Goal: Task Accomplishment & Management: Manage account settings

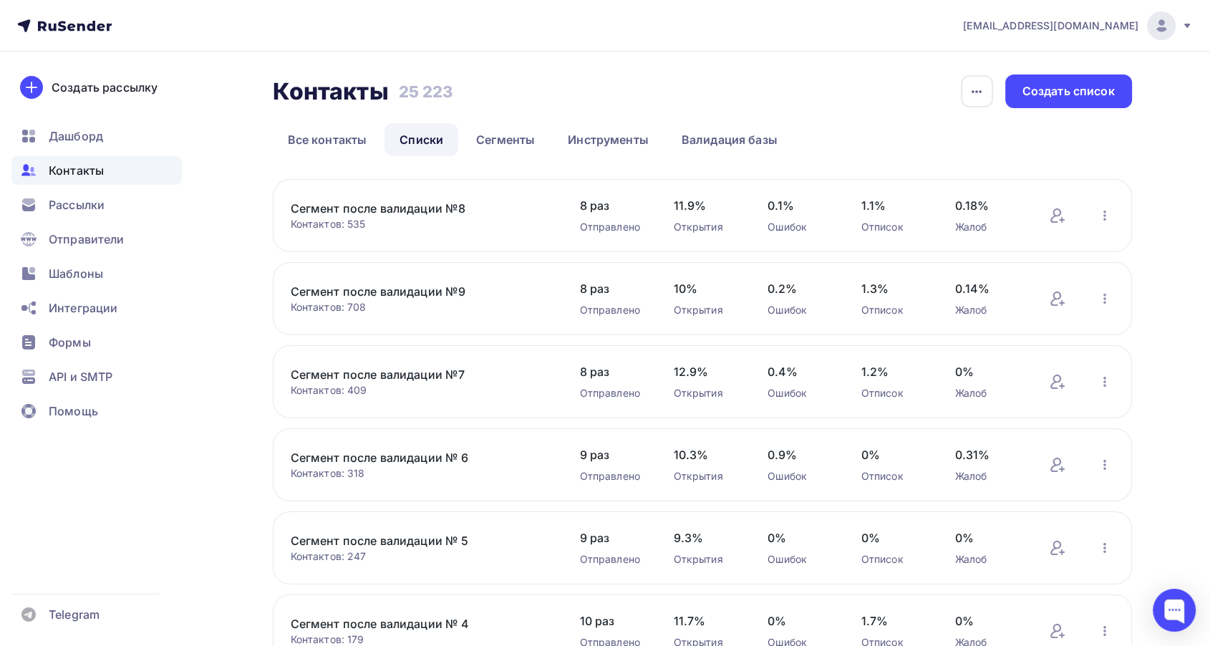
click at [446, 371] on link "Сегмент после валидации №7" at bounding box center [412, 374] width 243 height 17
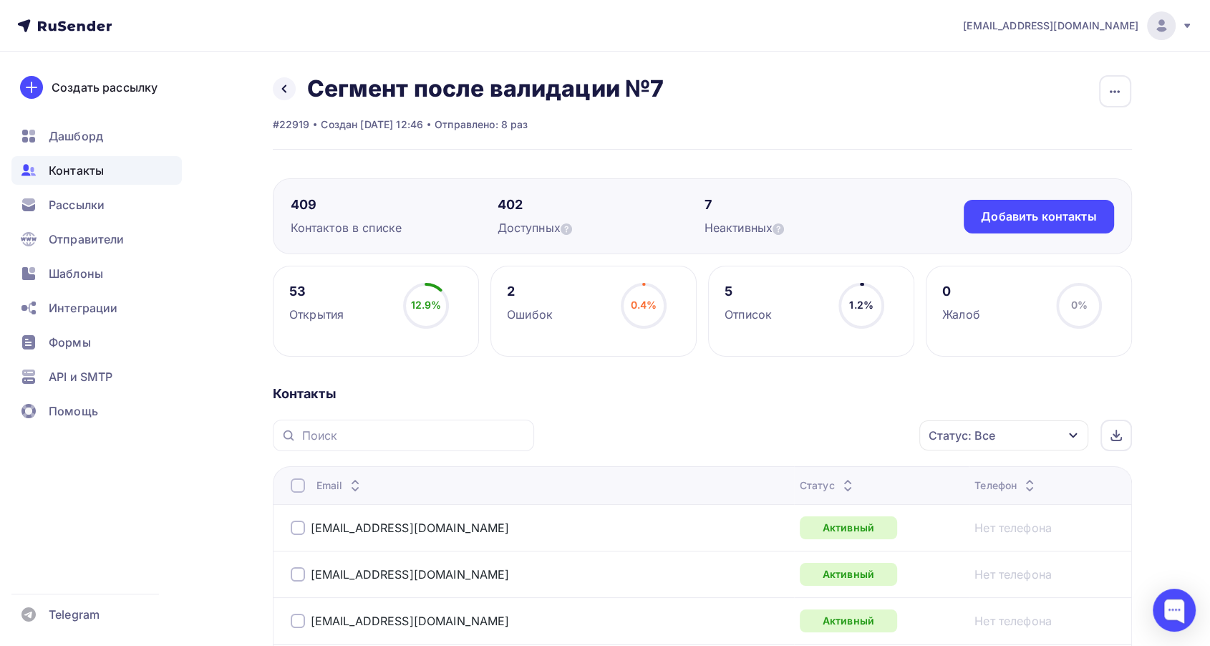
click at [839, 478] on icon at bounding box center [847, 481] width 17 height 17
click at [838, 478] on icon at bounding box center [846, 481] width 17 height 17
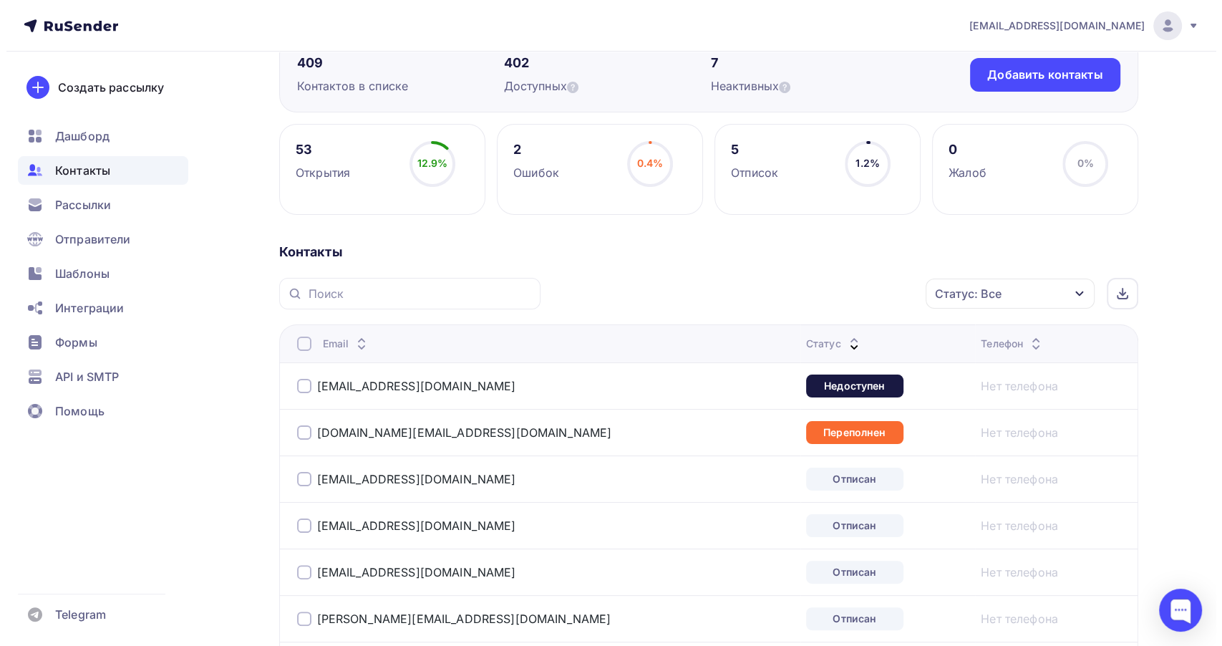
scroll to position [159, 0]
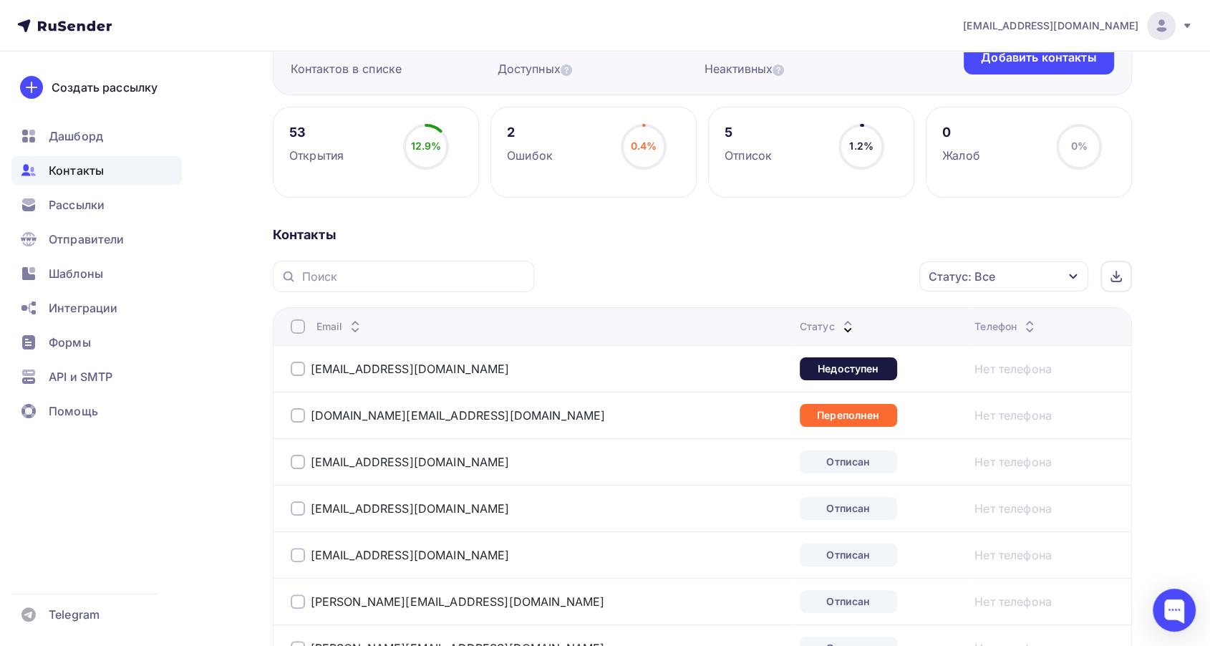
click at [296, 363] on div at bounding box center [298, 368] width 14 height 14
click at [749, 275] on div "Действие" at bounding box center [754, 276] width 55 height 17
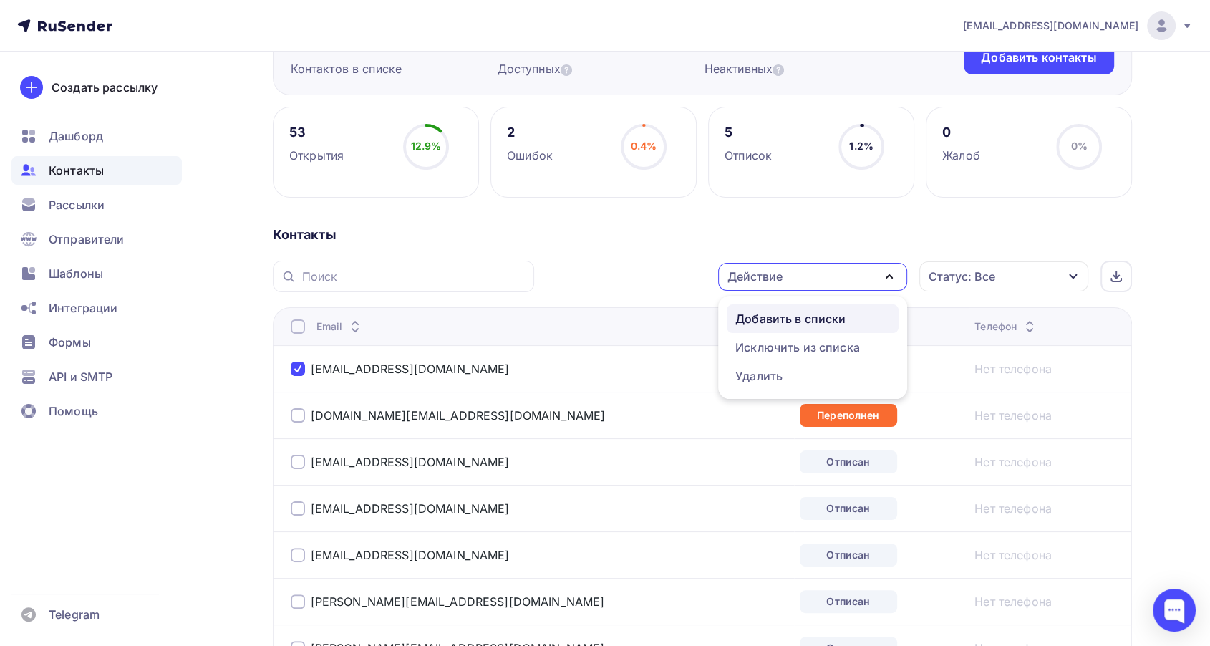
click at [762, 311] on div "Добавить в списки" at bounding box center [790, 318] width 110 height 17
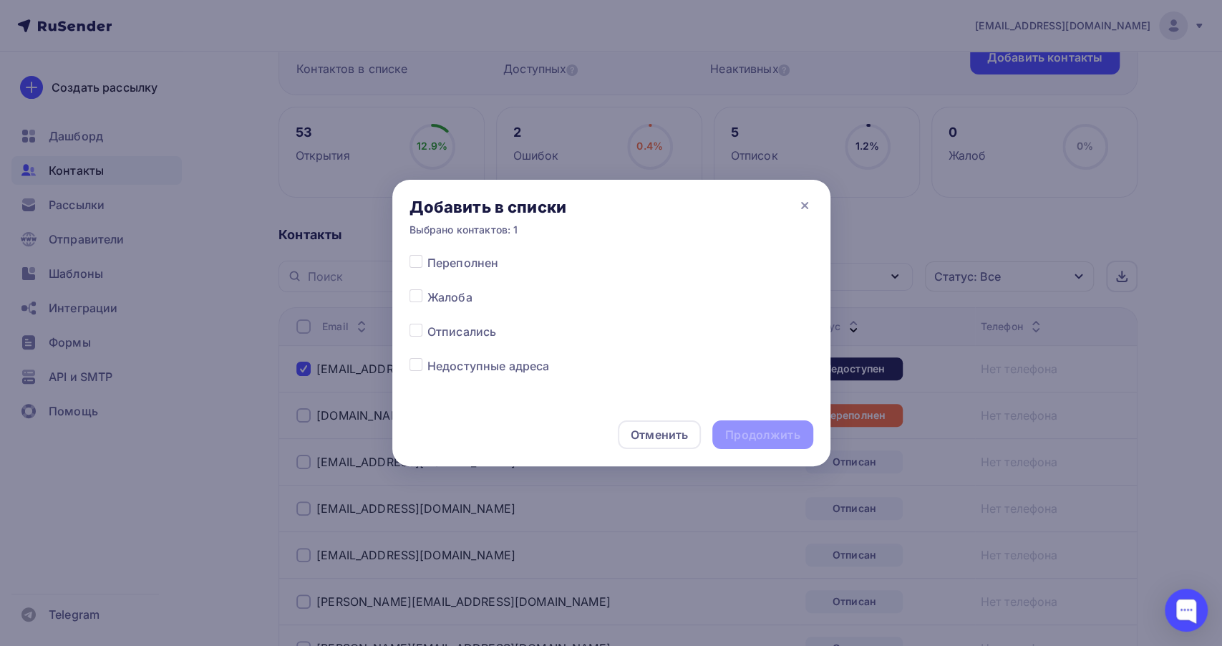
scroll to position [716, 0]
click at [427, 329] on label at bounding box center [427, 329] width 0 height 0
click at [419, 336] on input "checkbox" at bounding box center [415, 335] width 13 height 13
checkbox input "true"
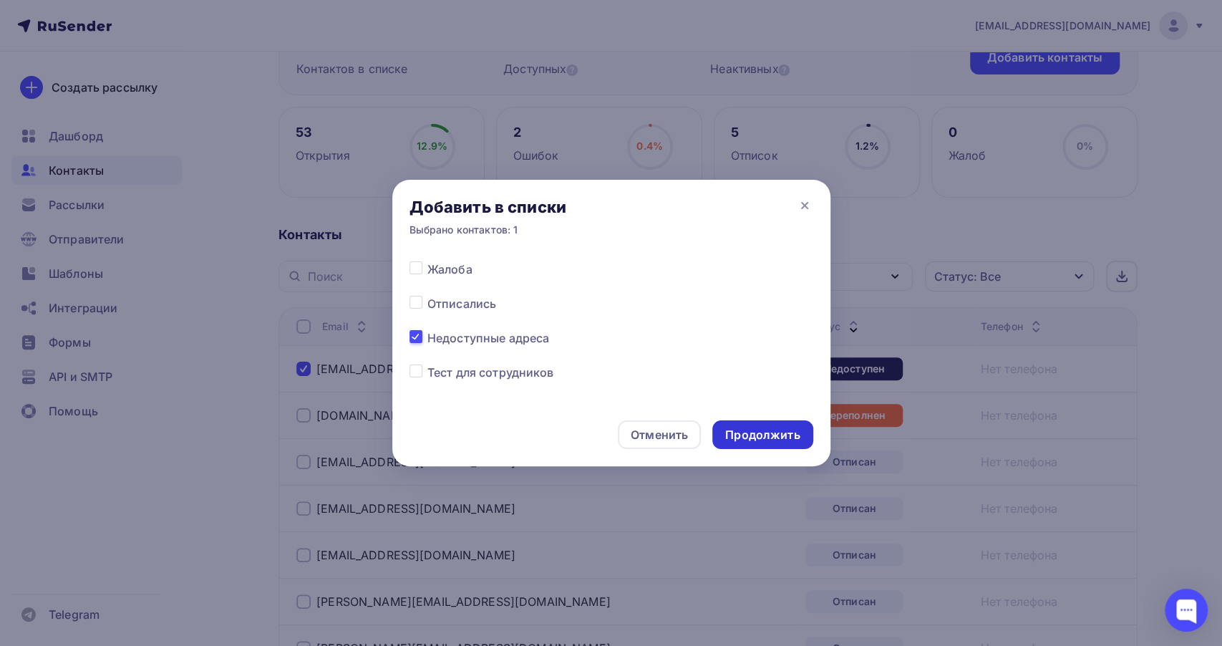
click at [760, 431] on div "Продолжить" at bounding box center [762, 435] width 74 height 16
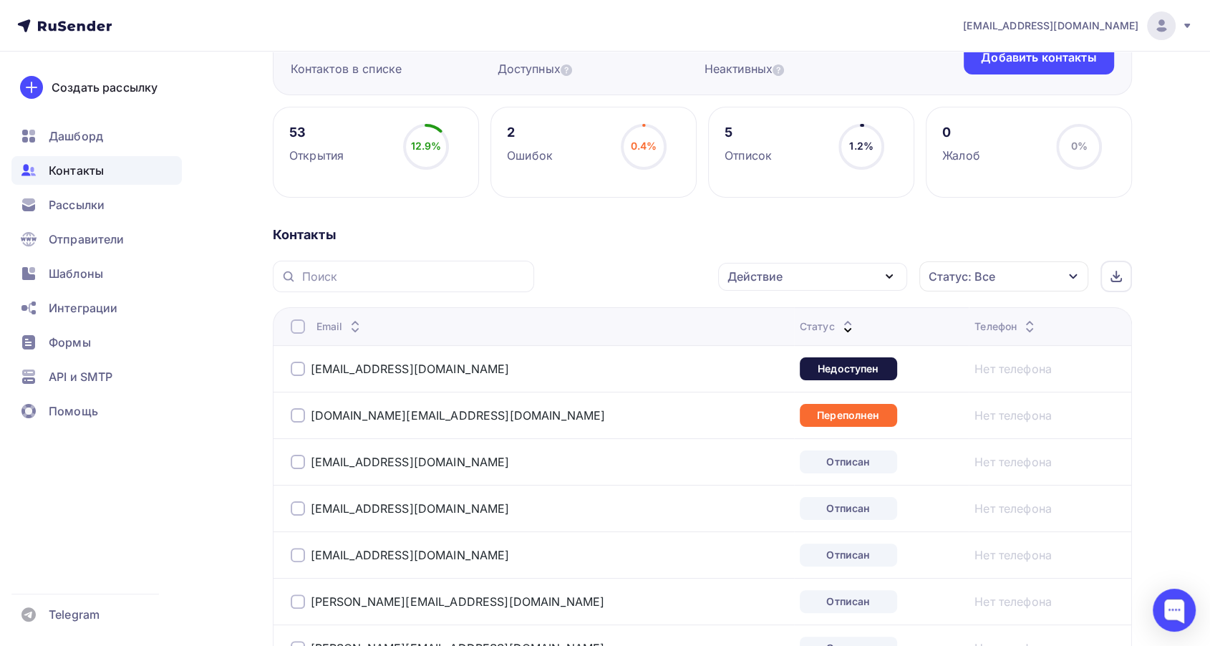
click at [296, 413] on div at bounding box center [298, 415] width 14 height 14
click at [827, 276] on div "Действие" at bounding box center [812, 277] width 189 height 28
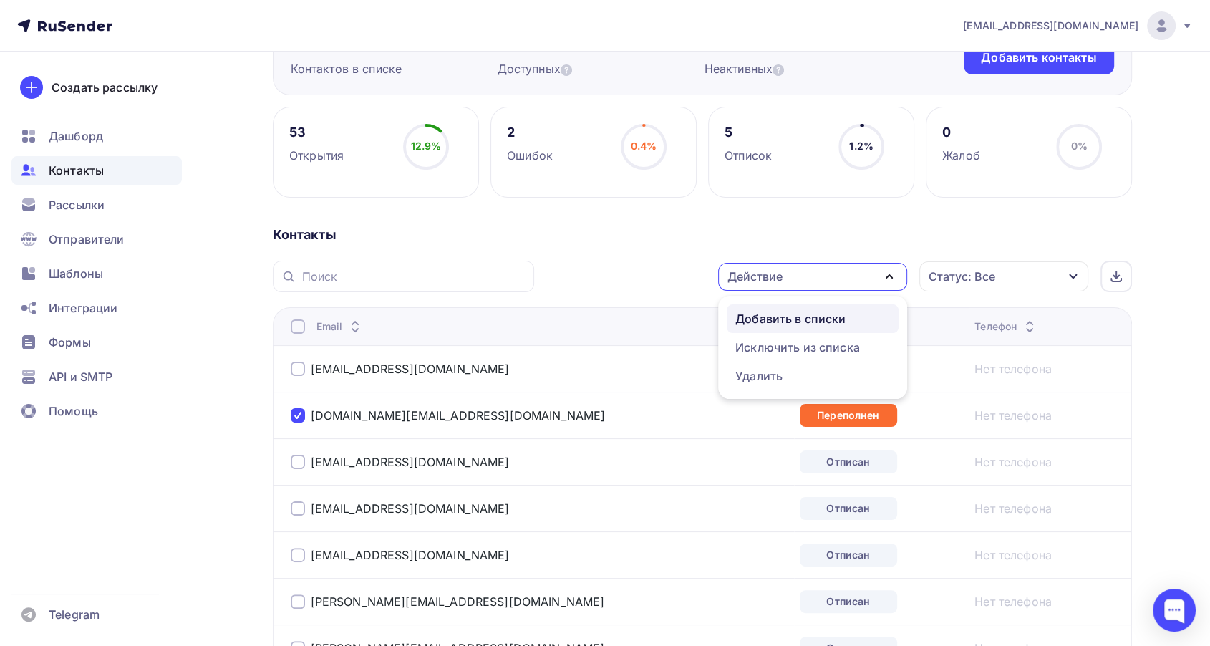
click at [809, 319] on div "Добавить в списки" at bounding box center [790, 318] width 110 height 17
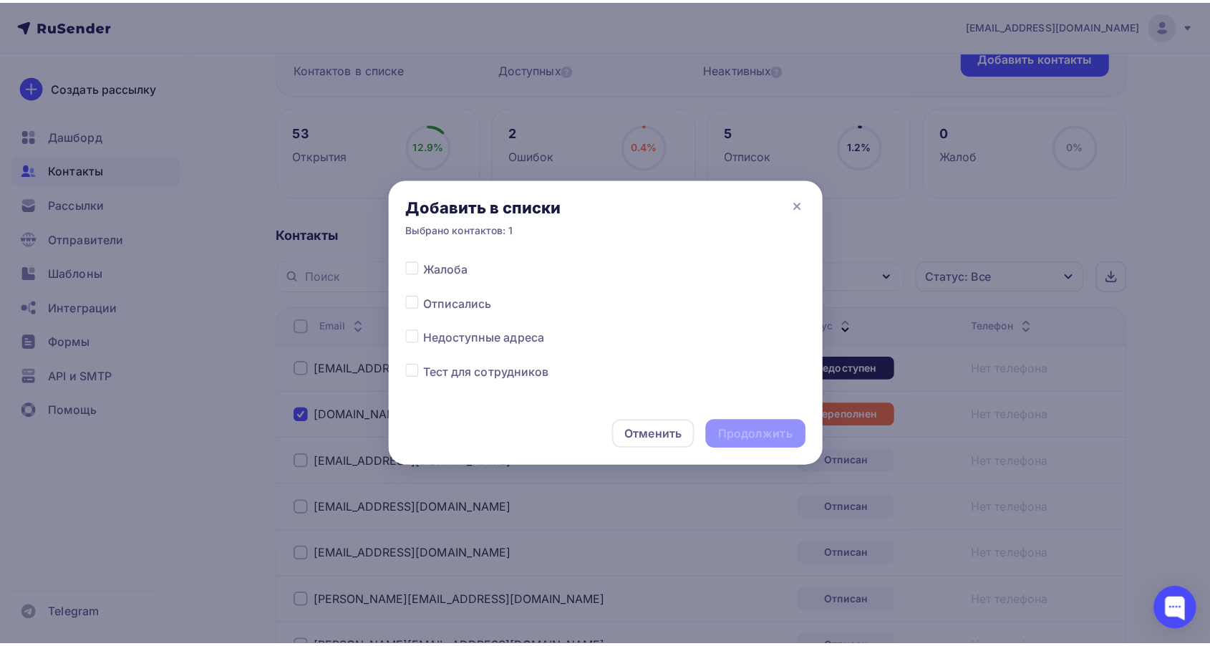
scroll to position [636, 0]
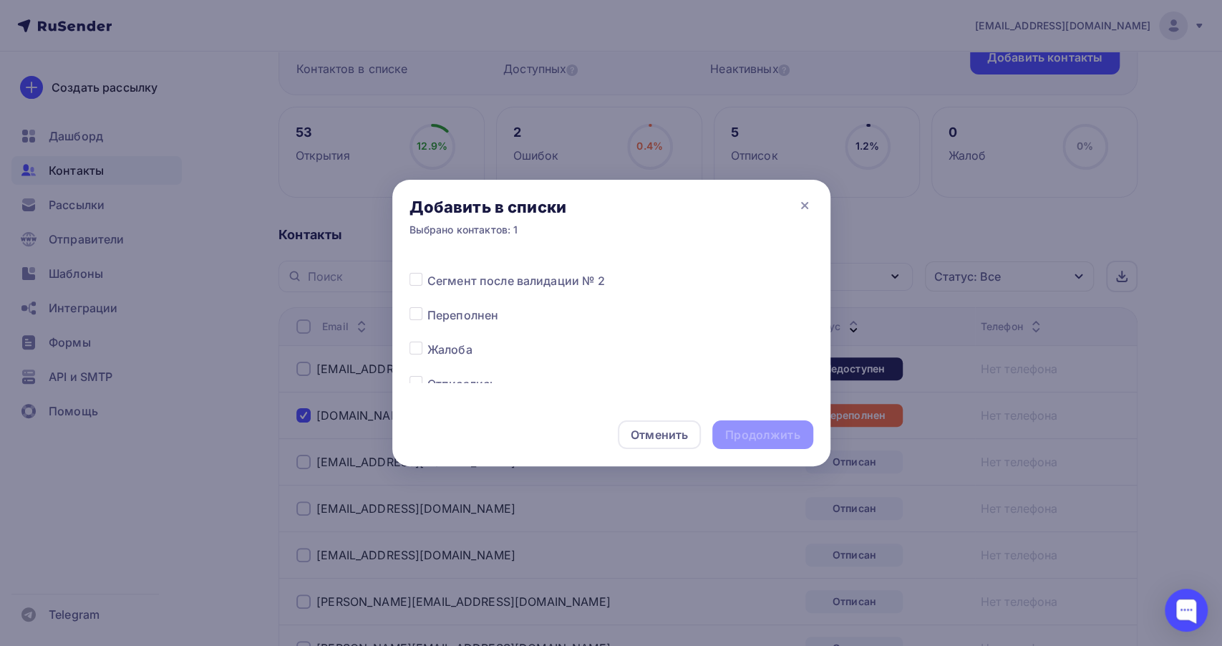
click at [481, 317] on span "Переполнен" at bounding box center [462, 314] width 71 height 17
click at [407, 309] on div "Все списки Сегмент после валидации № 18 Сегмент после валидации № 17 Сегмент по…" at bounding box center [611, 328] width 438 height 149
click at [427, 306] on label at bounding box center [427, 306] width 0 height 0
click at [412, 312] on input "checkbox" at bounding box center [415, 312] width 13 height 13
checkbox input "true"
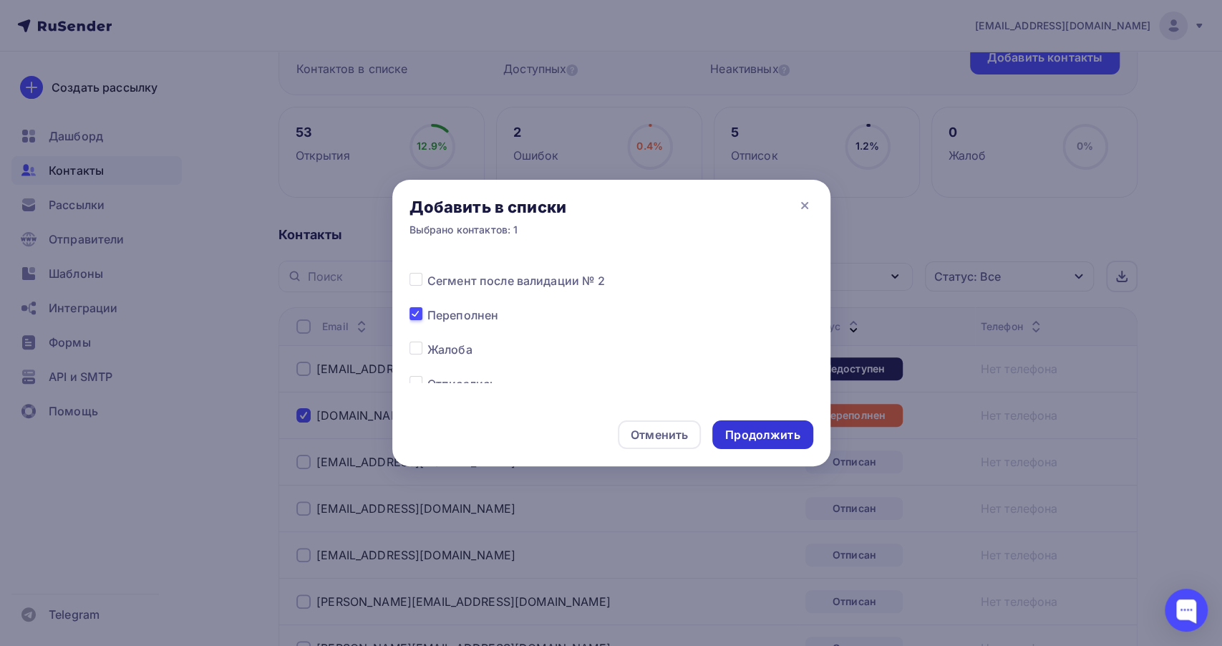
click at [743, 436] on div "Продолжить" at bounding box center [762, 435] width 74 height 16
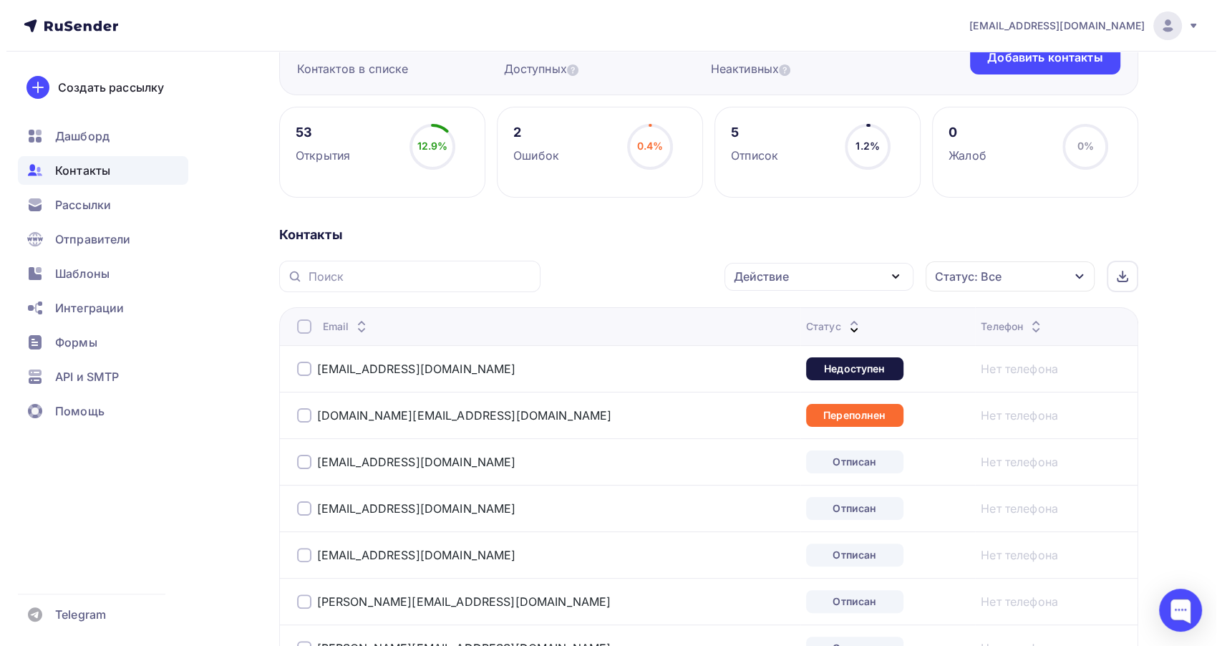
scroll to position [238, 0]
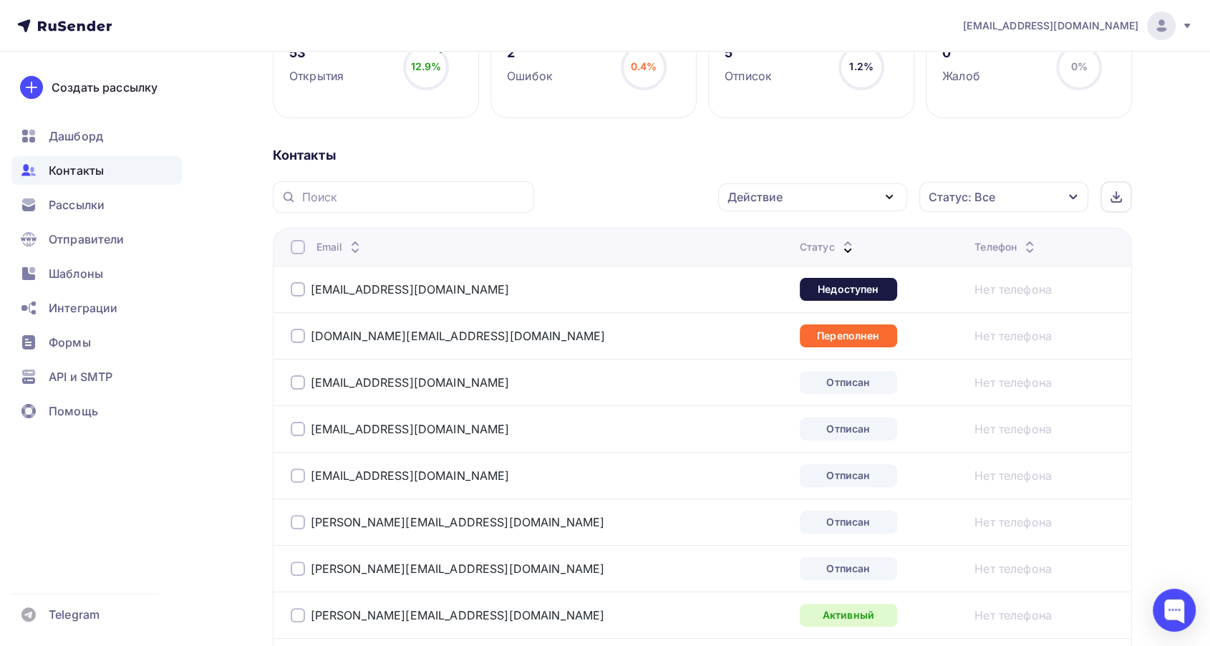
click at [291, 381] on div at bounding box center [298, 382] width 14 height 14
click at [292, 432] on div at bounding box center [298, 429] width 14 height 14
click at [298, 473] on div at bounding box center [298, 475] width 14 height 14
click at [300, 515] on div at bounding box center [298, 522] width 14 height 14
click at [298, 561] on div at bounding box center [298, 568] width 14 height 14
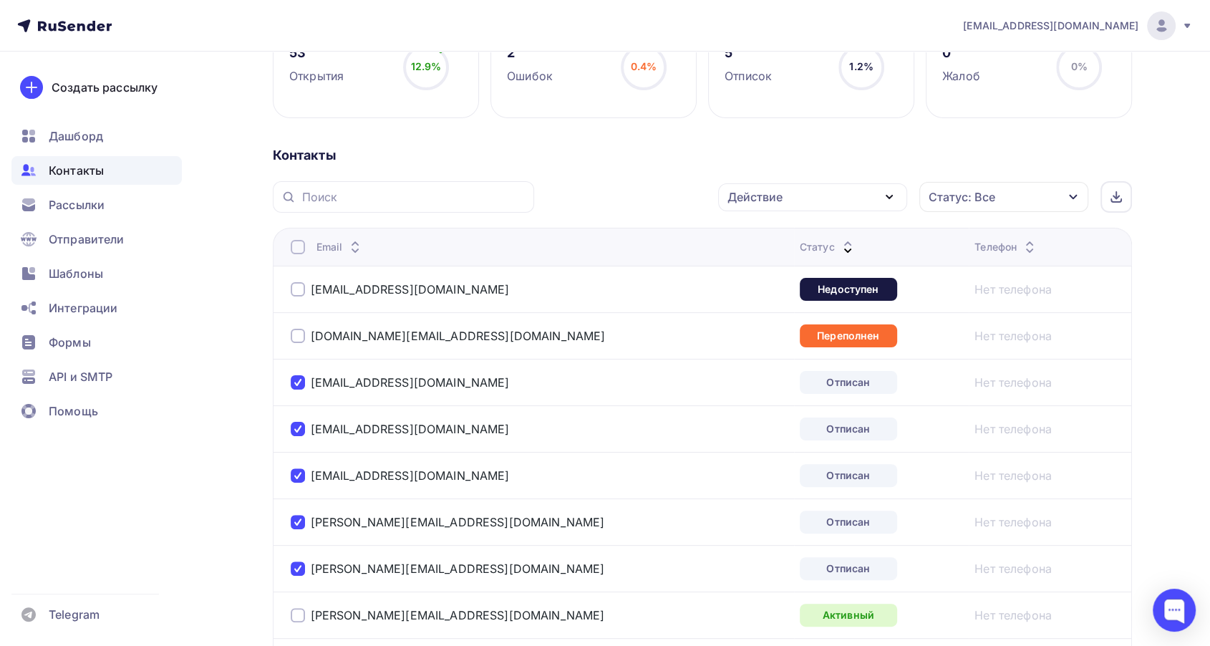
click at [816, 195] on div "Действие" at bounding box center [812, 197] width 189 height 28
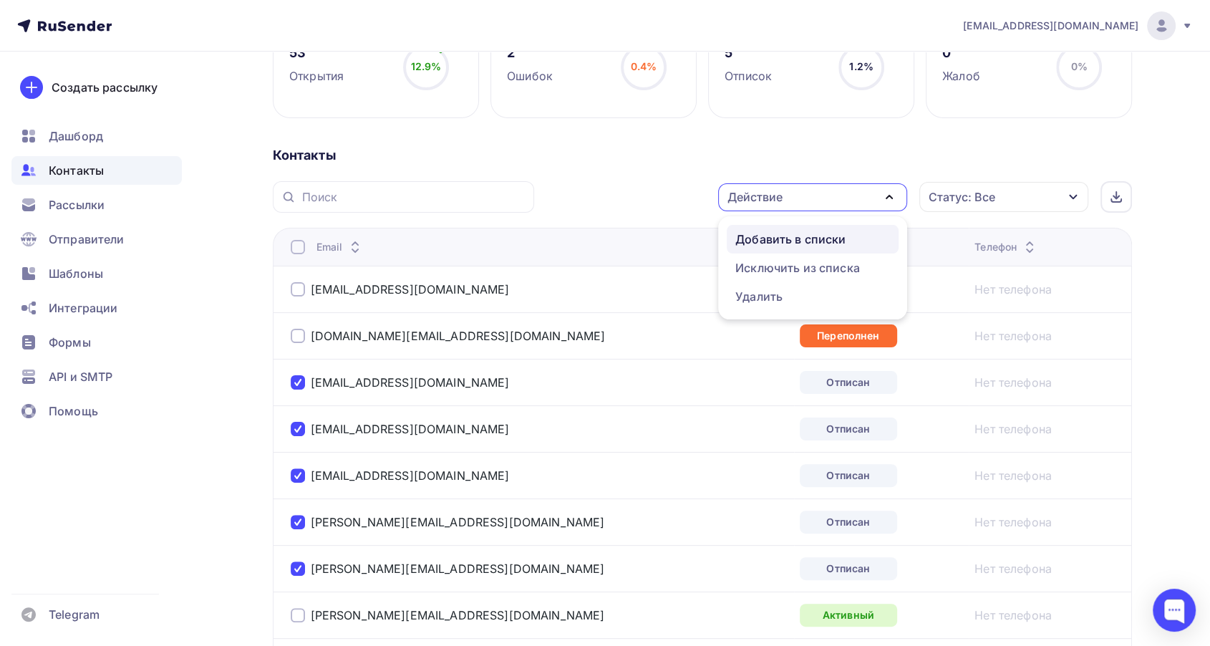
click at [797, 243] on div "Добавить в списки" at bounding box center [790, 238] width 110 height 17
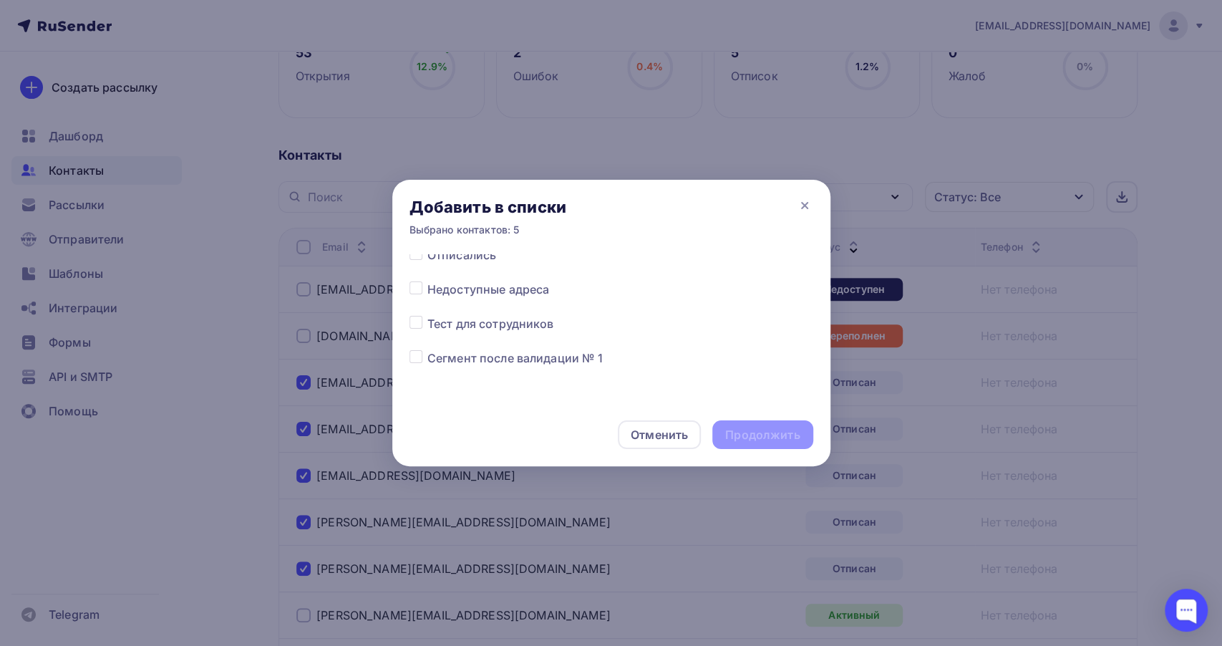
scroll to position [686, 0]
click at [427, 325] on label at bounding box center [427, 325] width 0 height 0
click at [412, 334] on input "checkbox" at bounding box center [415, 331] width 13 height 13
checkbox input "true"
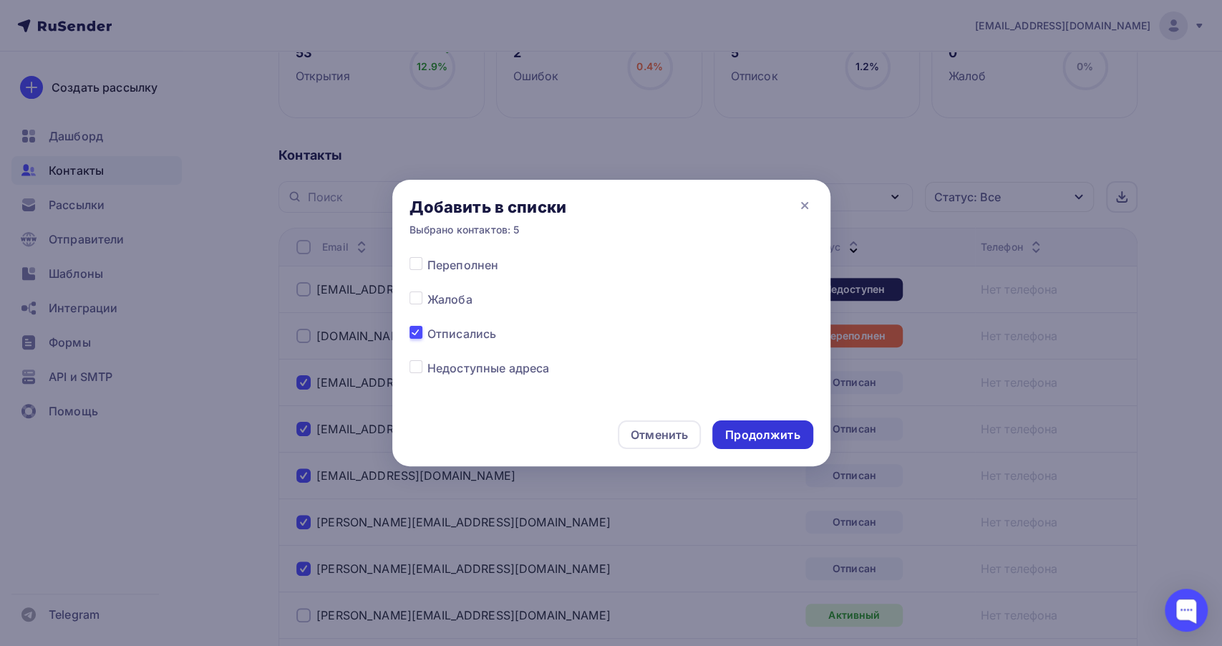
click at [746, 430] on div "Продолжить" at bounding box center [762, 435] width 74 height 16
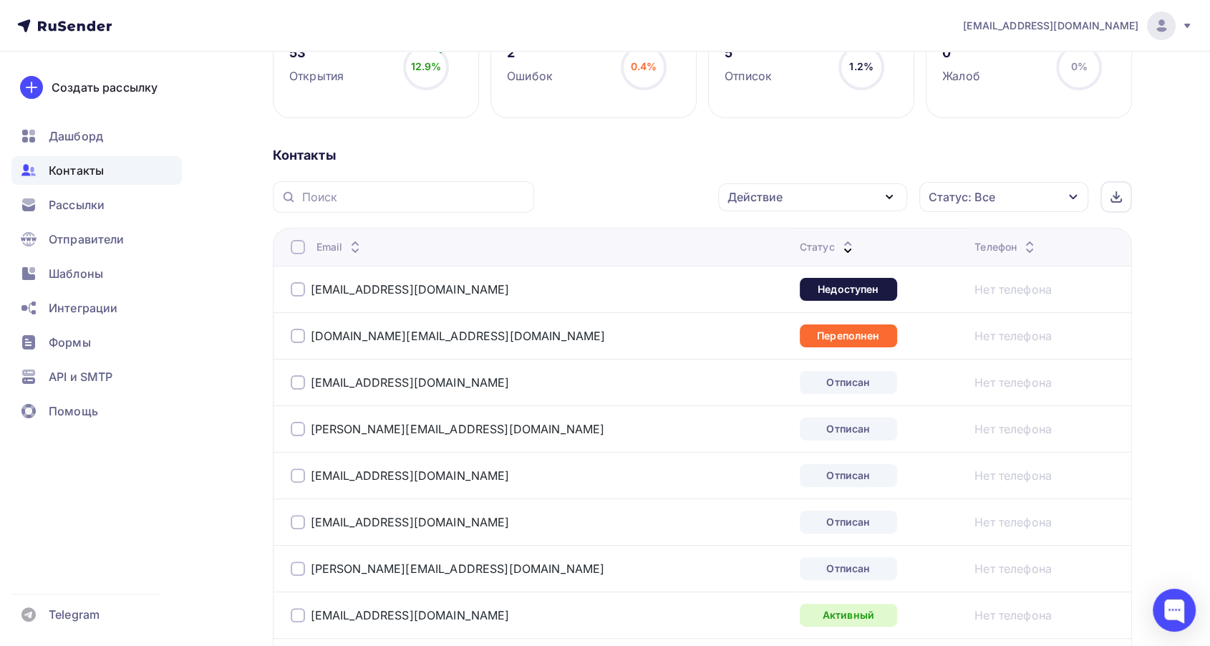
click at [293, 293] on div at bounding box center [298, 289] width 14 height 14
click at [303, 336] on div at bounding box center [298, 336] width 14 height 14
click at [295, 389] on div "[EMAIL_ADDRESS][DOMAIN_NAME]" at bounding box center [470, 382] width 358 height 23
click at [296, 389] on div "[EMAIL_ADDRESS][DOMAIN_NAME]" at bounding box center [470, 382] width 358 height 23
click at [293, 379] on div at bounding box center [298, 382] width 14 height 14
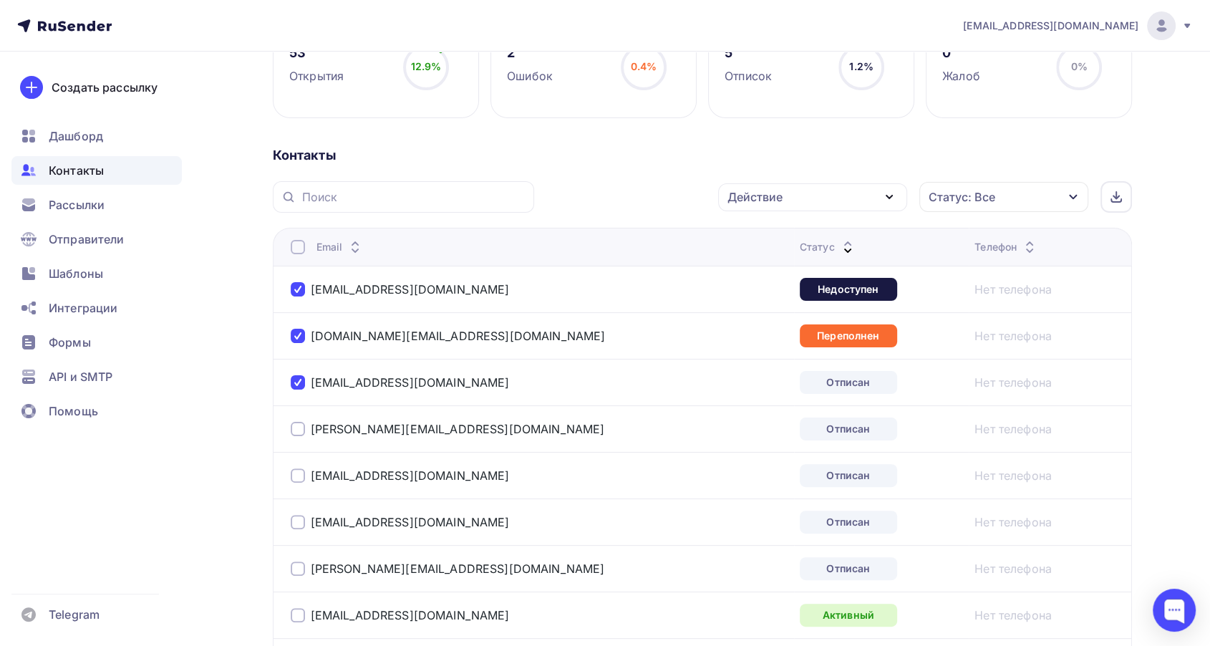
click at [293, 428] on div at bounding box center [298, 429] width 14 height 14
click at [296, 471] on div at bounding box center [298, 475] width 14 height 14
click at [288, 515] on td "[EMAIL_ADDRESS][DOMAIN_NAME]" at bounding box center [533, 521] width 521 height 47
click at [293, 525] on div at bounding box center [298, 522] width 14 height 14
click at [301, 567] on div at bounding box center [298, 568] width 14 height 14
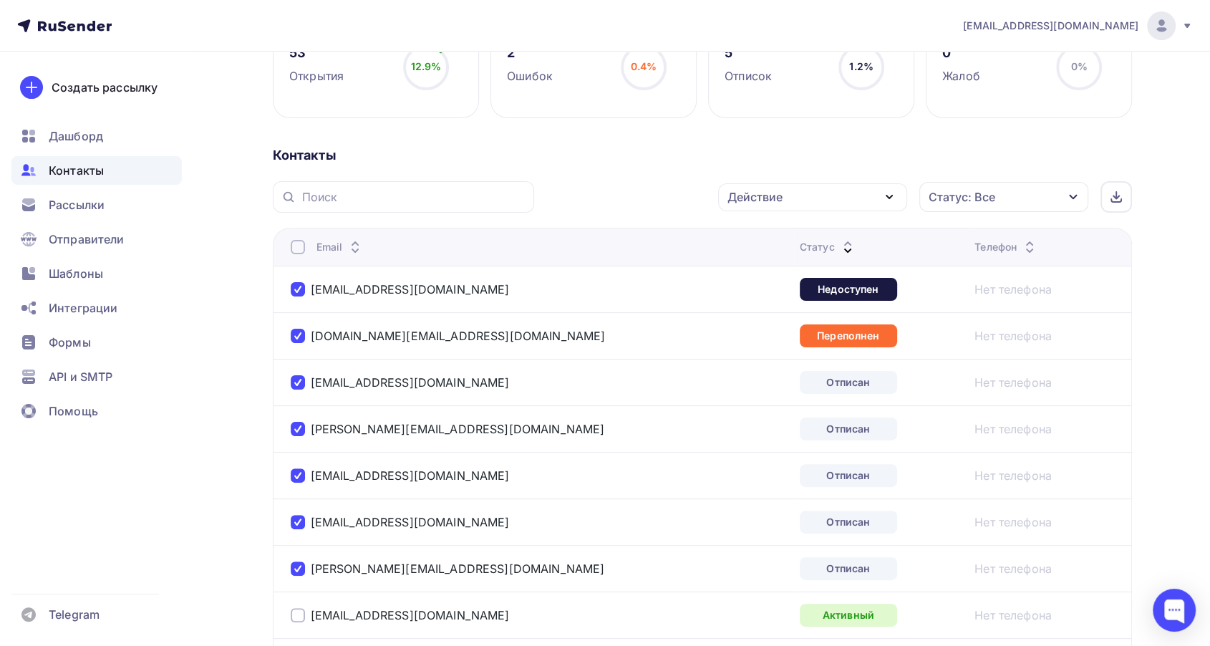
click at [848, 193] on div "Действие" at bounding box center [812, 197] width 189 height 28
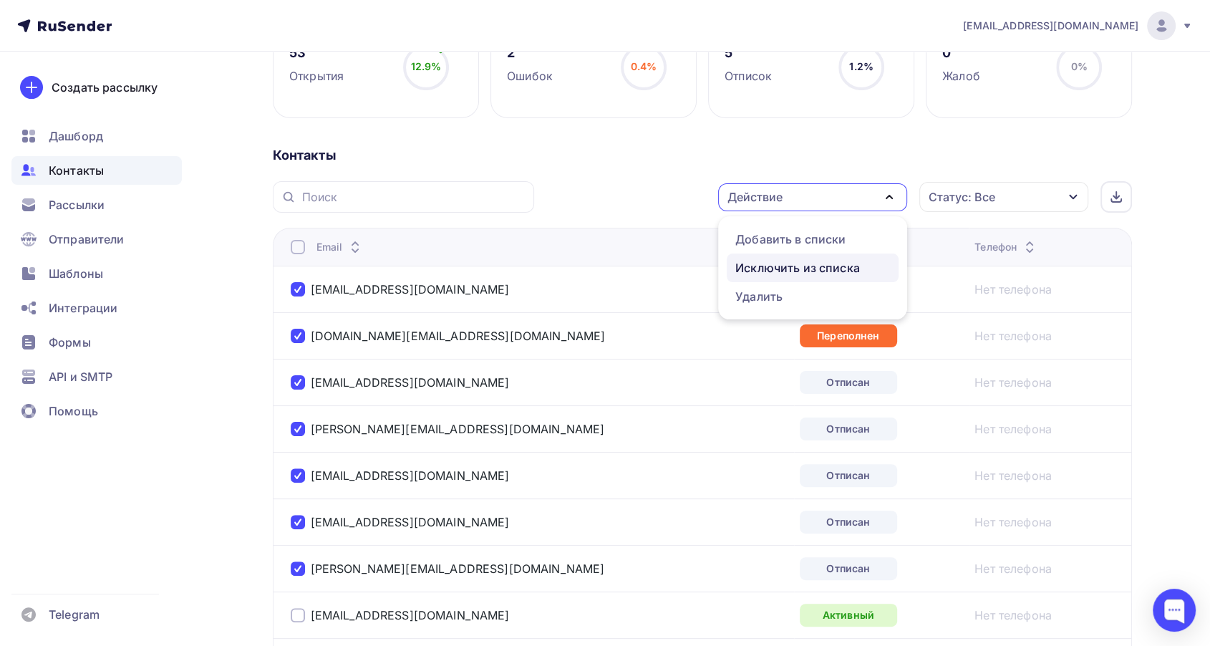
click at [784, 263] on div "Исключить из списка" at bounding box center [797, 267] width 125 height 17
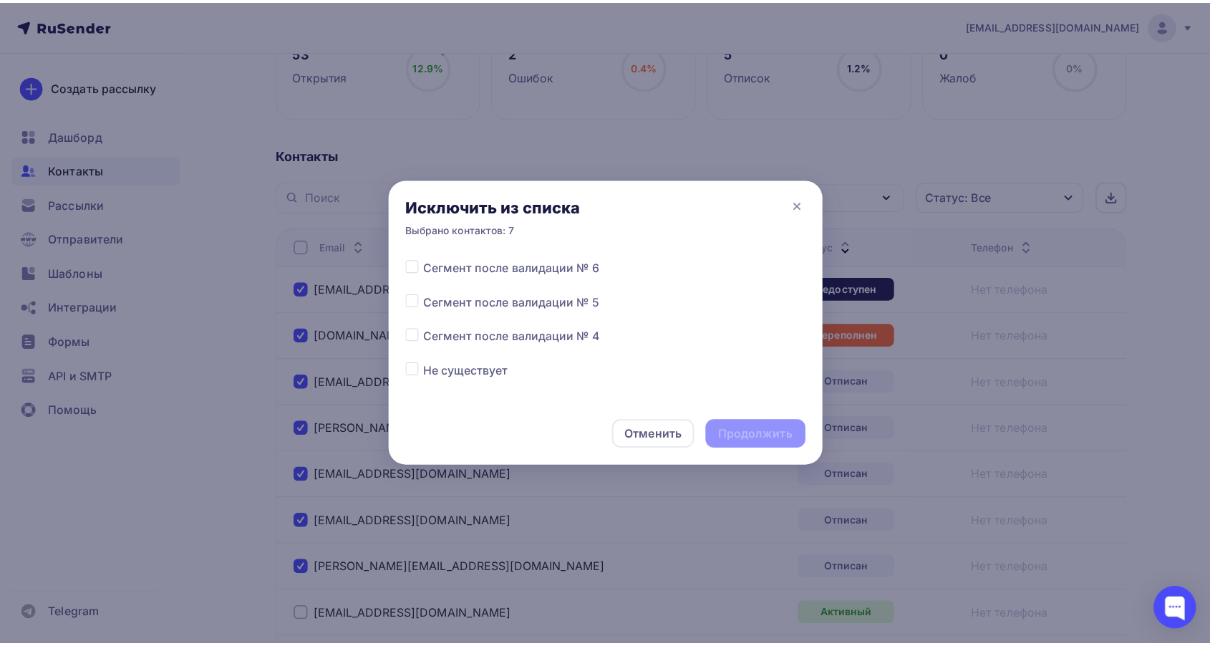
scroll to position [397, 0]
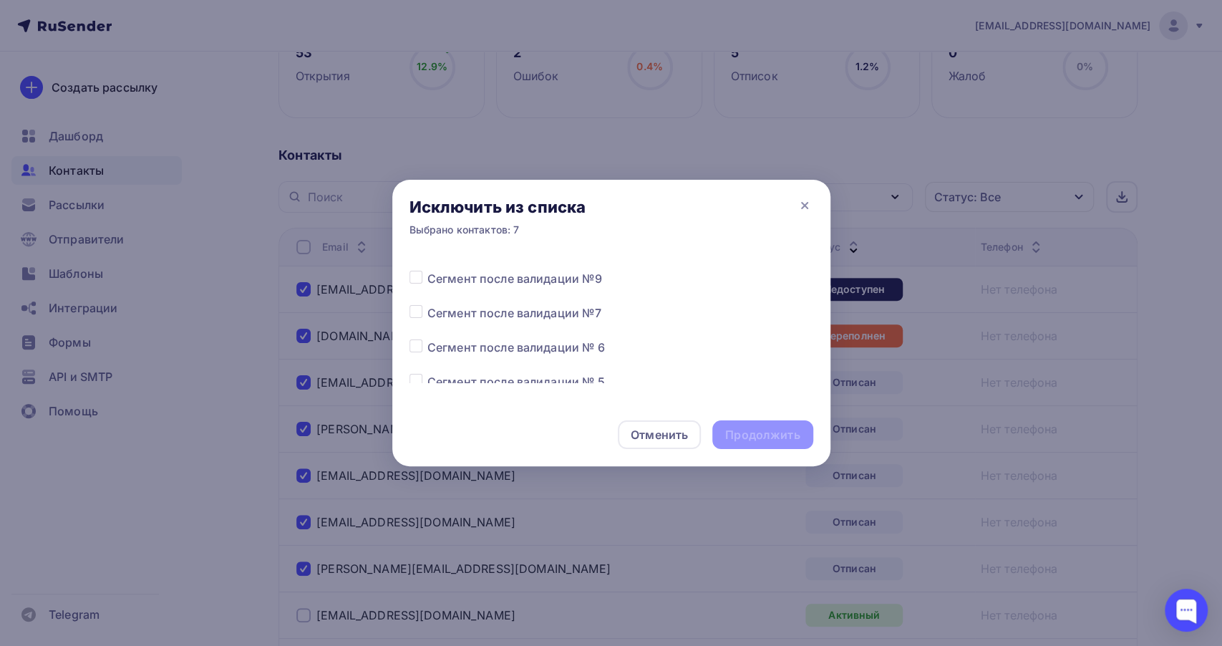
click at [427, 304] on label at bounding box center [427, 304] width 0 height 0
click at [414, 309] on input "checkbox" at bounding box center [415, 310] width 13 height 13
checkbox input "true"
click at [782, 440] on div "Продолжить" at bounding box center [762, 435] width 74 height 16
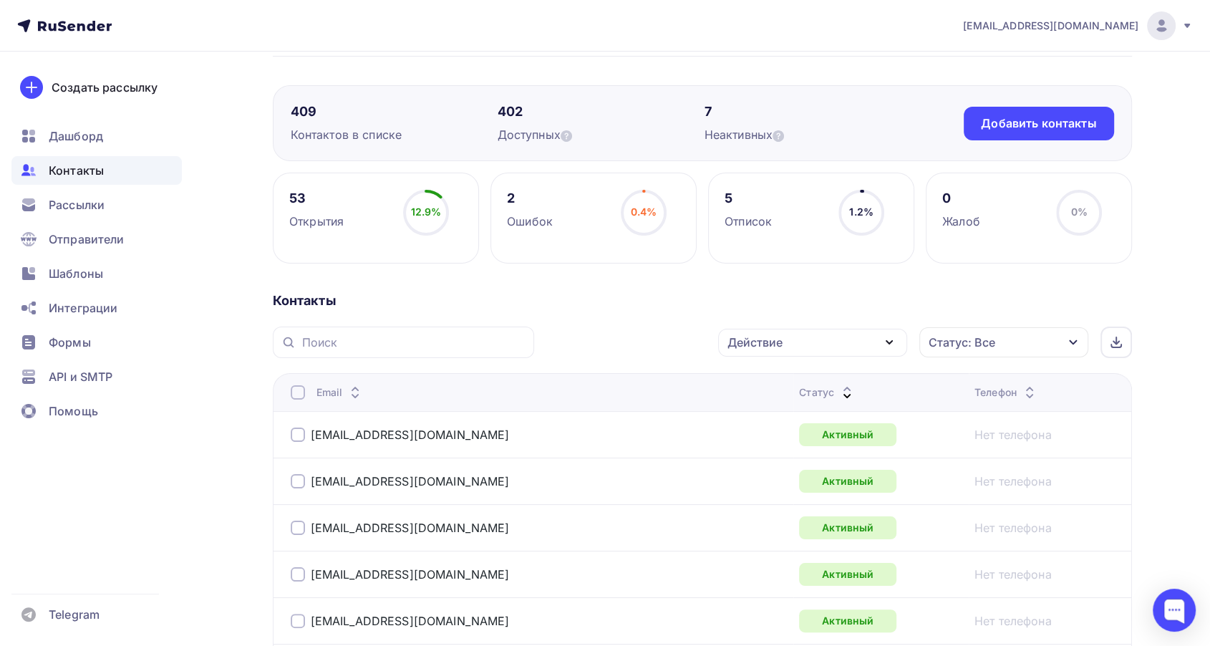
scroll to position [159, 0]
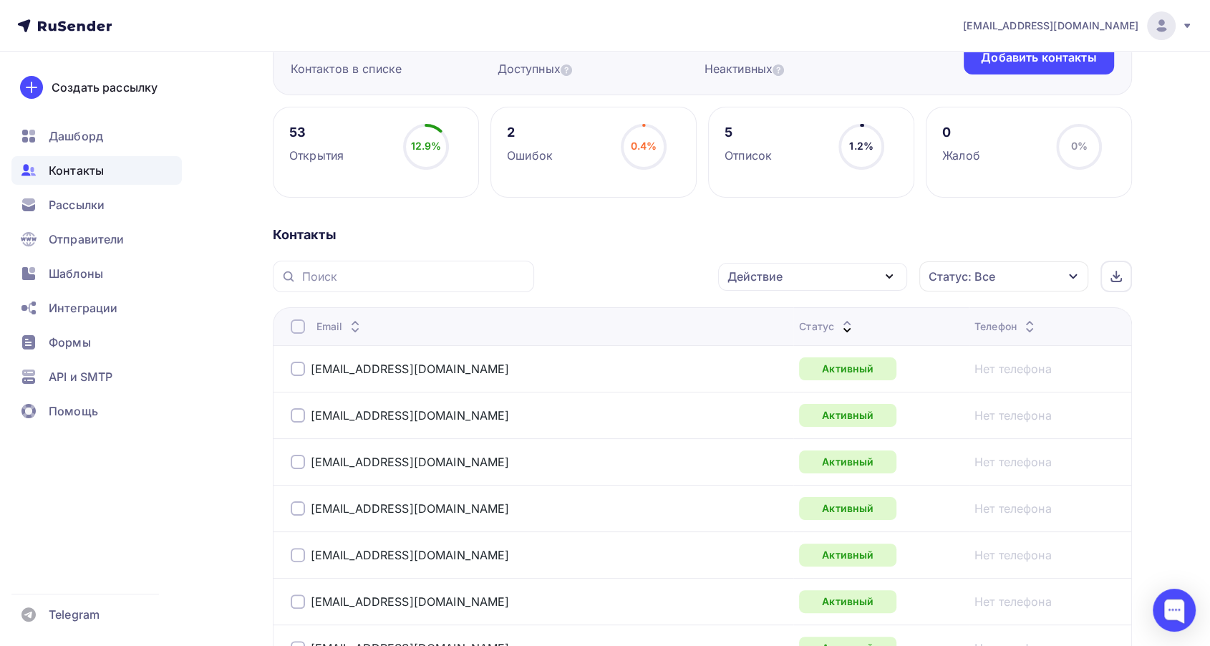
click at [838, 321] on icon at bounding box center [846, 329] width 17 height 17
click at [92, 206] on span "Рассылки" at bounding box center [77, 204] width 56 height 17
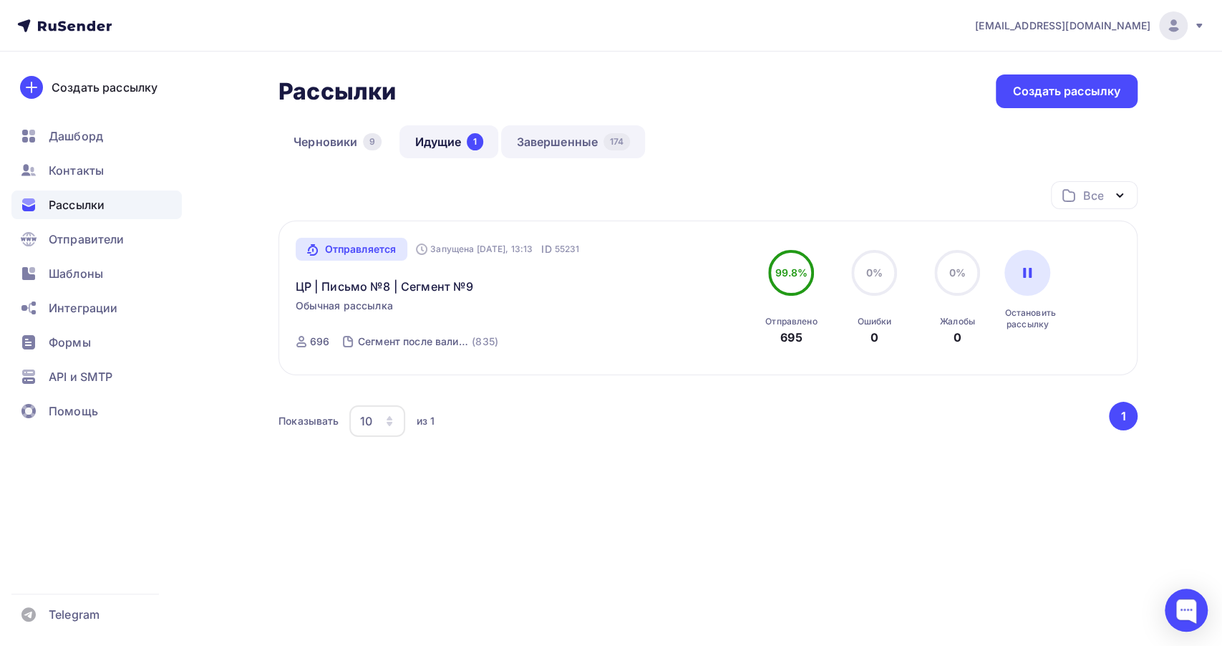
click at [533, 135] on link "Завершенные 174" at bounding box center [573, 141] width 144 height 33
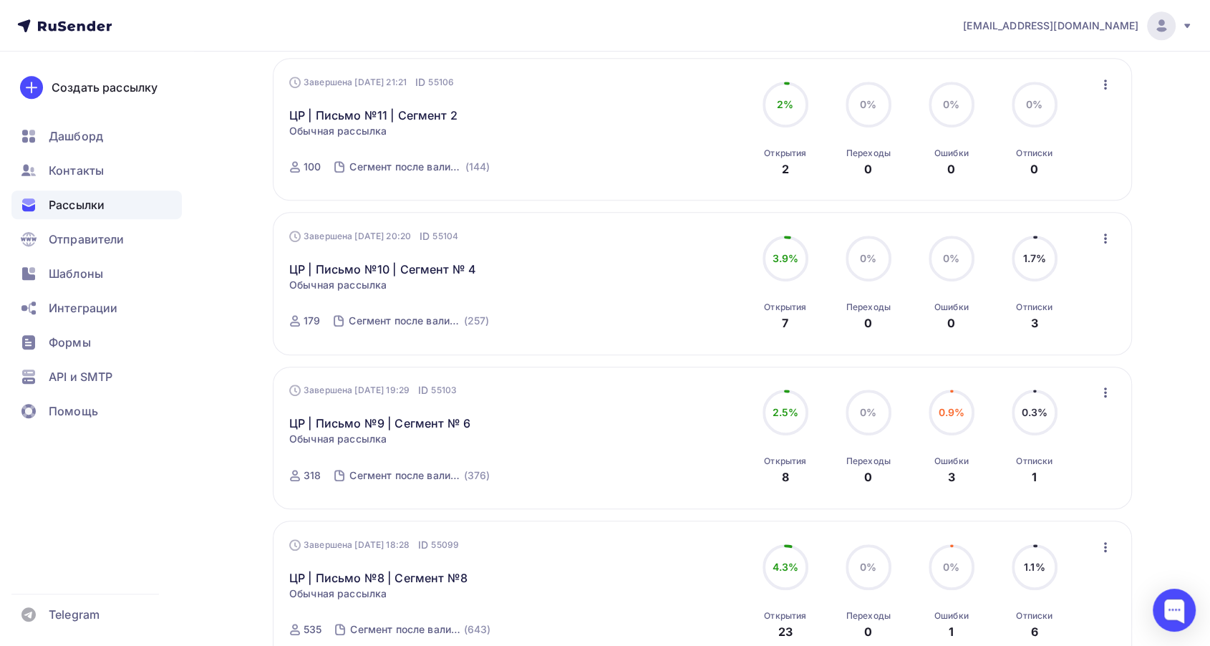
scroll to position [875, 0]
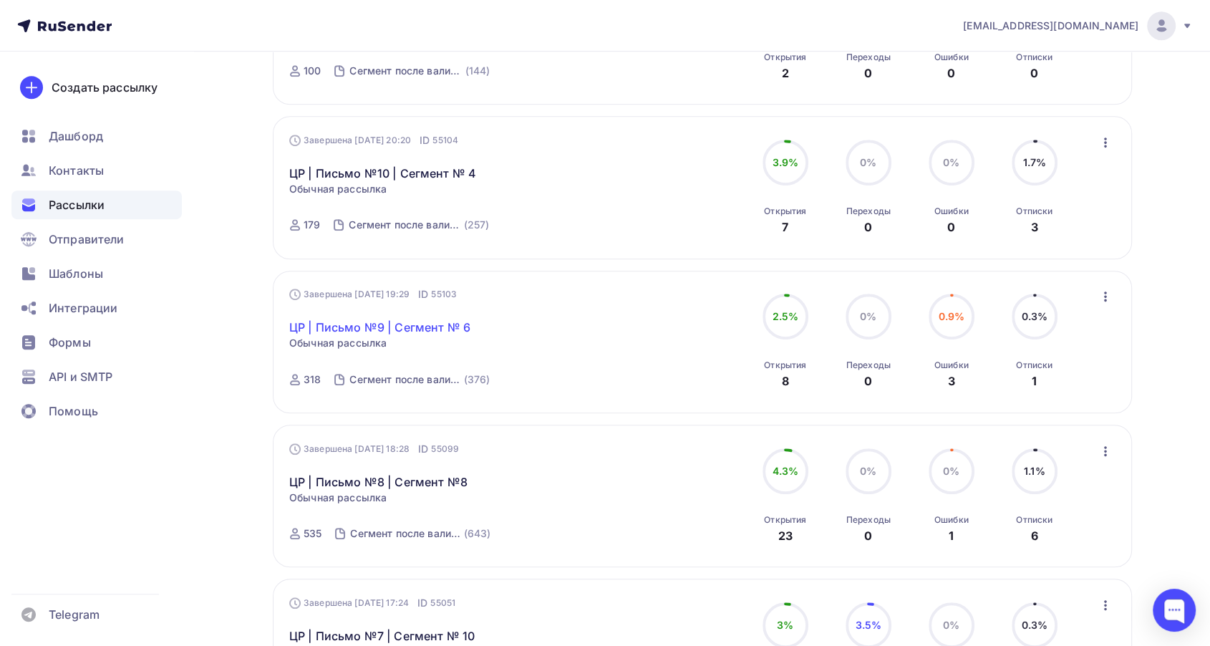
click at [437, 330] on link "ЦР | Письмо №9 | Сегмент № 6" at bounding box center [379, 327] width 181 height 17
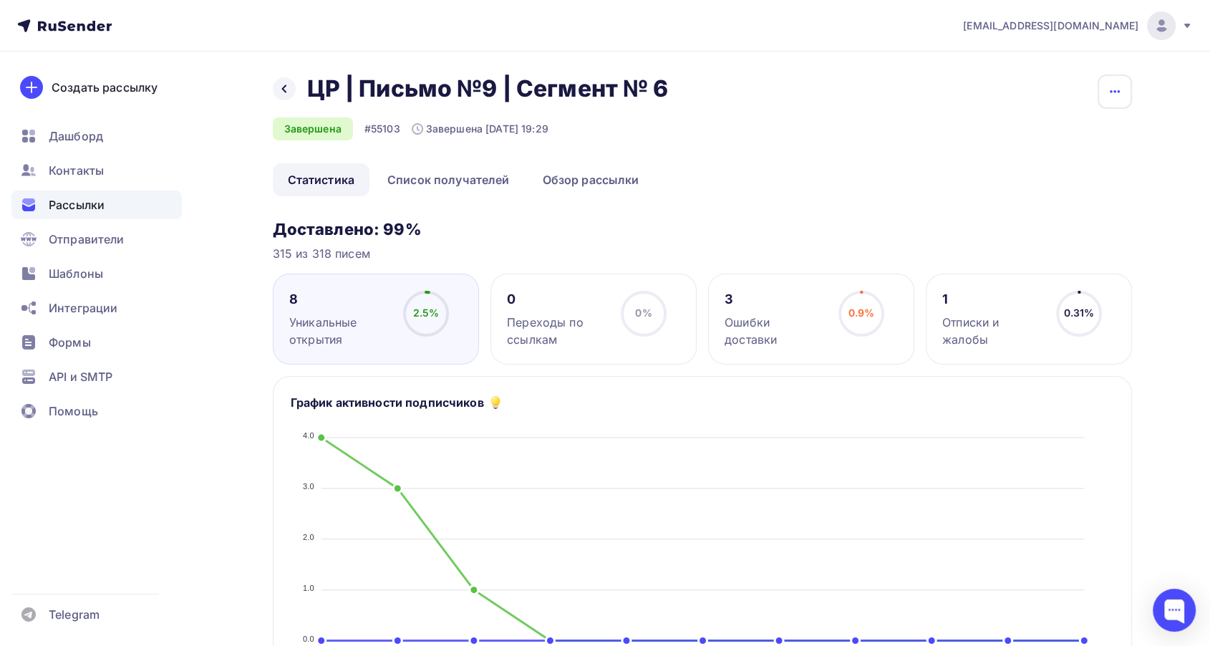
click at [1119, 101] on button "button" at bounding box center [1114, 91] width 34 height 34
click at [1036, 139] on div "Копировать" at bounding box center [1059, 136] width 137 height 17
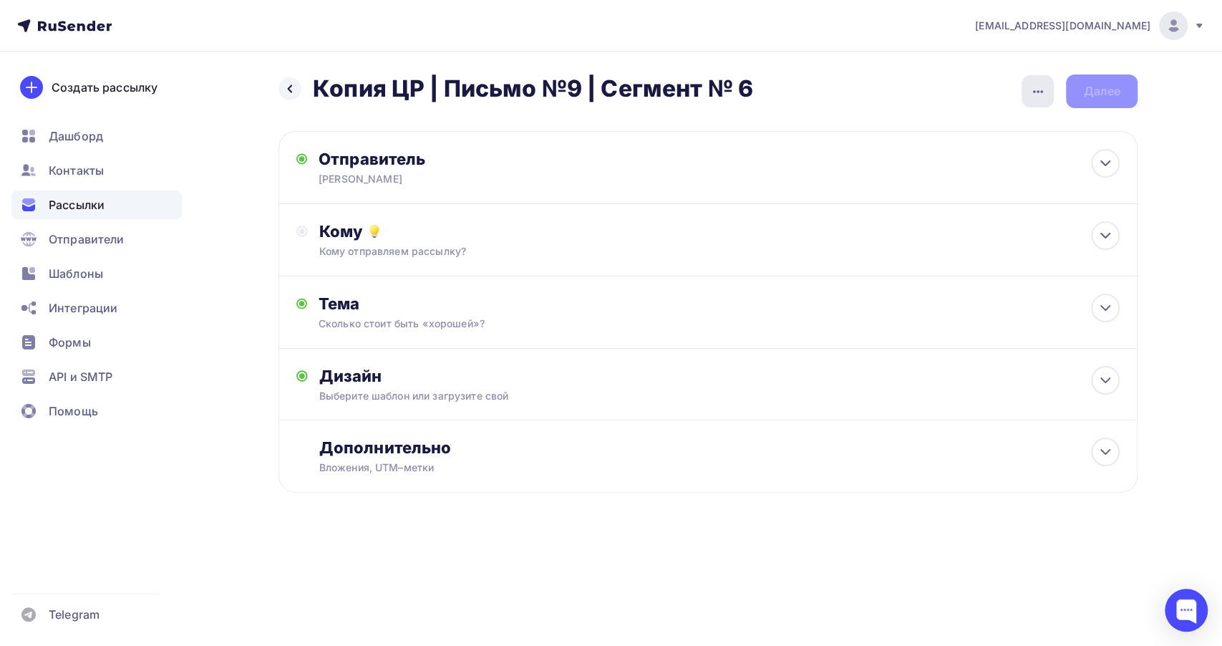
click at [1046, 91] on div "button" at bounding box center [1037, 91] width 32 height 32
click at [935, 166] on div "Переименовать рассылку" at bounding box center [962, 164] width 178 height 17
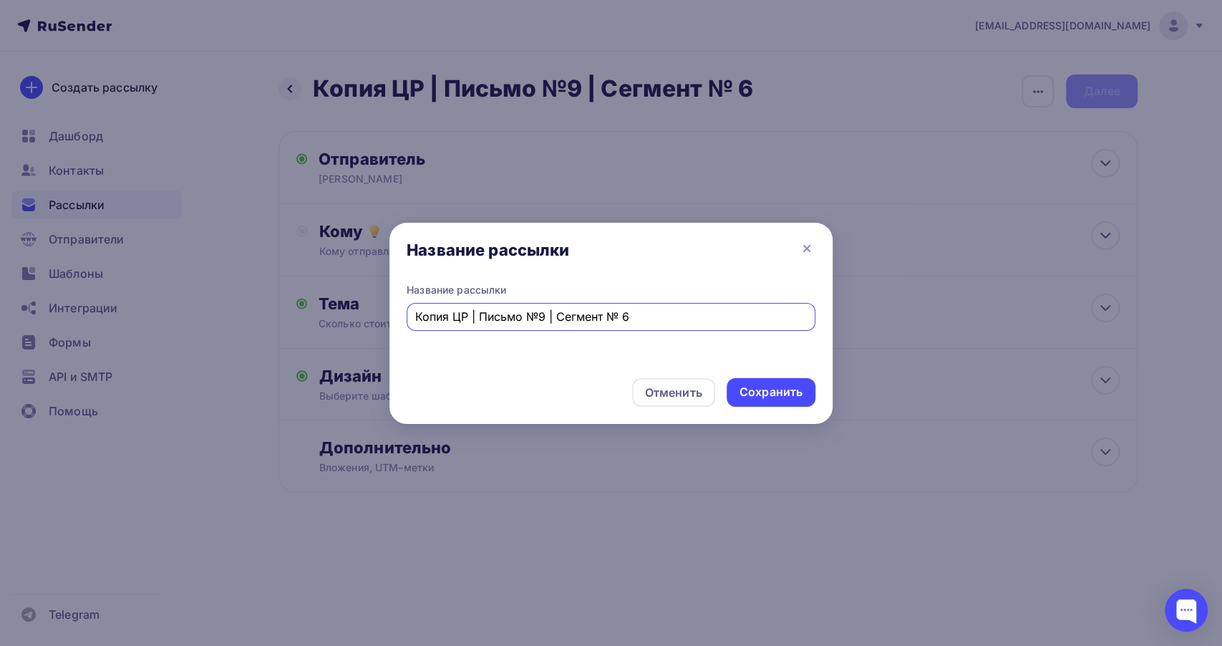
drag, startPoint x: 454, startPoint y: 319, endPoint x: 374, endPoint y: 329, distance: 80.1
click at [374, 329] on div "Название рассылки Название рассылки Копия ЦР | Письмо №9 | Сегмент № 6 Отменить…" at bounding box center [611, 323] width 1222 height 646
click at [593, 315] on input "ЦР | Письмо №9 | Сегмент № 6" at bounding box center [611, 316] width 392 height 17
type input "ЦР | Письмо №9 | Сегмент № 7"
click at [789, 389] on div "Сохранить" at bounding box center [770, 392] width 63 height 16
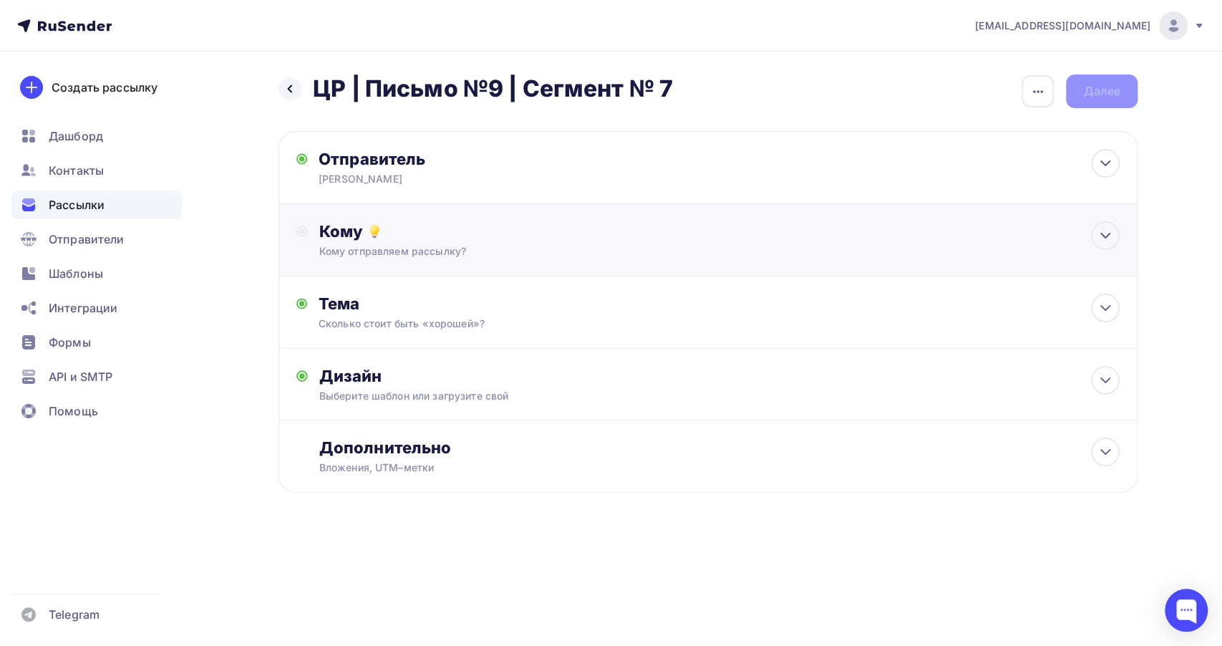
click at [472, 233] on div "Кому" at bounding box center [719, 231] width 800 height 20
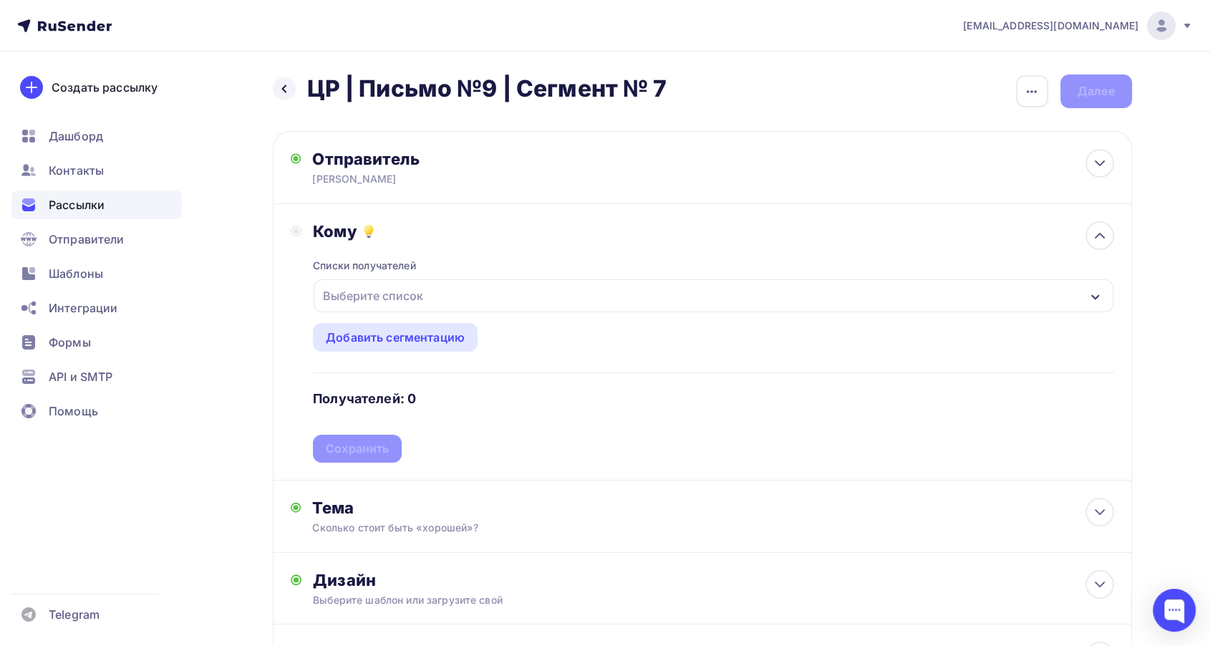
click at [426, 287] on div "Выберите список" at bounding box center [373, 296] width 112 height 26
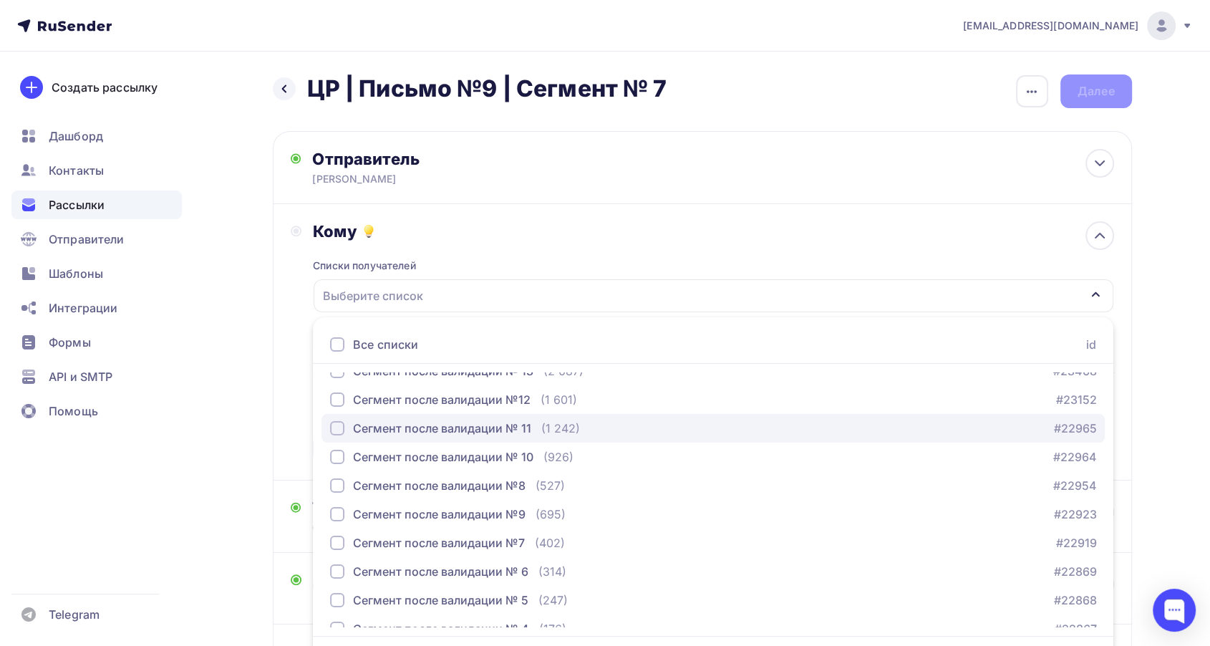
scroll to position [238, 0]
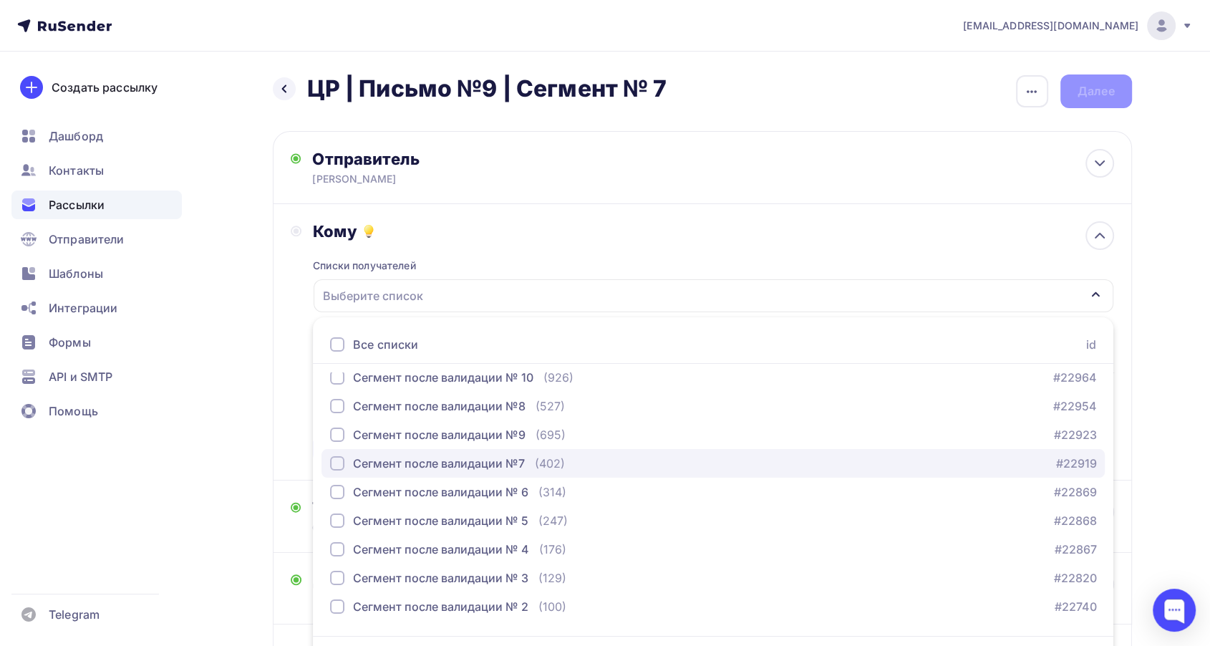
click at [487, 466] on div "Сегмент после валидации №7" at bounding box center [439, 462] width 172 height 17
click at [507, 252] on div "Списки получателей Сегмент после валидации №7 Все списки id Сегмент после валид…" at bounding box center [713, 351] width 800 height 221
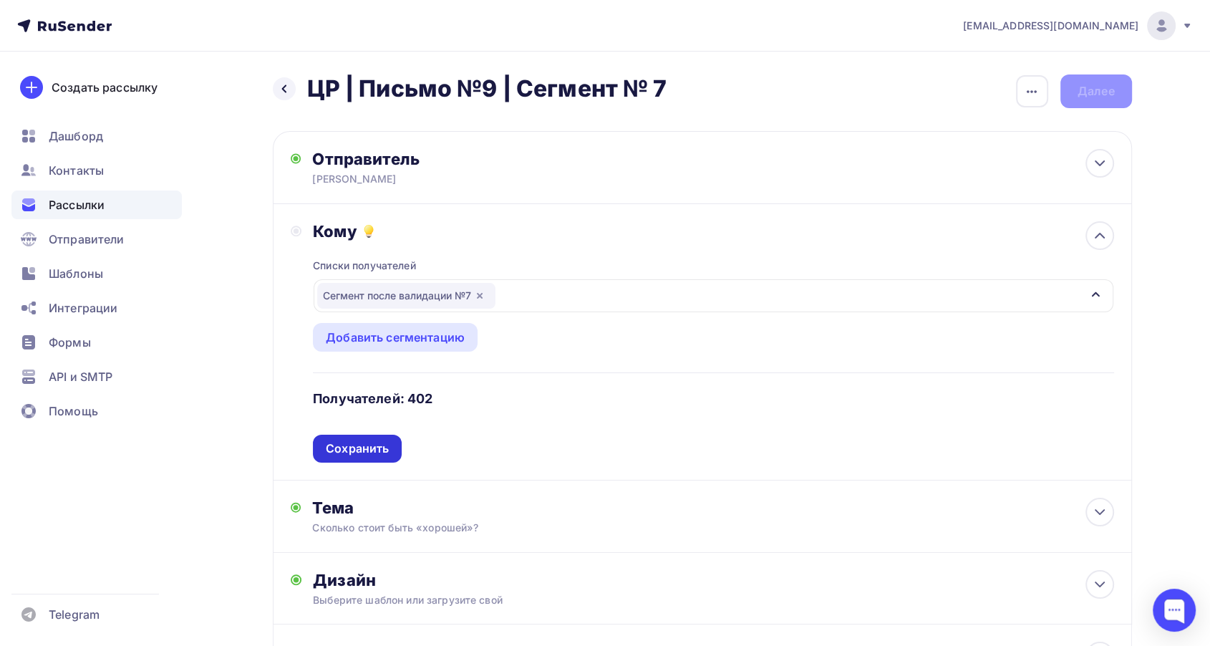
click at [371, 448] on div "Сохранить" at bounding box center [357, 448] width 63 height 16
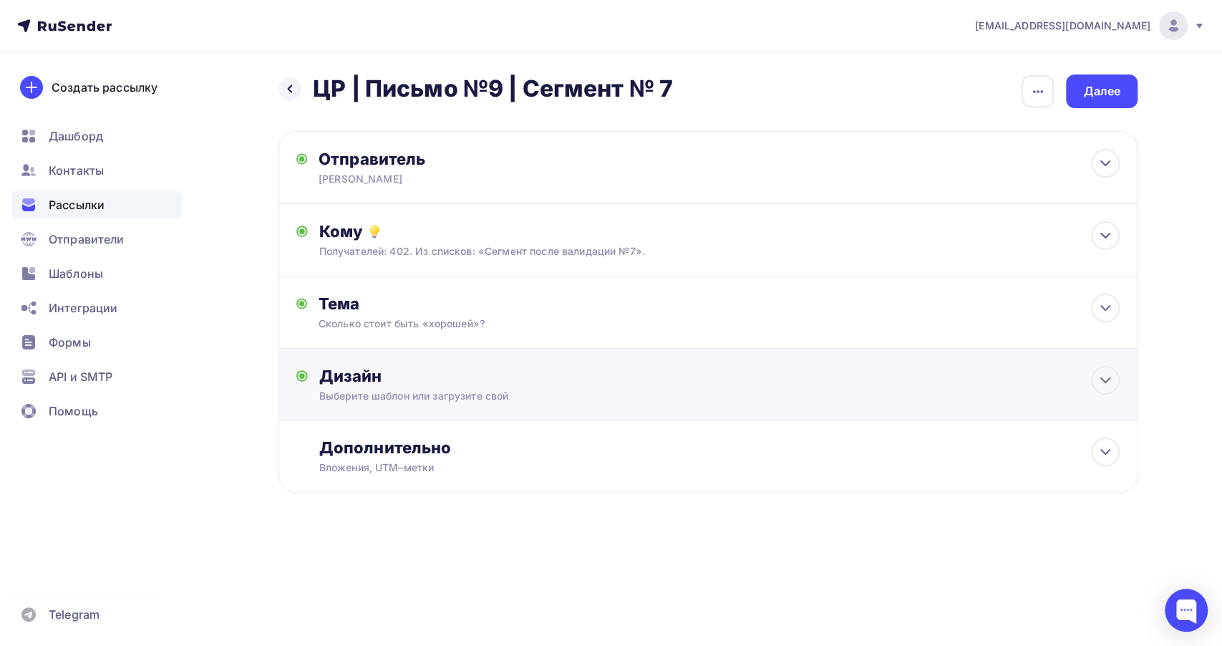
click at [485, 389] on div "Выберите шаблон или загрузите свой" at bounding box center [679, 396] width 721 height 14
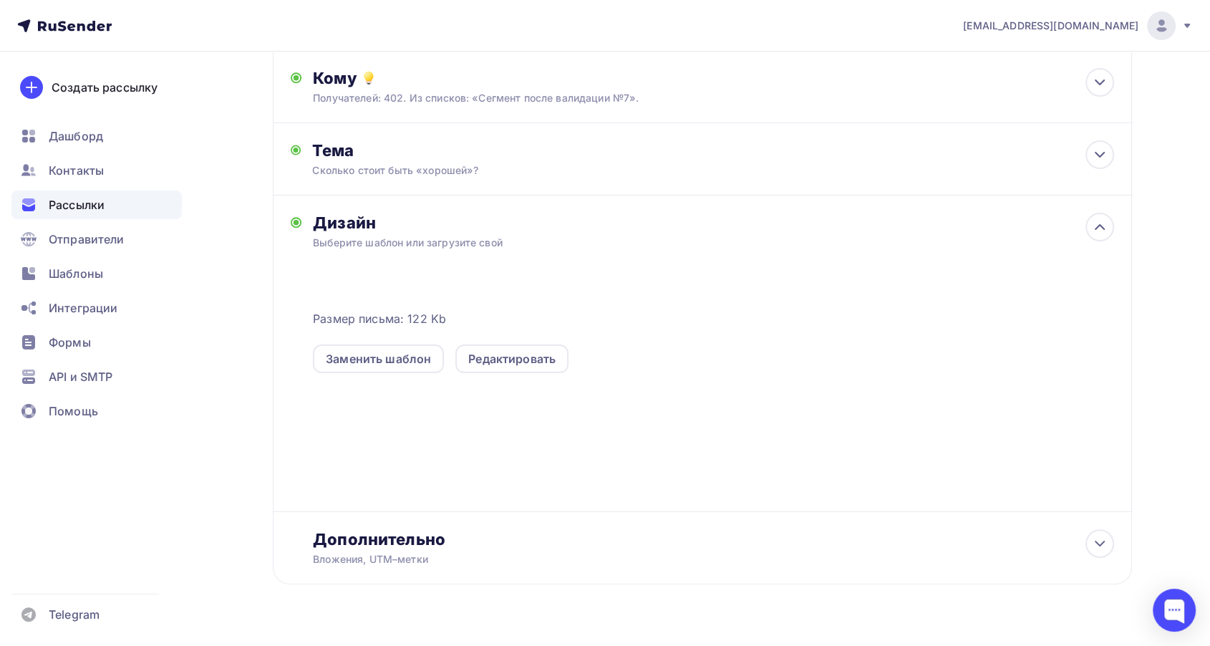
scroll to position [159, 0]
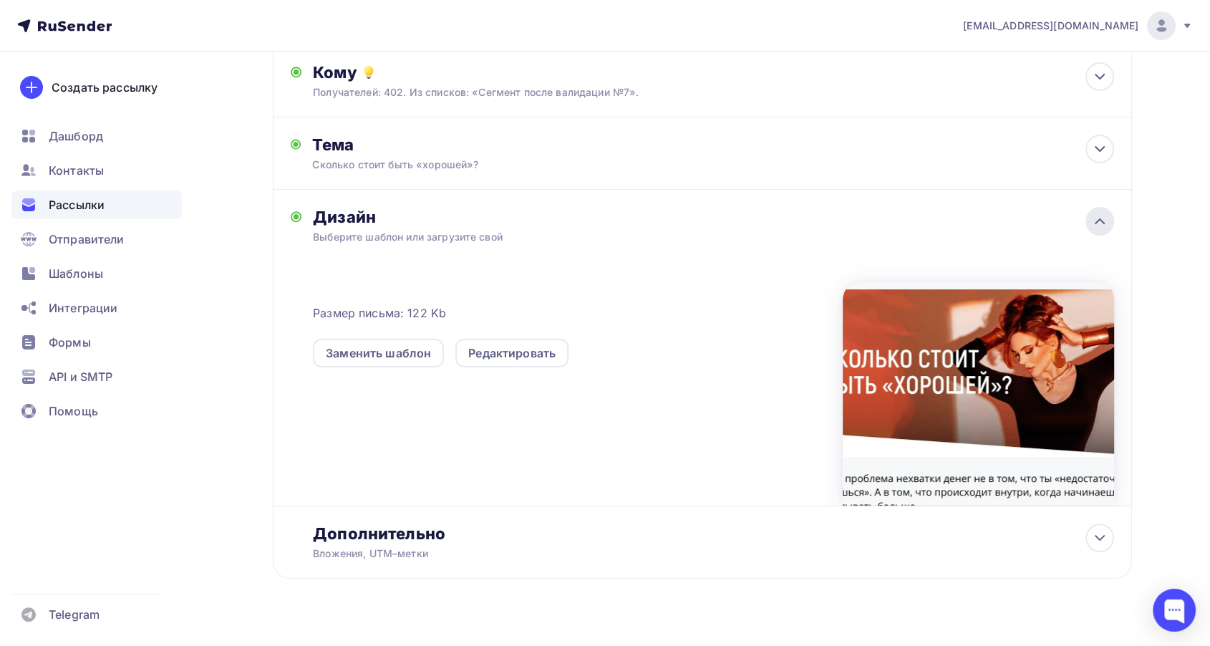
click at [1099, 231] on div at bounding box center [1099, 221] width 29 height 29
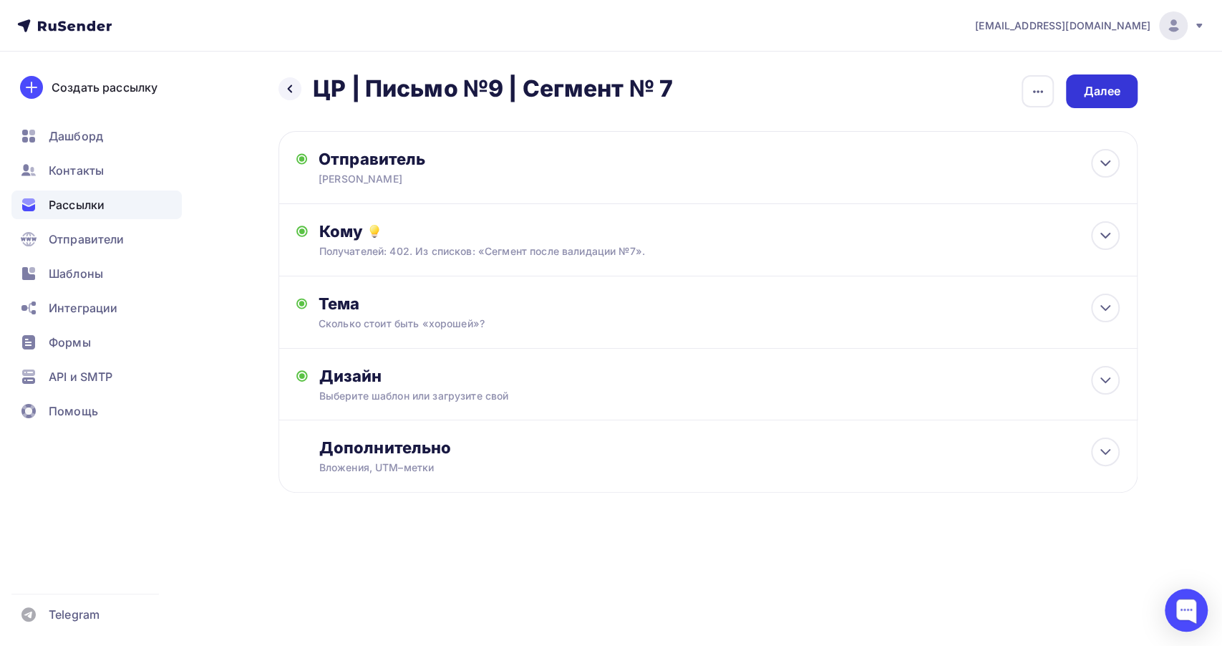
click at [1108, 87] on div "Далее" at bounding box center [1101, 91] width 37 height 16
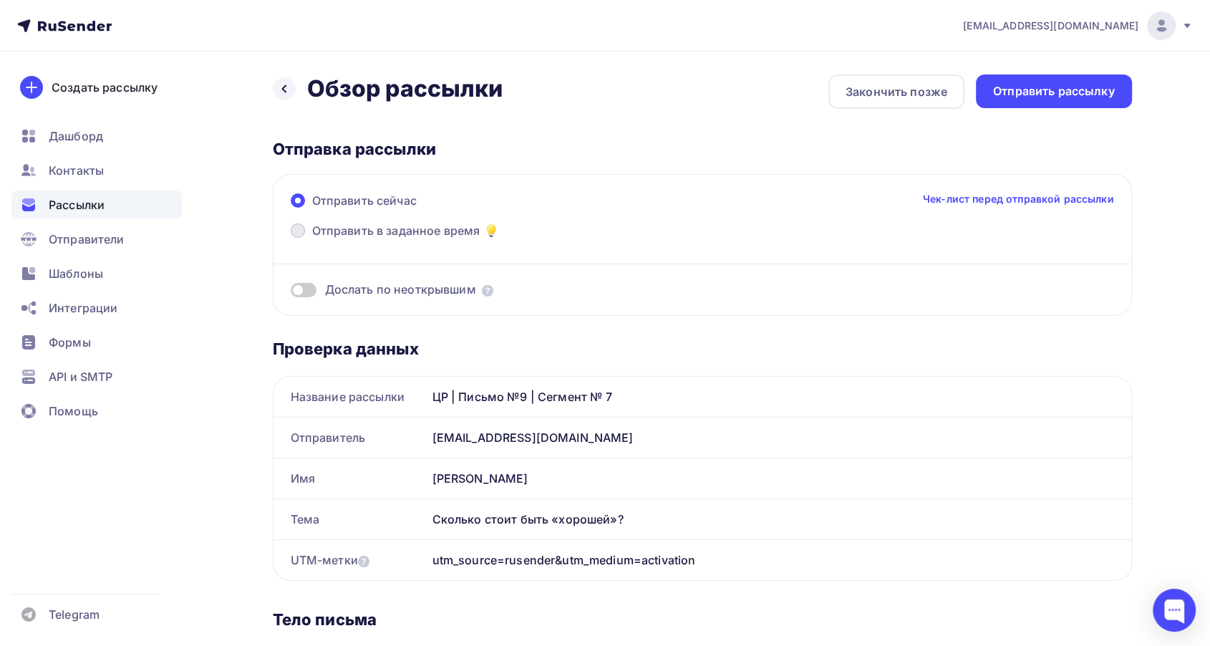
click at [404, 229] on span "Отправить в заданное время" at bounding box center [396, 230] width 168 height 17
click at [312, 239] on input "Отправить в заданное время" at bounding box center [312, 239] width 0 height 0
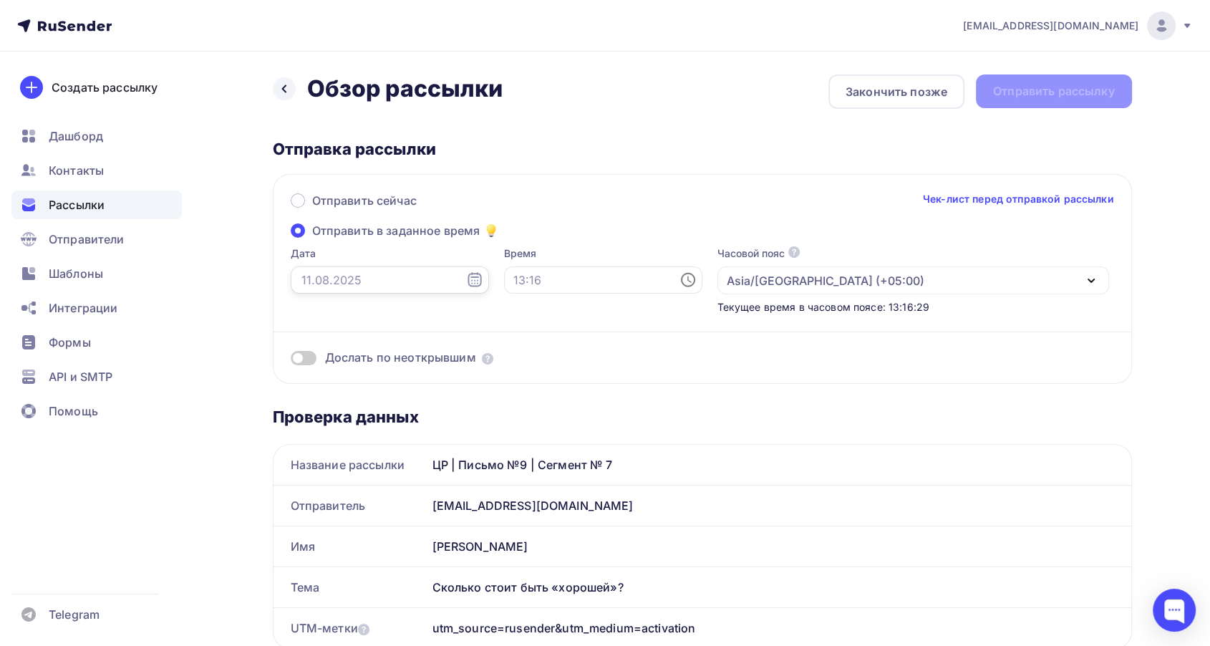
click at [378, 283] on input "text" at bounding box center [390, 279] width 198 height 27
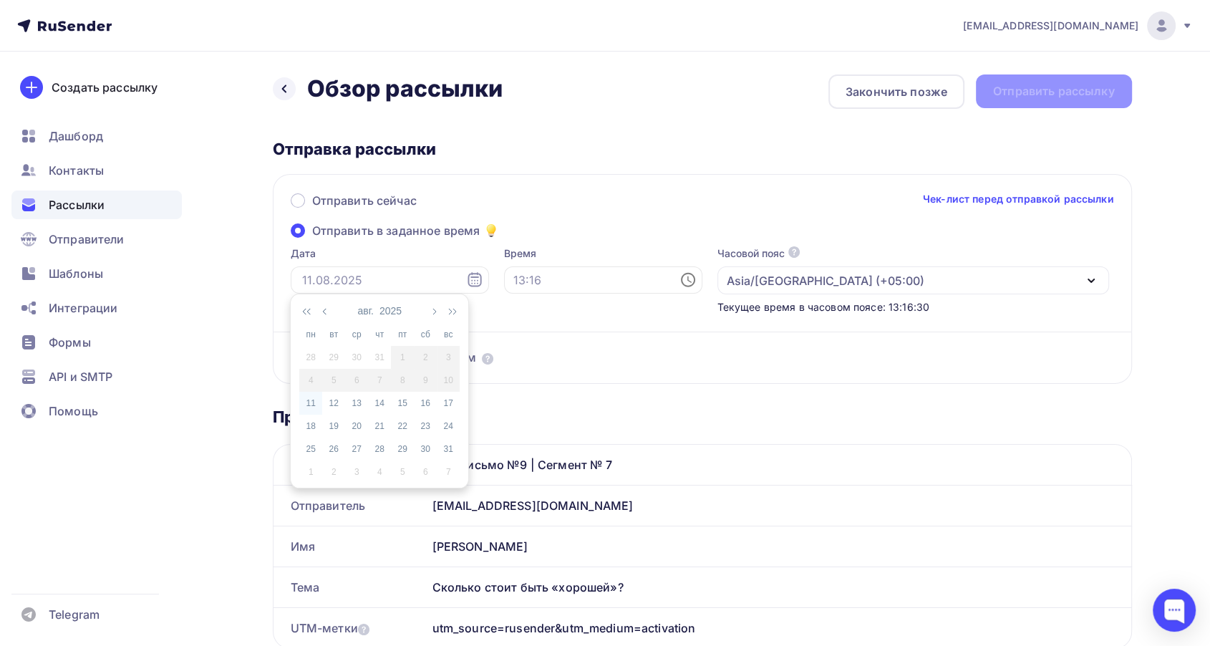
click at [314, 409] on div "11" at bounding box center [310, 403] width 23 height 13
type input "[DATE]"
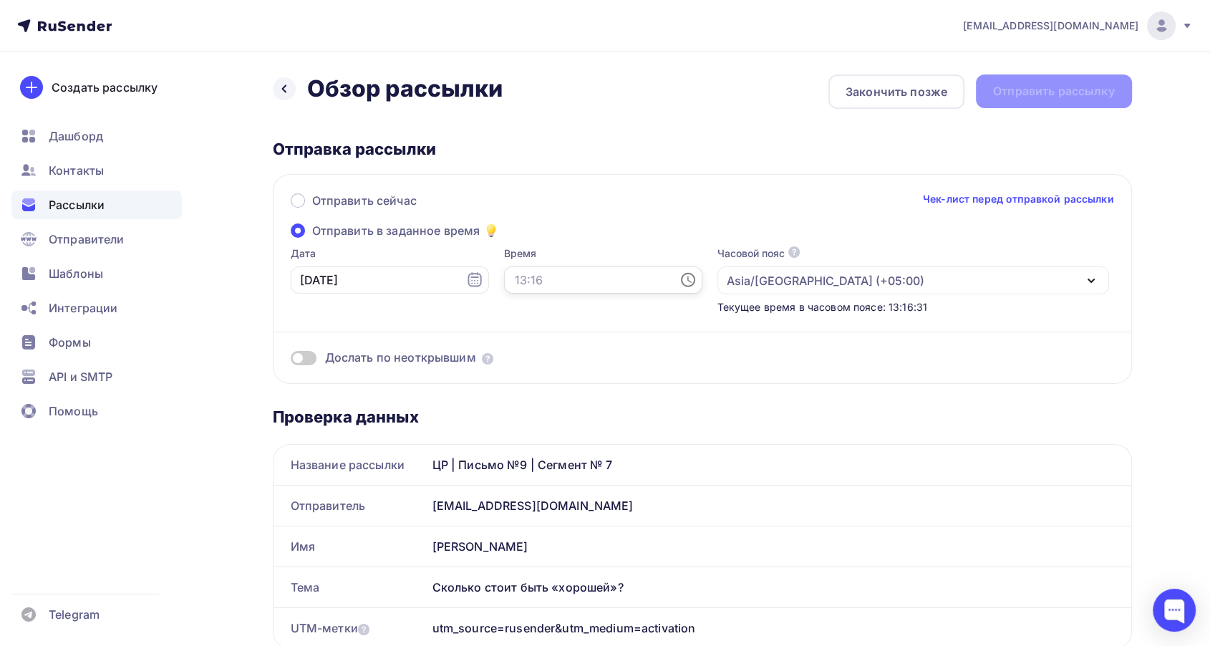
click at [513, 279] on input "text" at bounding box center [603, 279] width 198 height 27
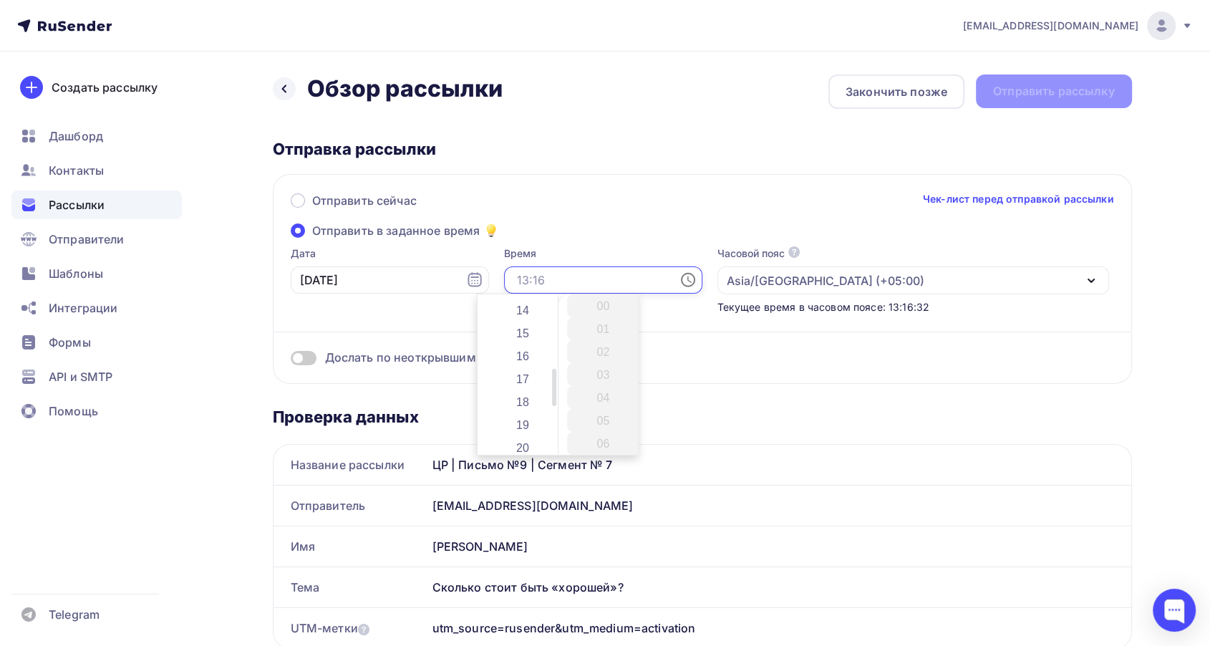
scroll to position [318, 0]
click at [524, 308] on li "14" at bounding box center [523, 308] width 75 height 23
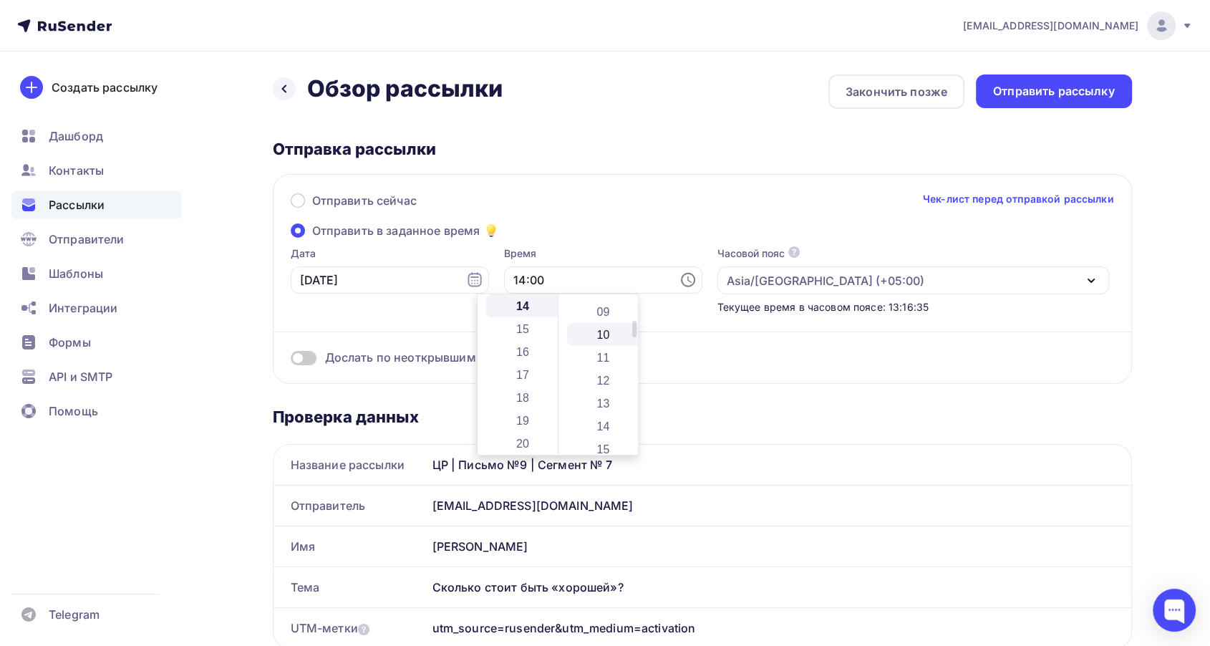
scroll to position [238, 0]
click at [601, 389] on li "14" at bounding box center [604, 387] width 75 height 23
type input "14:14"
click at [570, 225] on div "Отправить сейчас Чек-лист перед отправкой рассылки Отправить в заданное время Д…" at bounding box center [702, 279] width 859 height 210
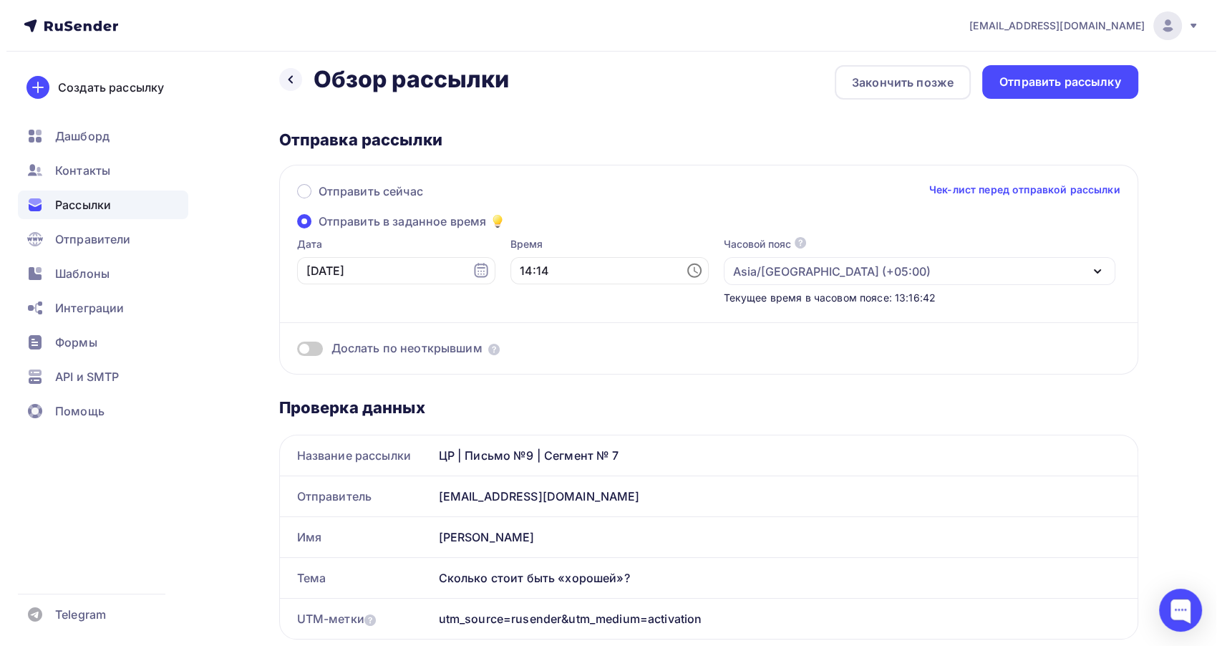
scroll to position [0, 0]
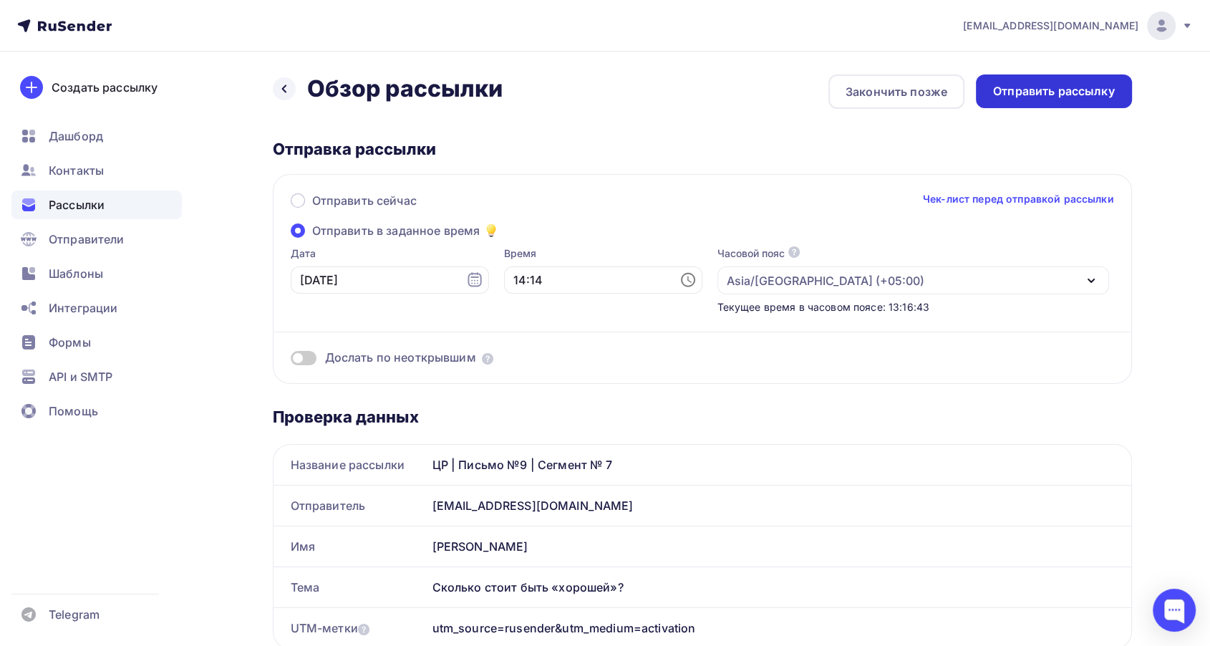
click at [1023, 89] on div "Отправить рассылку" at bounding box center [1054, 91] width 122 height 16
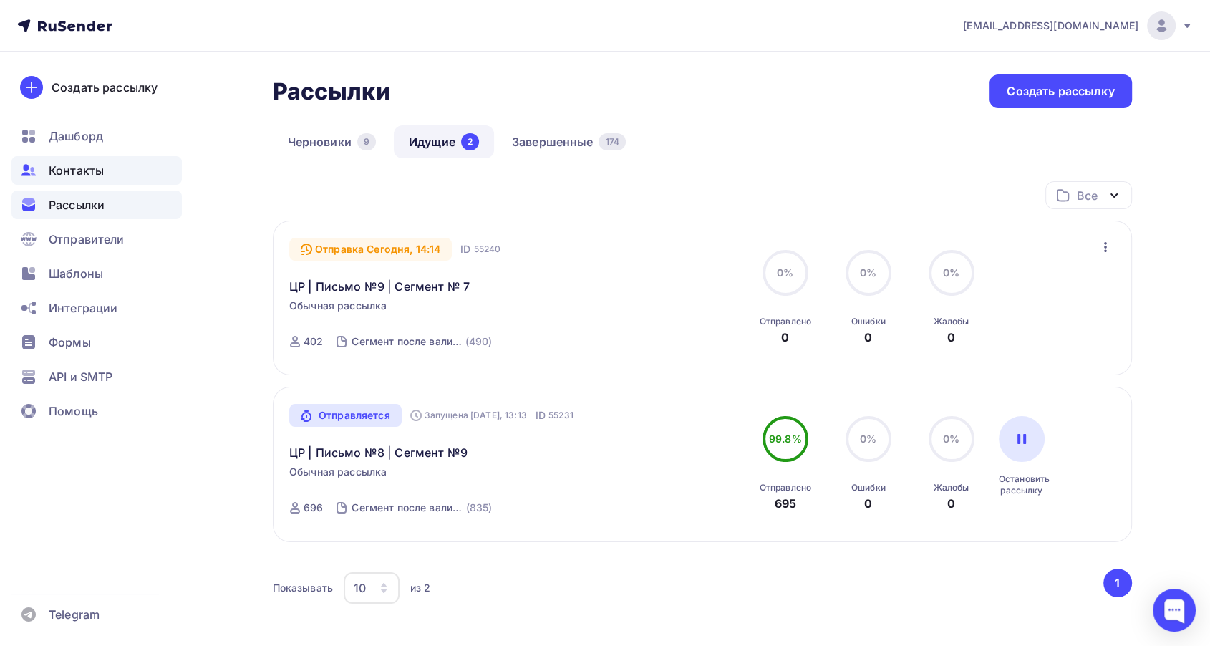
click at [83, 170] on span "Контакты" at bounding box center [76, 170] width 55 height 17
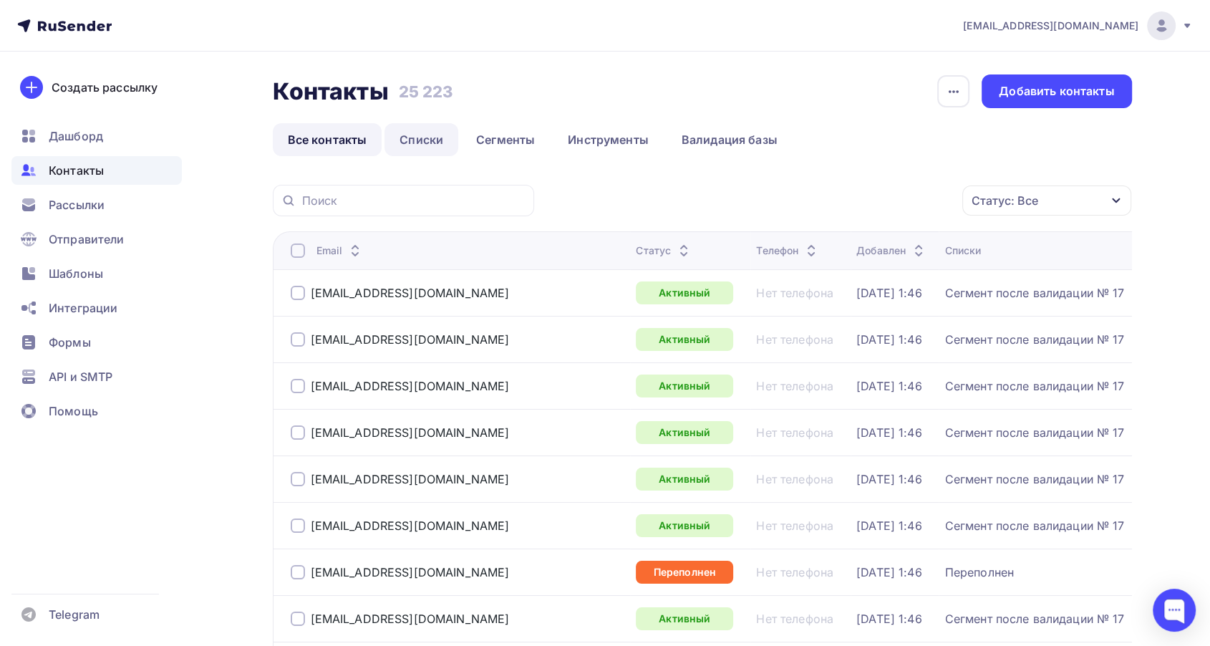
click at [422, 143] on link "Списки" at bounding box center [421, 139] width 74 height 33
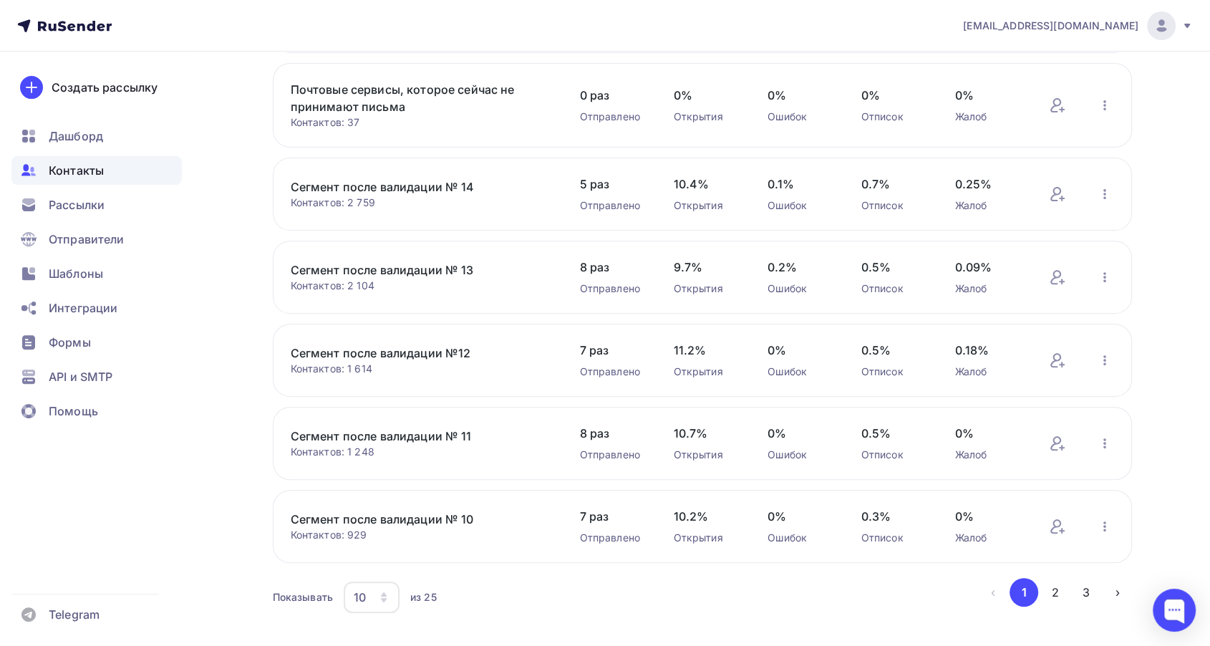
scroll to position [474, 0]
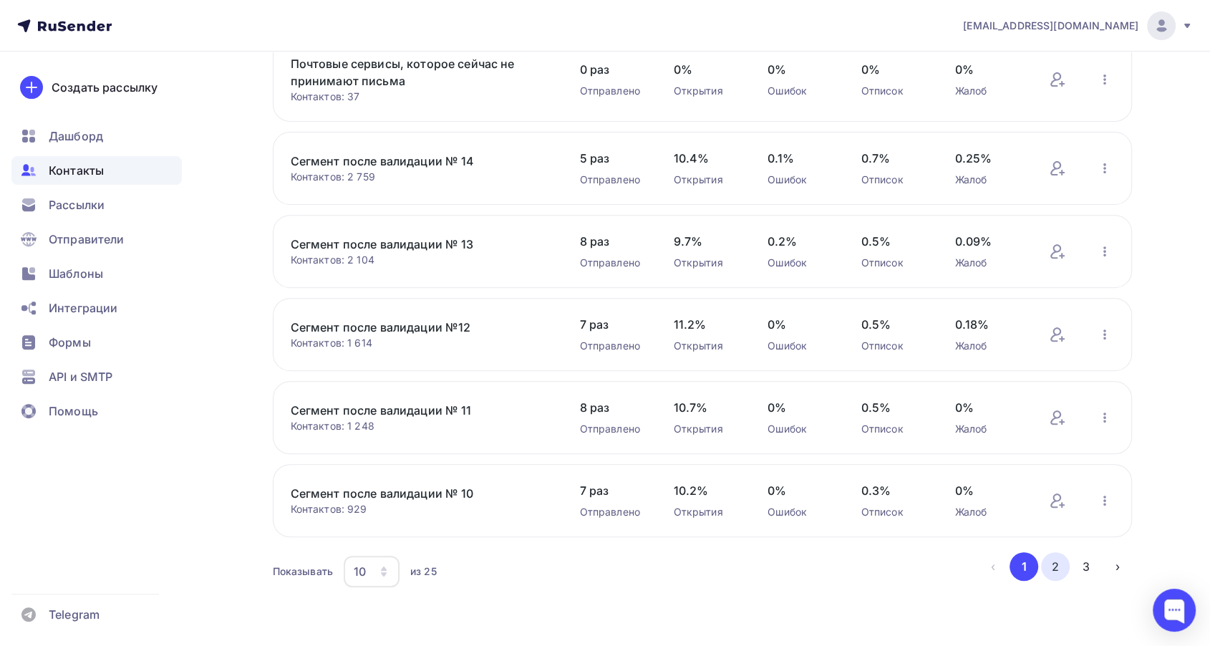
click at [1057, 561] on button "2" at bounding box center [1055, 566] width 29 height 29
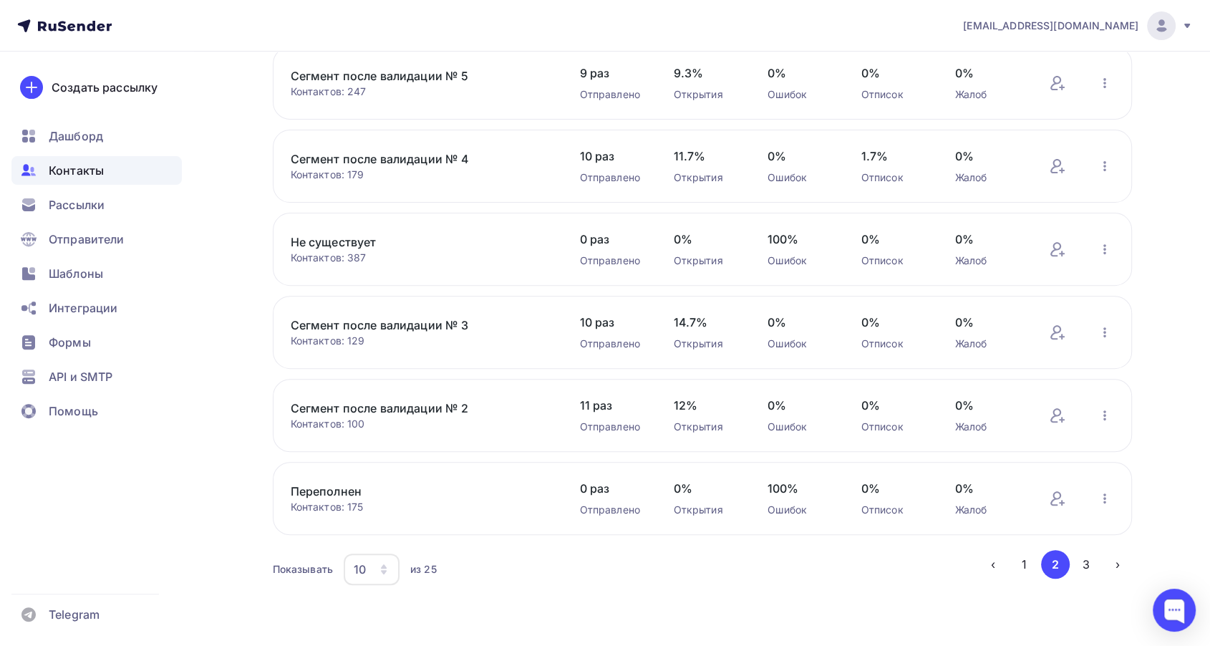
scroll to position [462, 0]
click at [427, 72] on link "Сегмент после валидации № 5" at bounding box center [412, 77] width 243 height 17
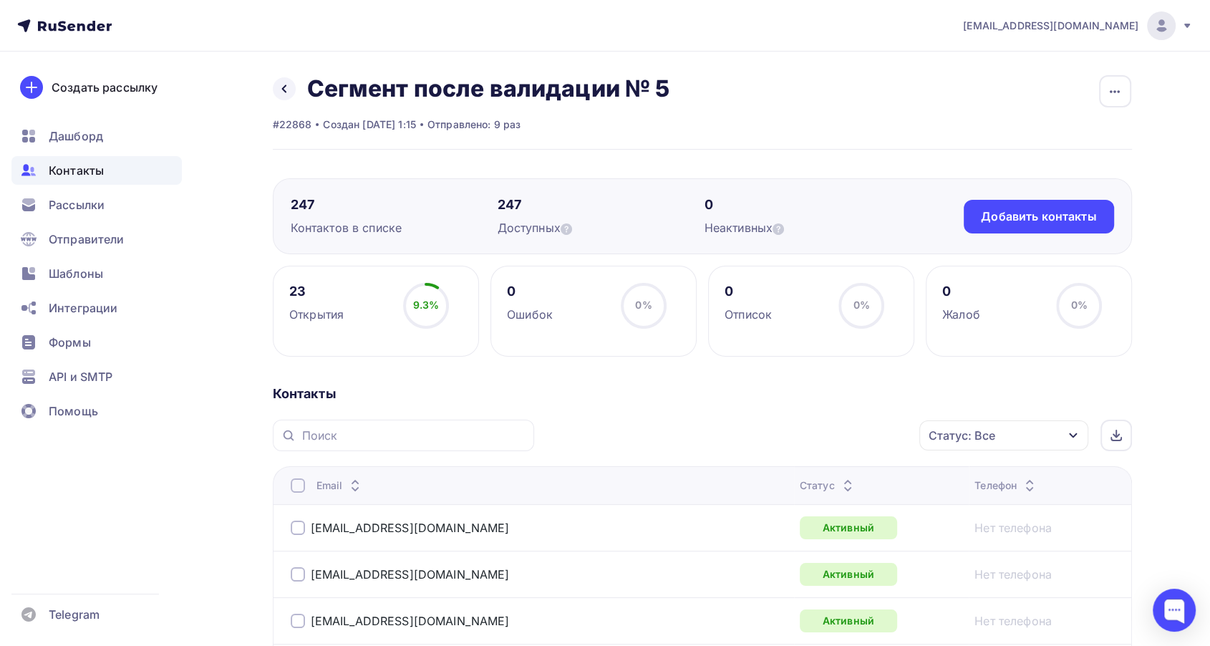
click at [839, 481] on icon at bounding box center [847, 488] width 17 height 17
click at [807, 481] on div "Статус" at bounding box center [887, 485] width 160 height 14
click at [846, 482] on icon at bounding box center [854, 488] width 17 height 17
click at [846, 480] on icon at bounding box center [854, 488] width 17 height 17
click at [75, 210] on span "Рассылки" at bounding box center [77, 204] width 56 height 17
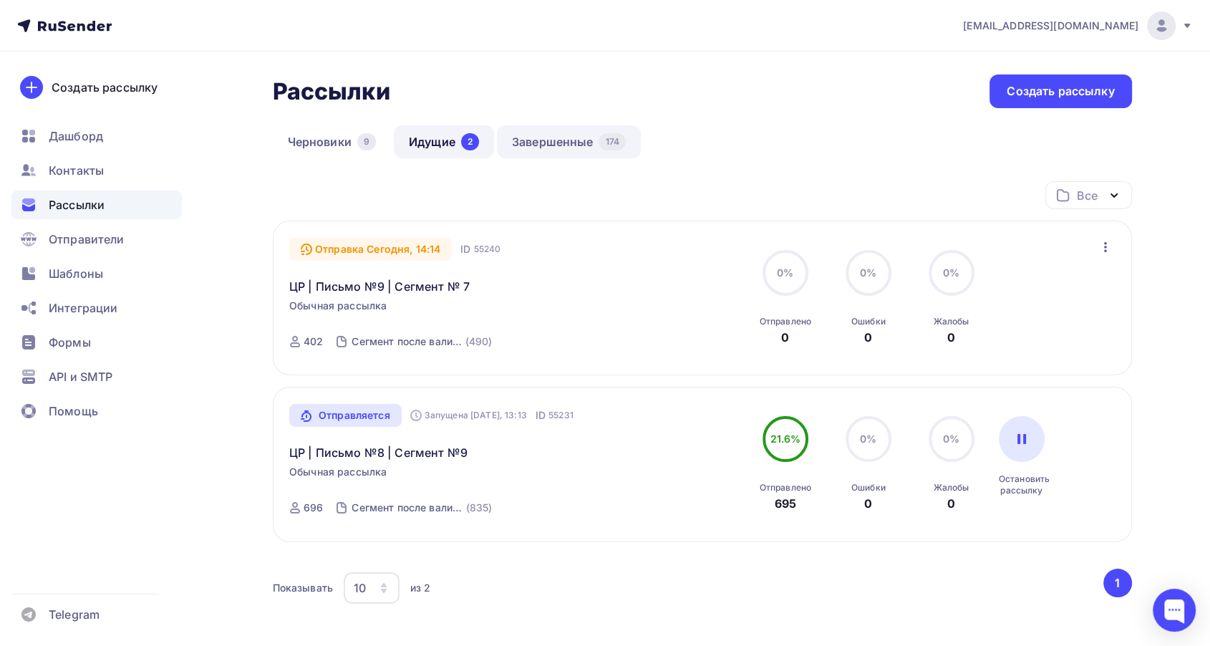
click at [575, 131] on link "Завершенные 174" at bounding box center [569, 141] width 144 height 33
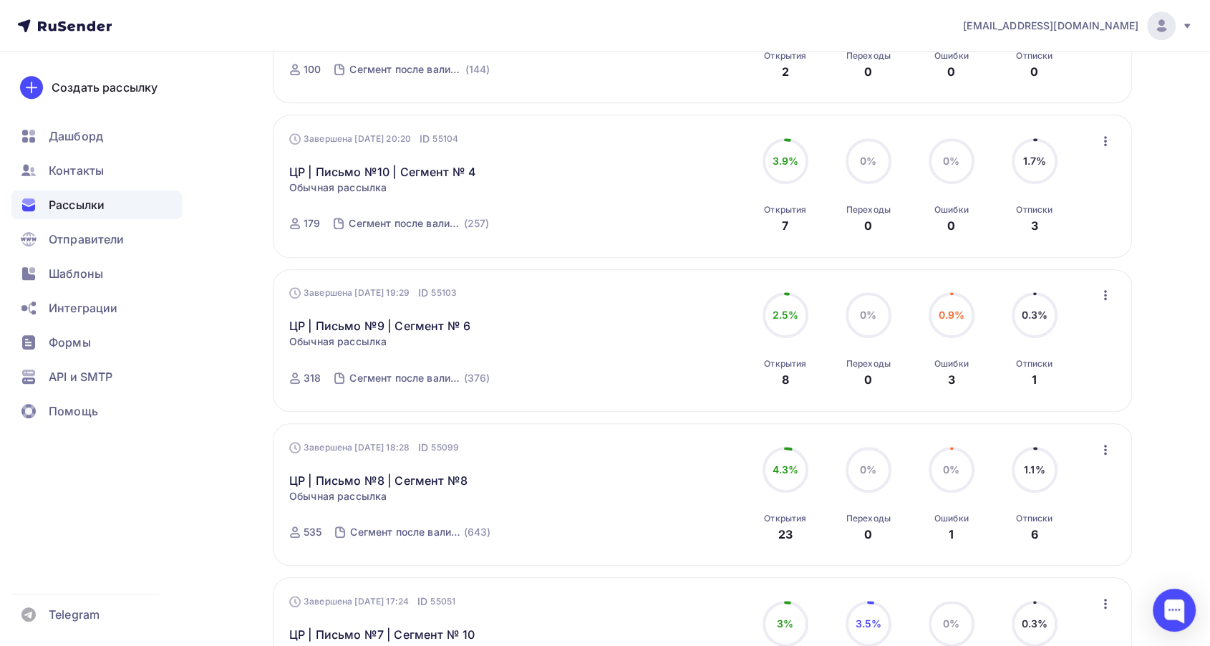
scroll to position [875, 0]
click at [404, 178] on link "ЦР | Письмо №10 | Сегмент № 4" at bounding box center [382, 173] width 187 height 17
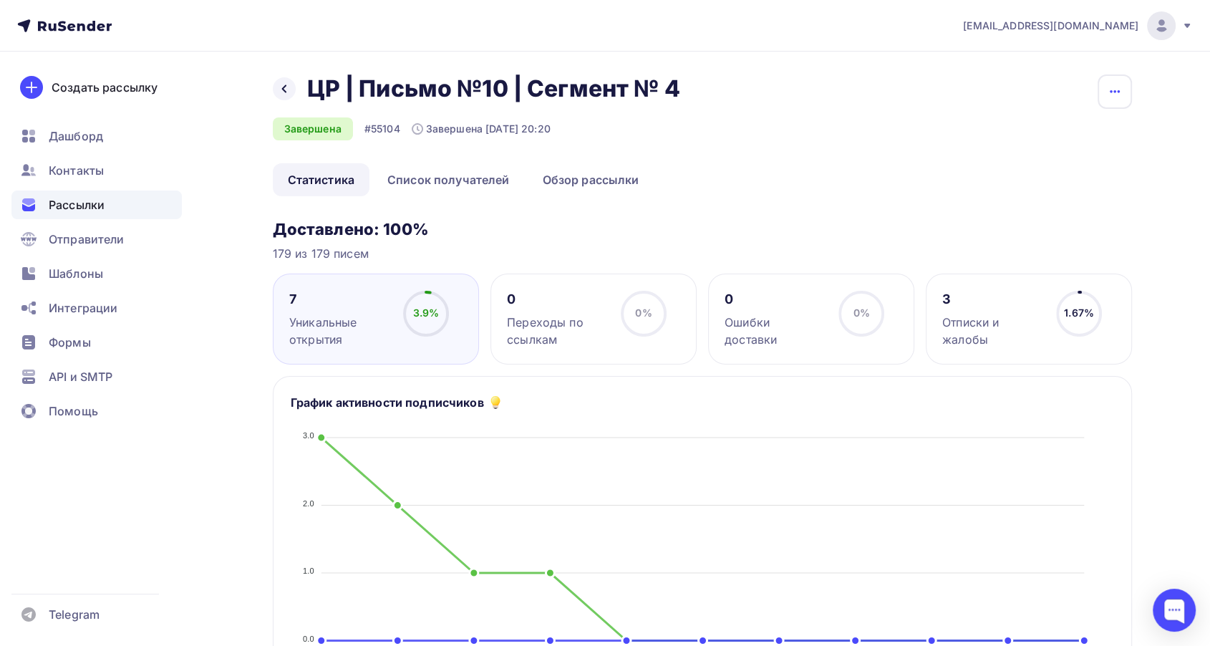
click at [1098, 92] on button "button" at bounding box center [1114, 91] width 34 height 34
click at [1066, 134] on div "Копировать" at bounding box center [1059, 136] width 137 height 17
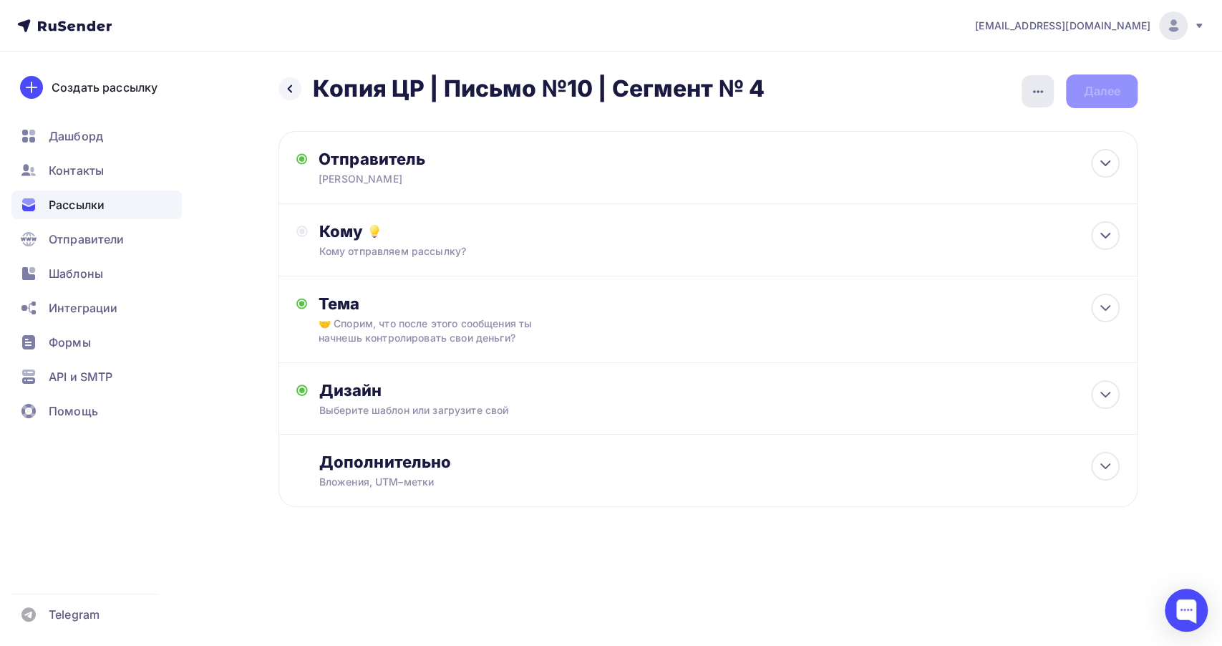
click at [1029, 91] on div "button" at bounding box center [1037, 91] width 32 height 32
click at [963, 167] on div "Переименовать рассылку" at bounding box center [962, 164] width 178 height 17
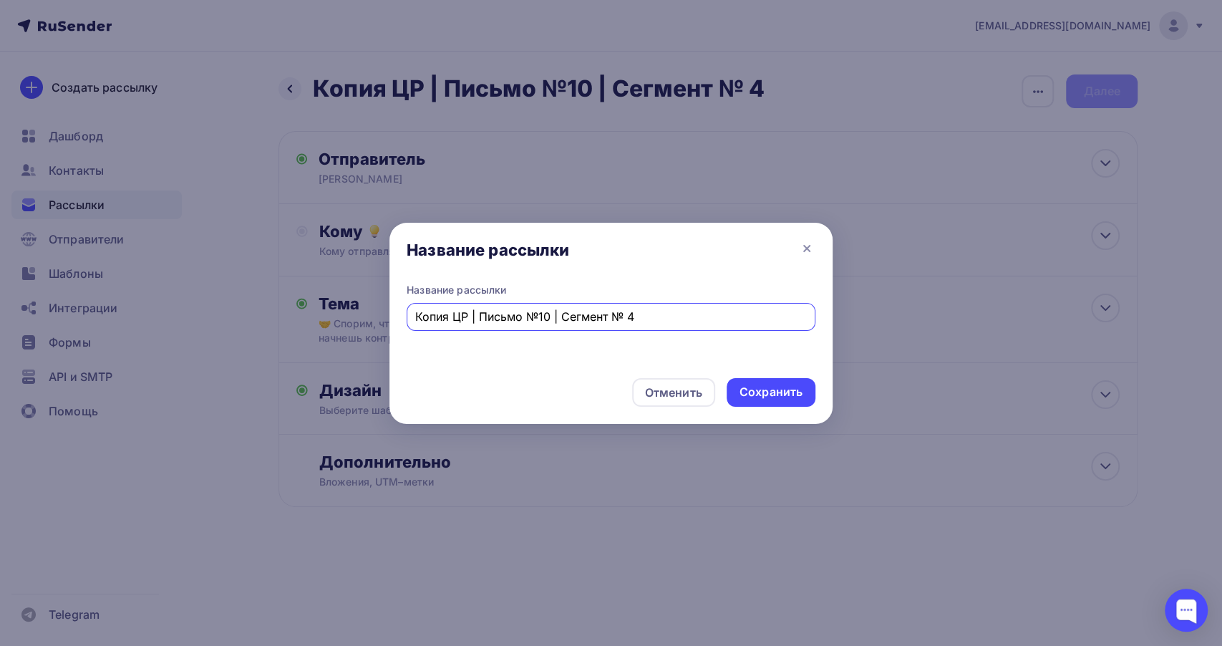
drag, startPoint x: 454, startPoint y: 316, endPoint x: 405, endPoint y: 324, distance: 49.4
click at [405, 324] on div "Название рассылки Копия ЦР | Письмо №10 | Сегмент № 4" at bounding box center [610, 325] width 443 height 84
click at [631, 324] on input "ЦР | Письмо №10 | Сегмент № 4" at bounding box center [611, 316] width 392 height 17
type input "ЦР | Письмо №10 | Сегмент № 5"
click at [767, 388] on div "Сохранить" at bounding box center [770, 392] width 63 height 16
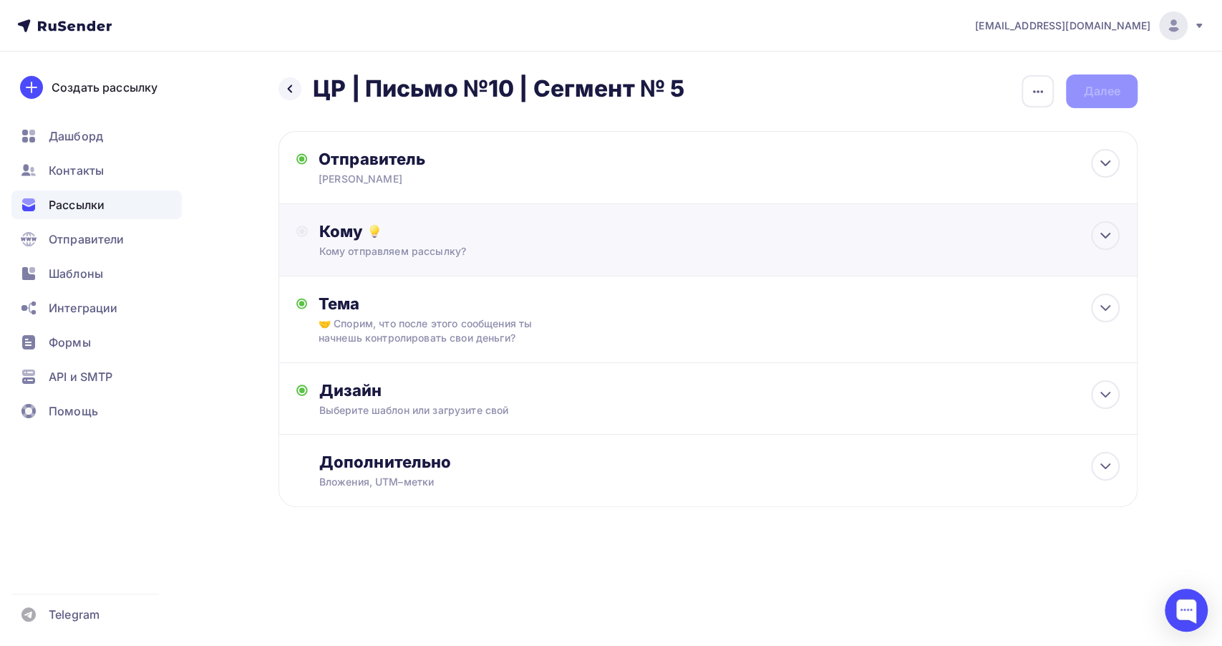
click at [480, 245] on div "Кому отправляем рассылку?" at bounding box center [679, 251] width 721 height 14
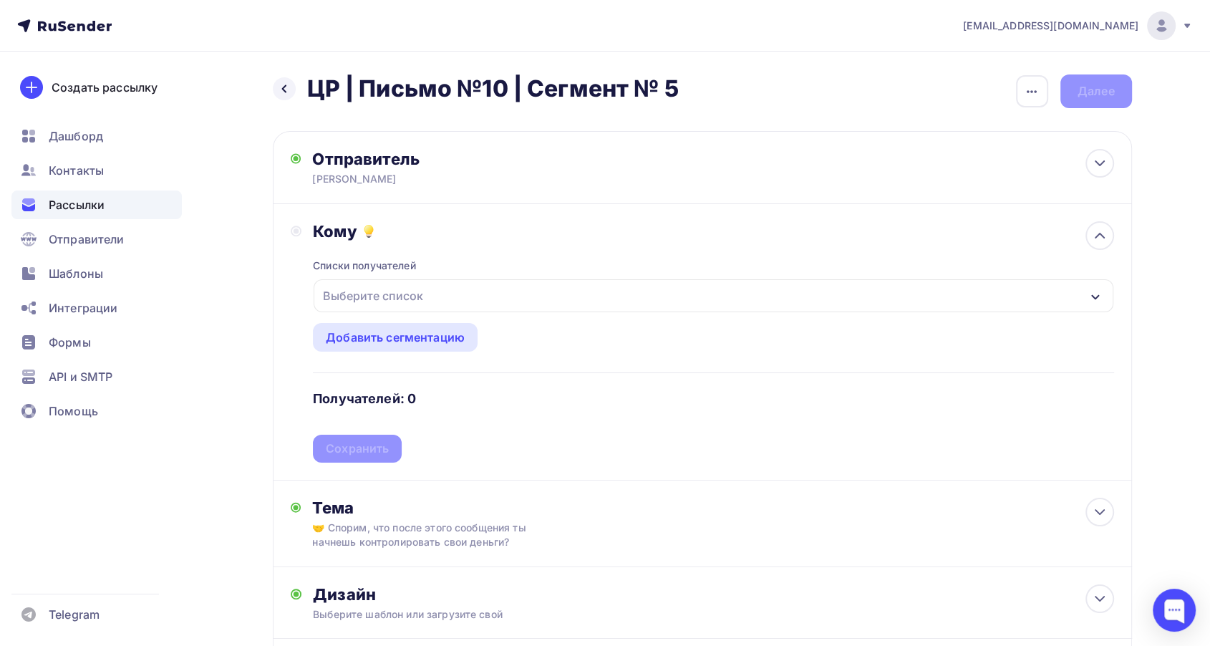
click at [437, 289] on div "Выберите список" at bounding box center [712, 295] width 799 height 33
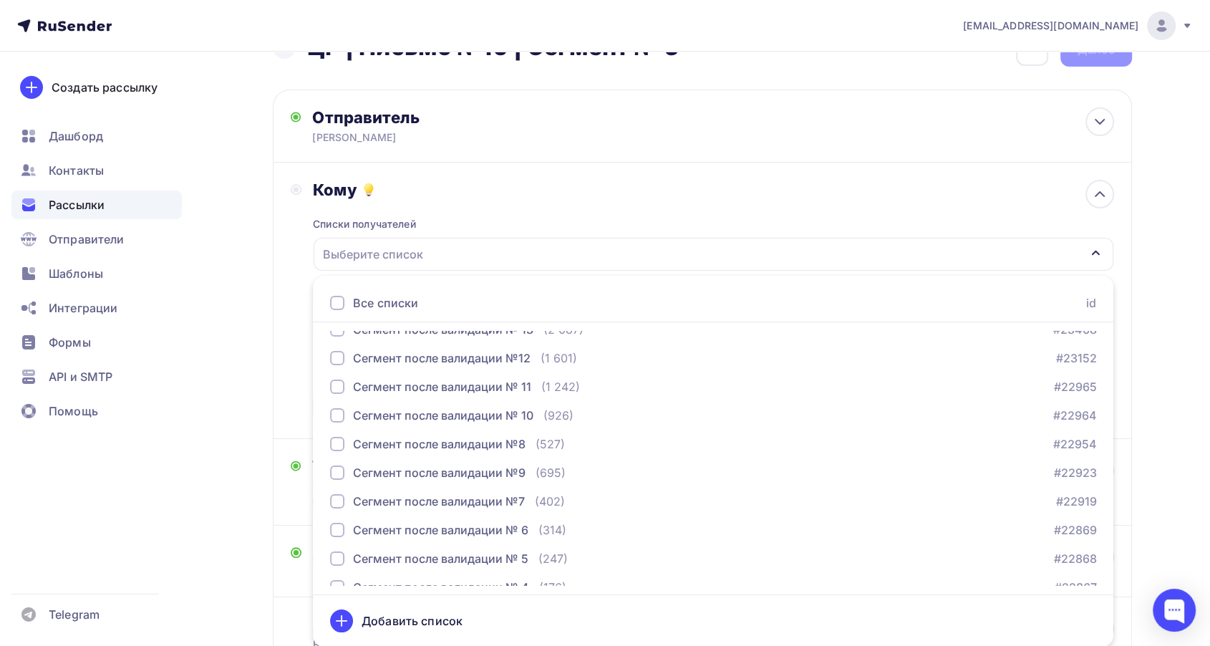
scroll to position [238, 0]
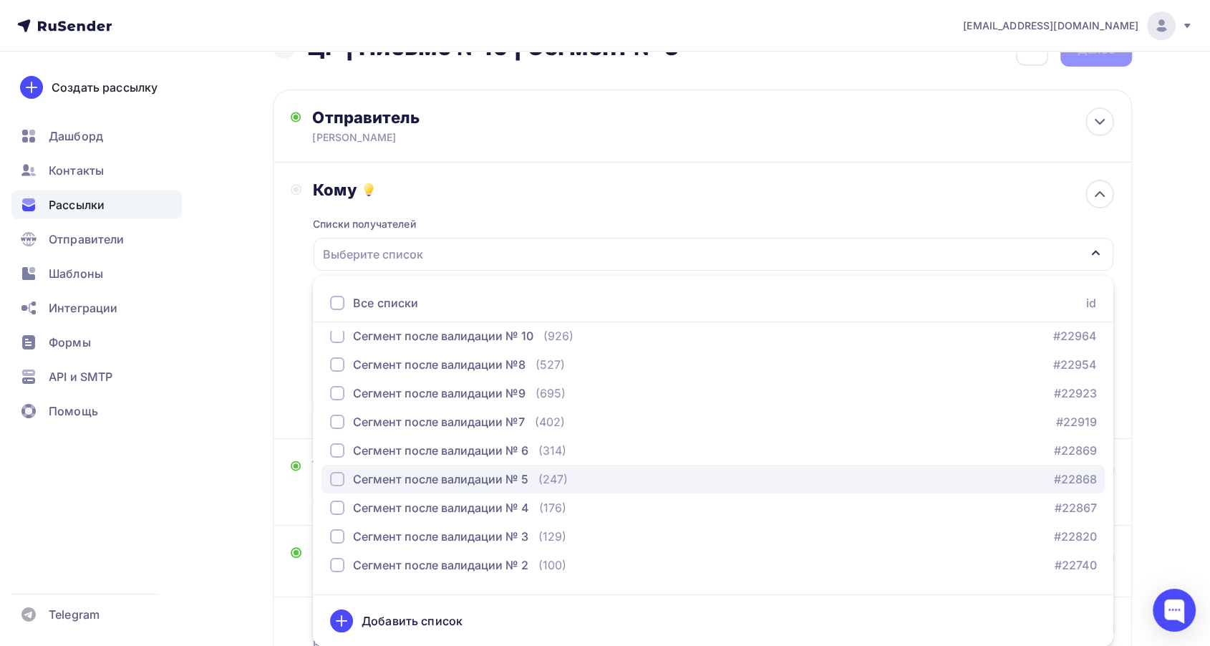
click at [518, 479] on div "Сегмент после валидации № 5" at bounding box center [440, 478] width 175 height 17
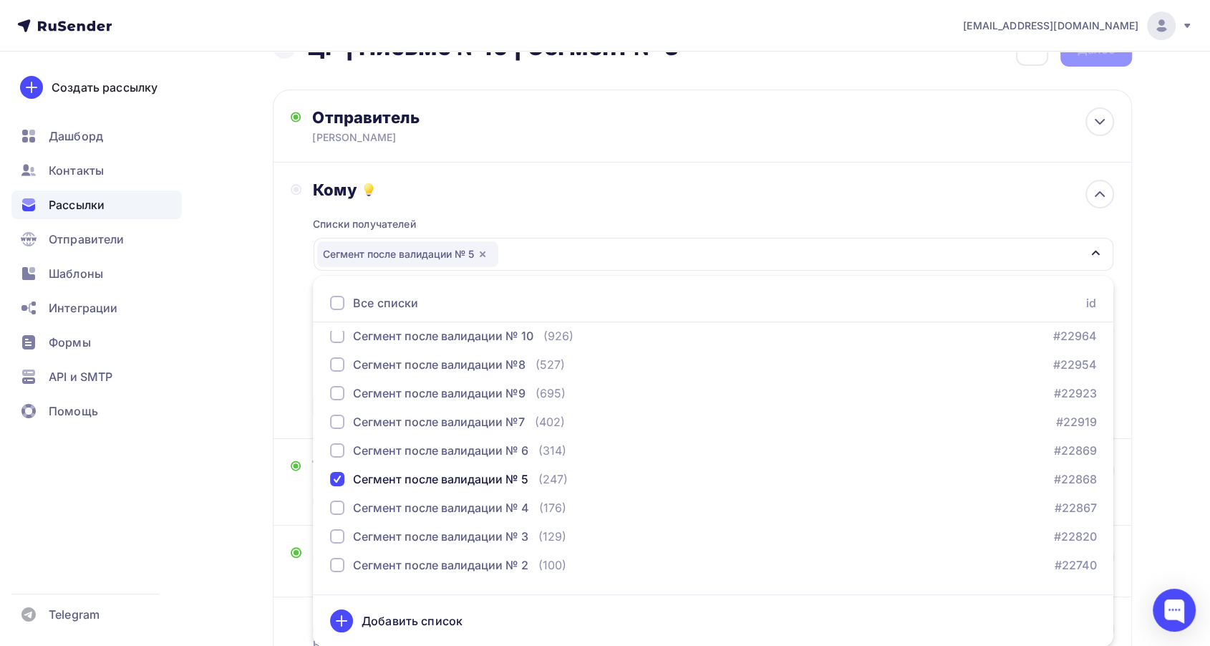
click at [539, 228] on div "Списки получателей Сегмент после валидации № 5 Все списки id Сегмент после вали…" at bounding box center [713, 310] width 800 height 221
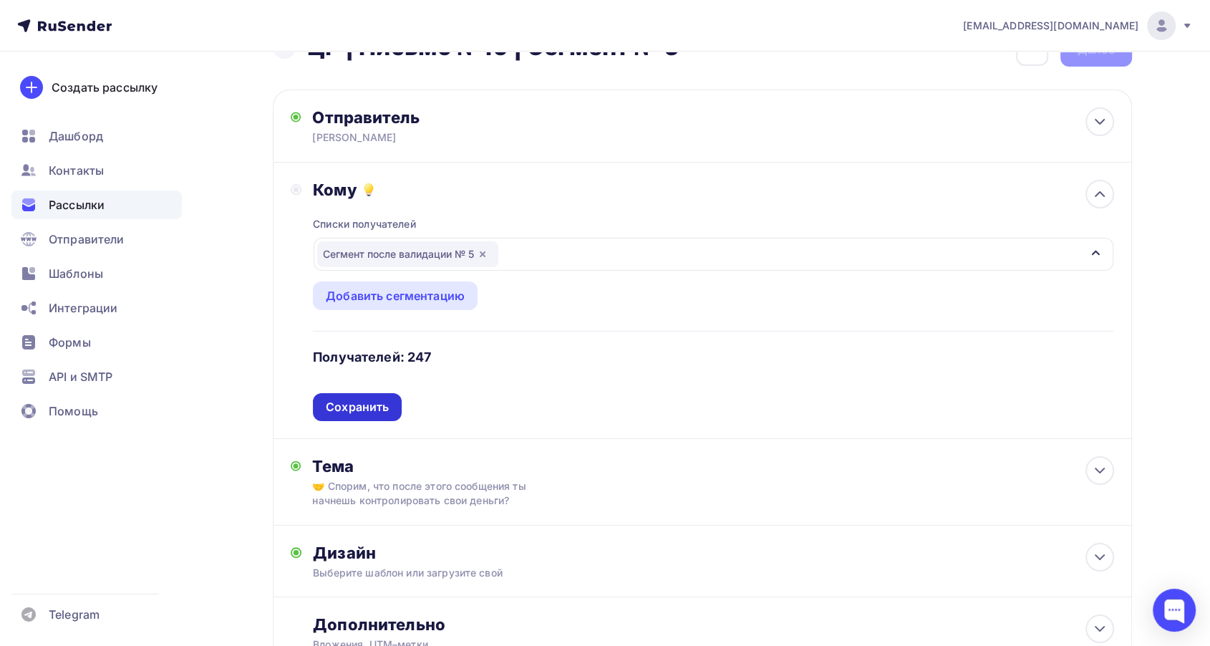
click at [385, 402] on div "Сохранить" at bounding box center [357, 407] width 63 height 16
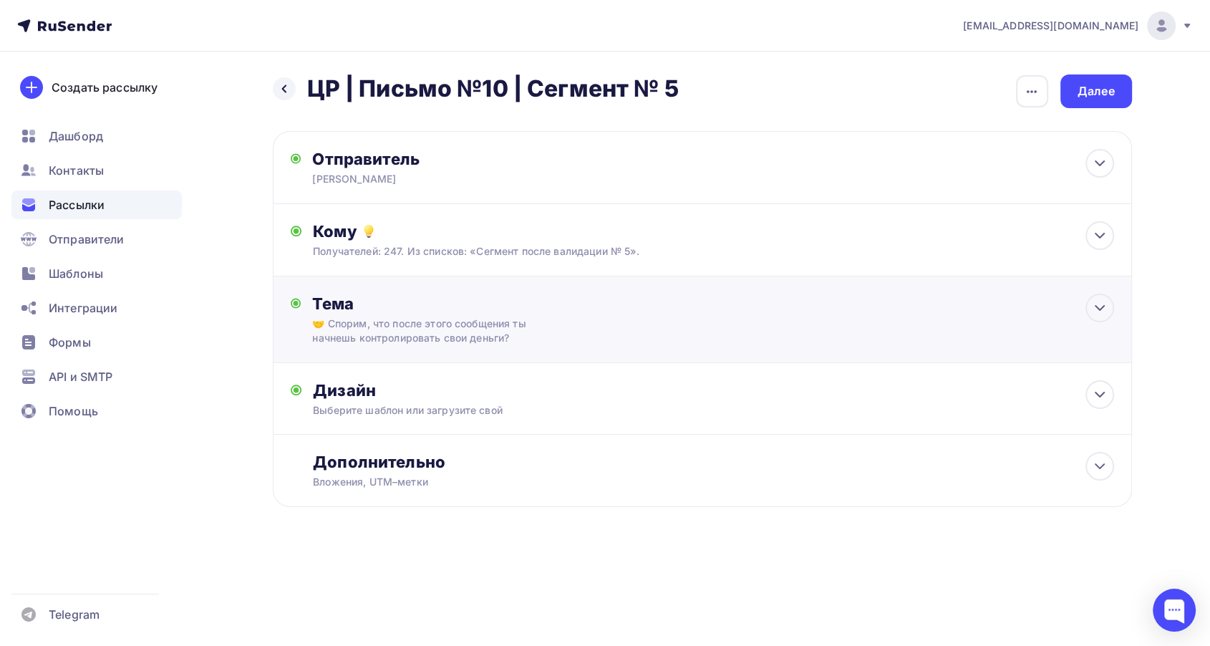
scroll to position [0, 0]
click at [574, 374] on div "Дизайн Выберите шаблон или загрузите свой Размер письма: 122 Kb Заменить шаблон…" at bounding box center [707, 399] width 859 height 72
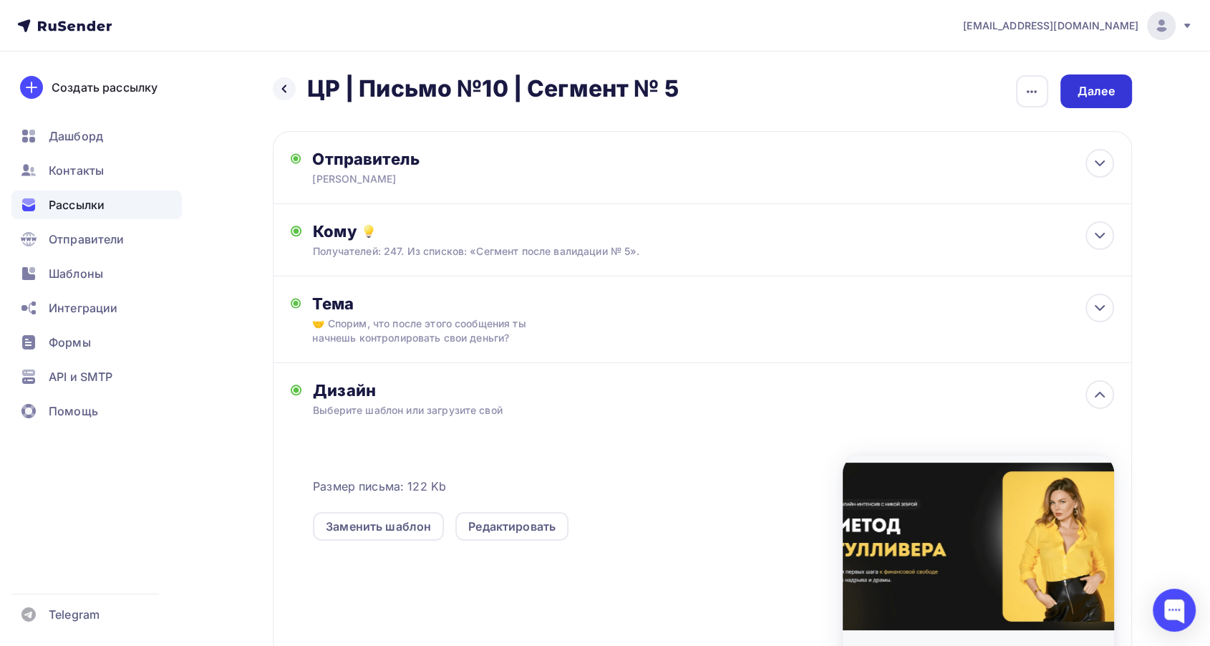
click at [1090, 99] on div "Далее" at bounding box center [1095, 91] width 37 height 16
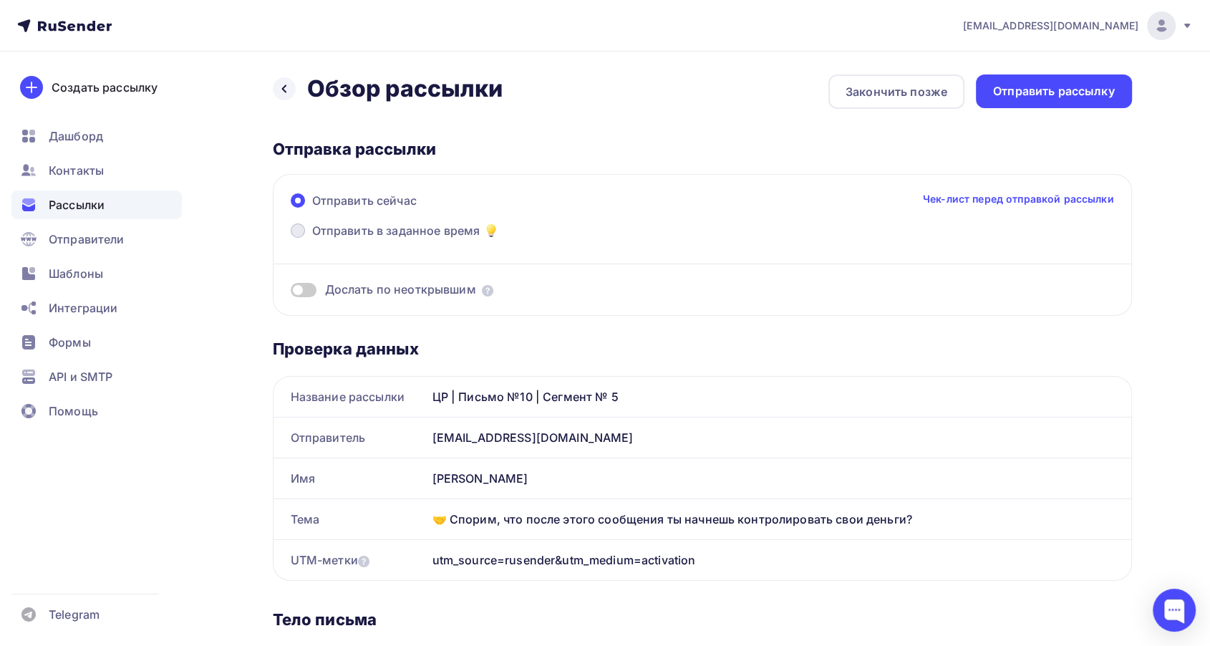
click at [338, 230] on span "Отправить в заданное время" at bounding box center [396, 230] width 168 height 17
click at [312, 239] on input "Отправить в заданное время" at bounding box center [312, 239] width 0 height 0
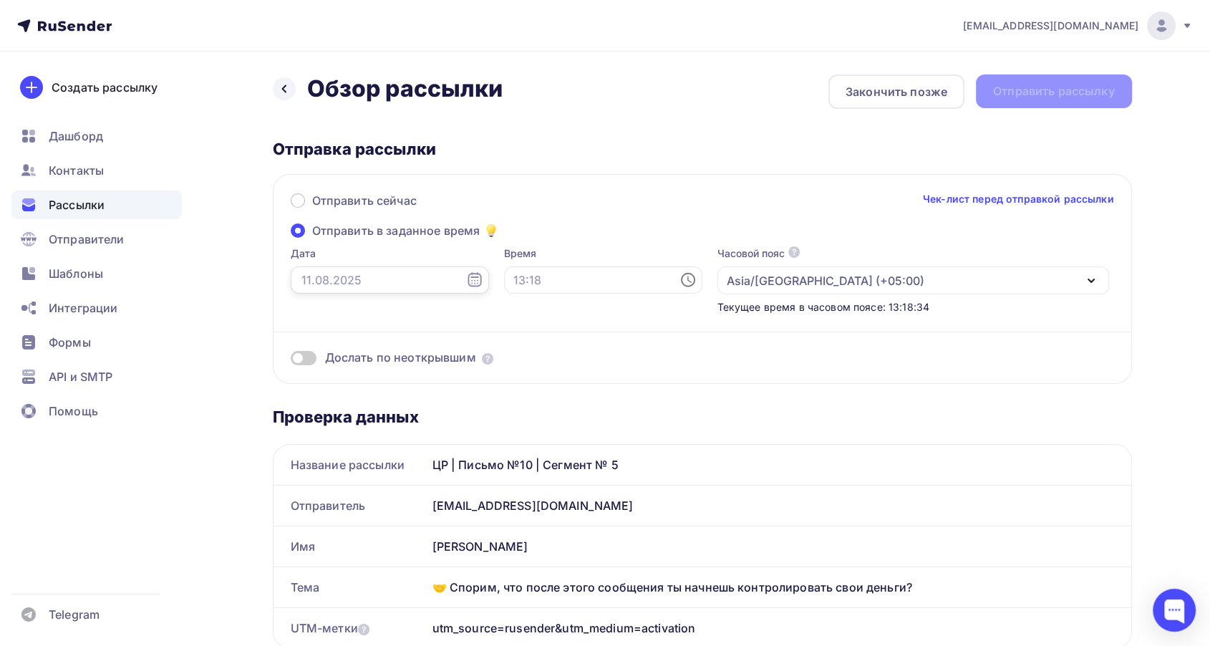
click at [336, 278] on input "text" at bounding box center [390, 279] width 198 height 27
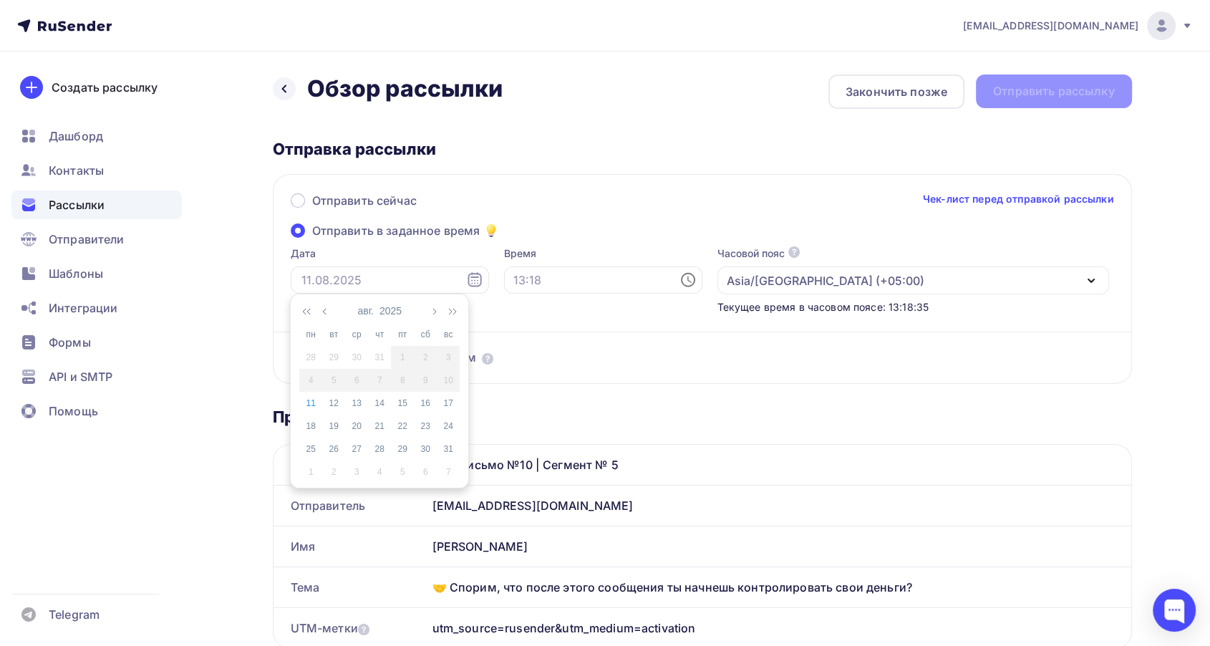
drag, startPoint x: 312, startPoint y: 407, endPoint x: 322, endPoint y: 398, distance: 13.2
click at [313, 407] on div "11" at bounding box center [310, 403] width 23 height 13
type input "[DATE]"
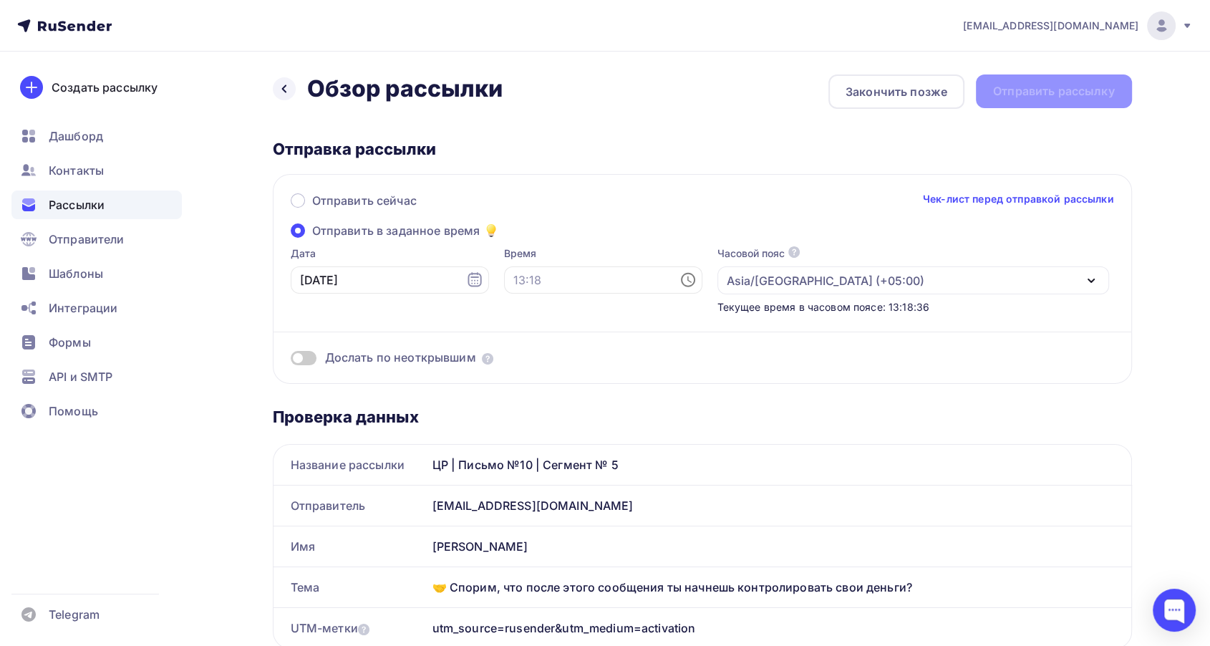
click at [521, 263] on div "Время" at bounding box center [603, 280] width 198 height 68
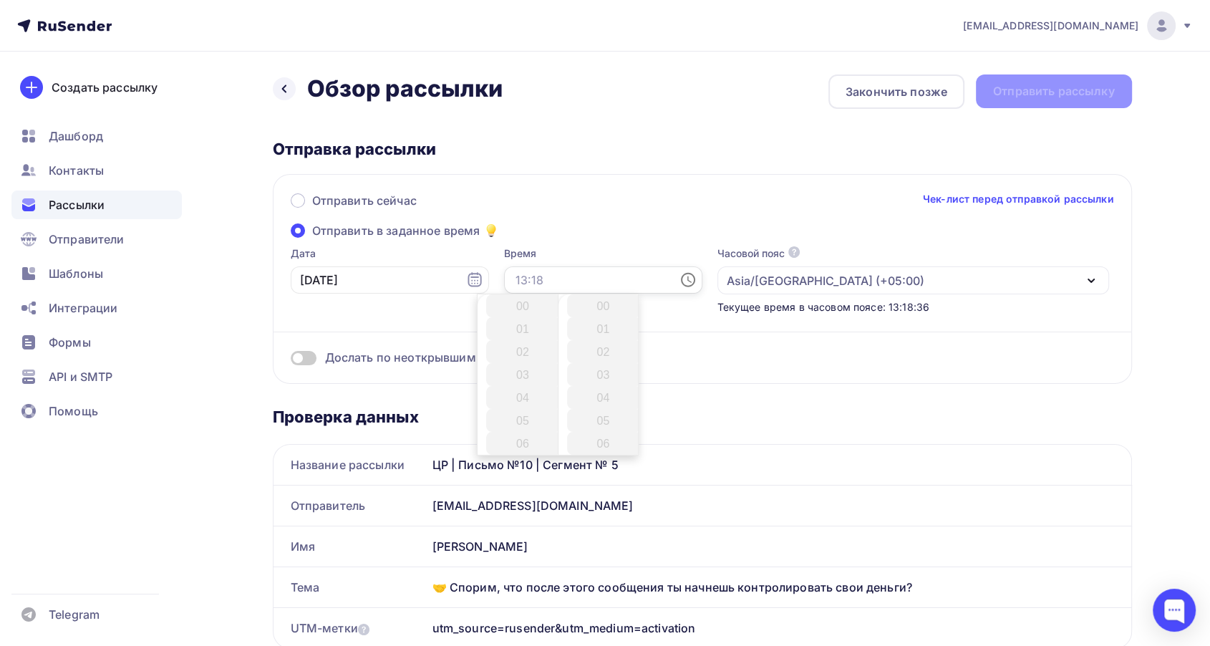
click at [521, 281] on input "text" at bounding box center [603, 279] width 198 height 27
click at [522, 332] on li "15" at bounding box center [523, 331] width 75 height 23
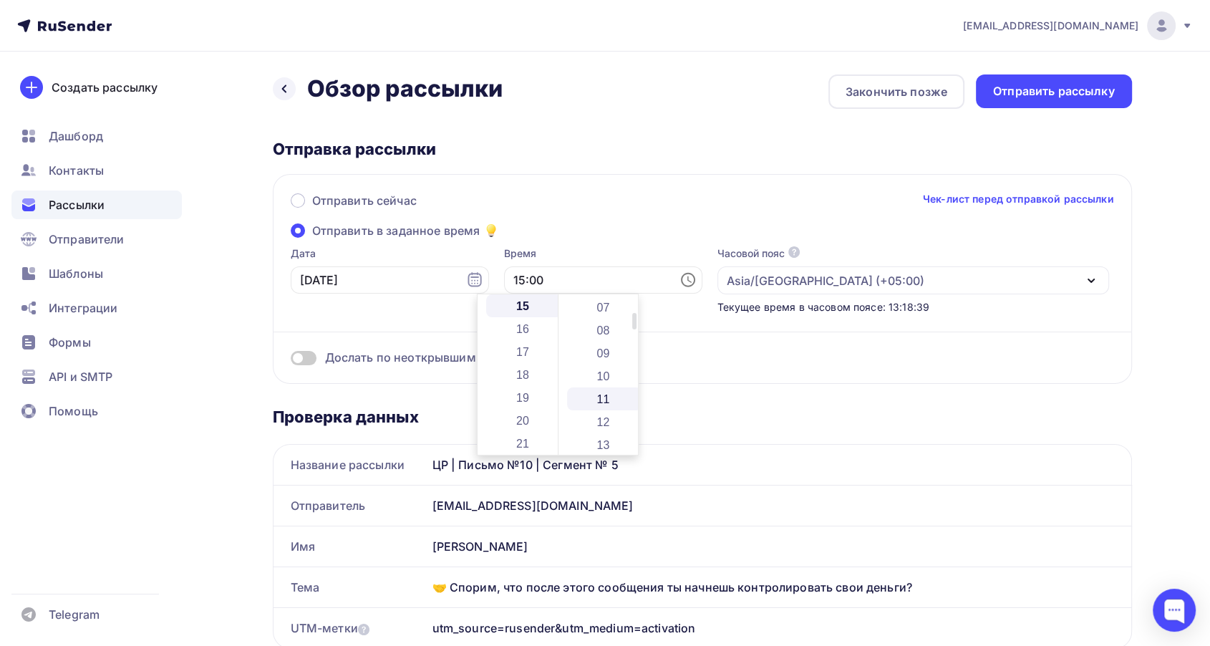
scroll to position [238, 0]
click at [611, 405] on li "15" at bounding box center [604, 410] width 75 height 23
type input "15:15"
click at [574, 238] on div "Отправить сейчас Чек-лист перед отправкой рассылки Отправить в заданное время Д…" at bounding box center [702, 279] width 859 height 210
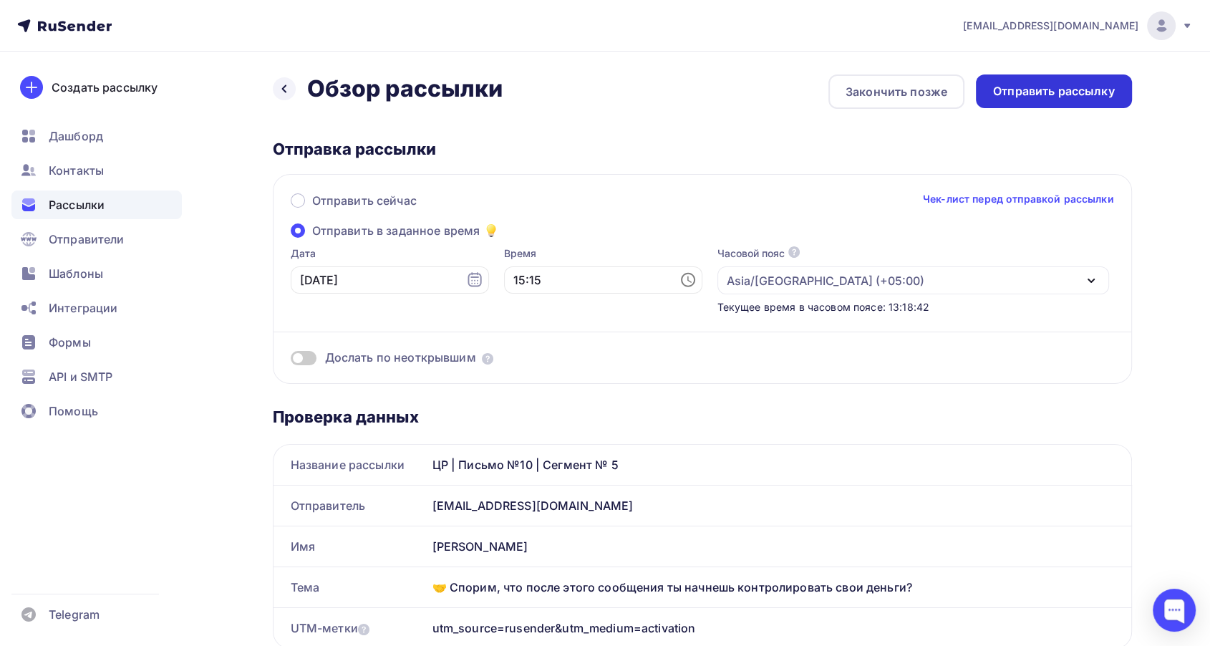
click at [1035, 92] on div "Отправить рассылку" at bounding box center [1054, 91] width 122 height 16
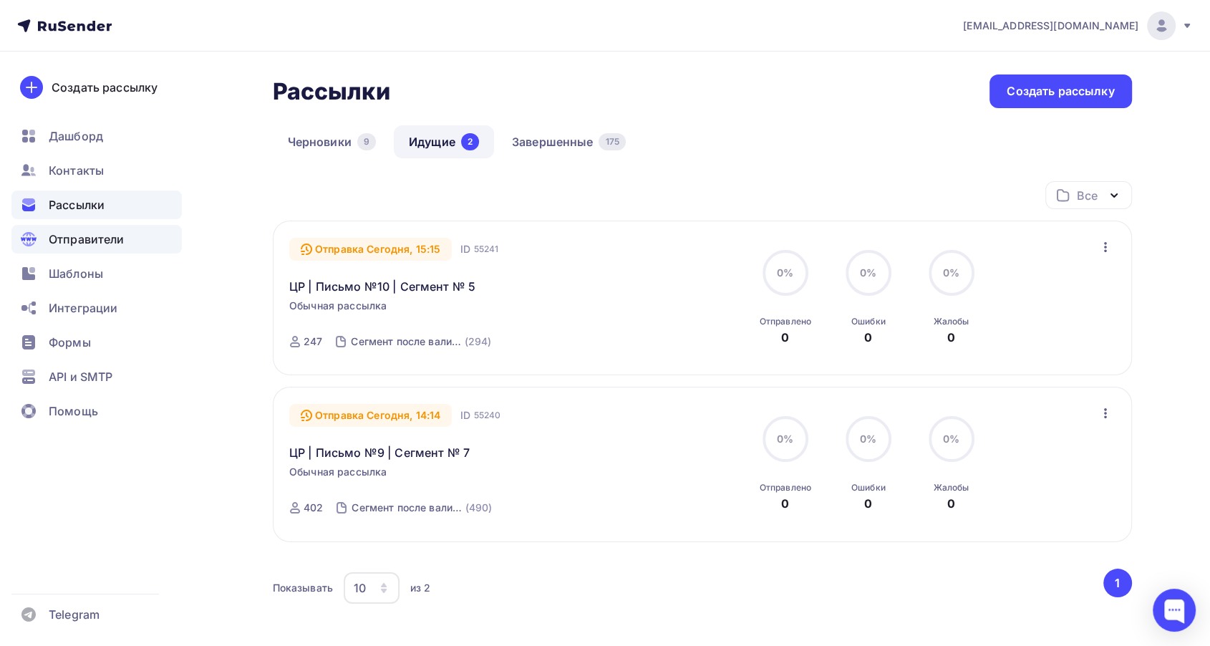
click at [74, 230] on span "Отправители" at bounding box center [87, 238] width 76 height 17
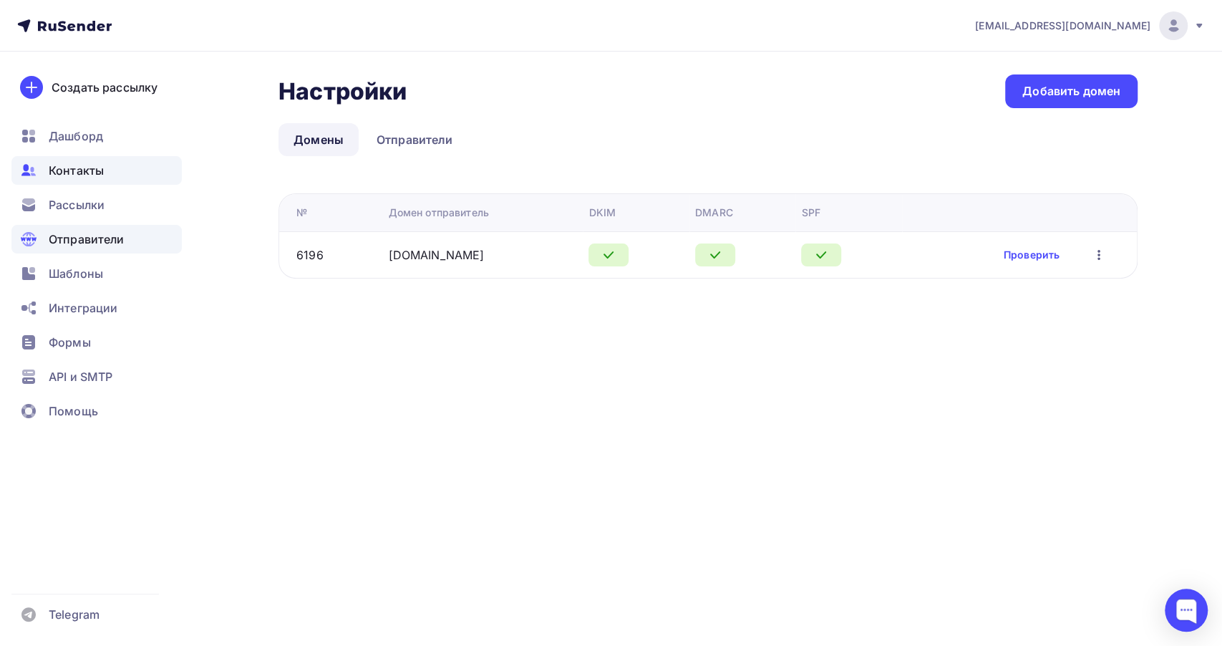
click at [99, 171] on span "Контакты" at bounding box center [76, 170] width 55 height 17
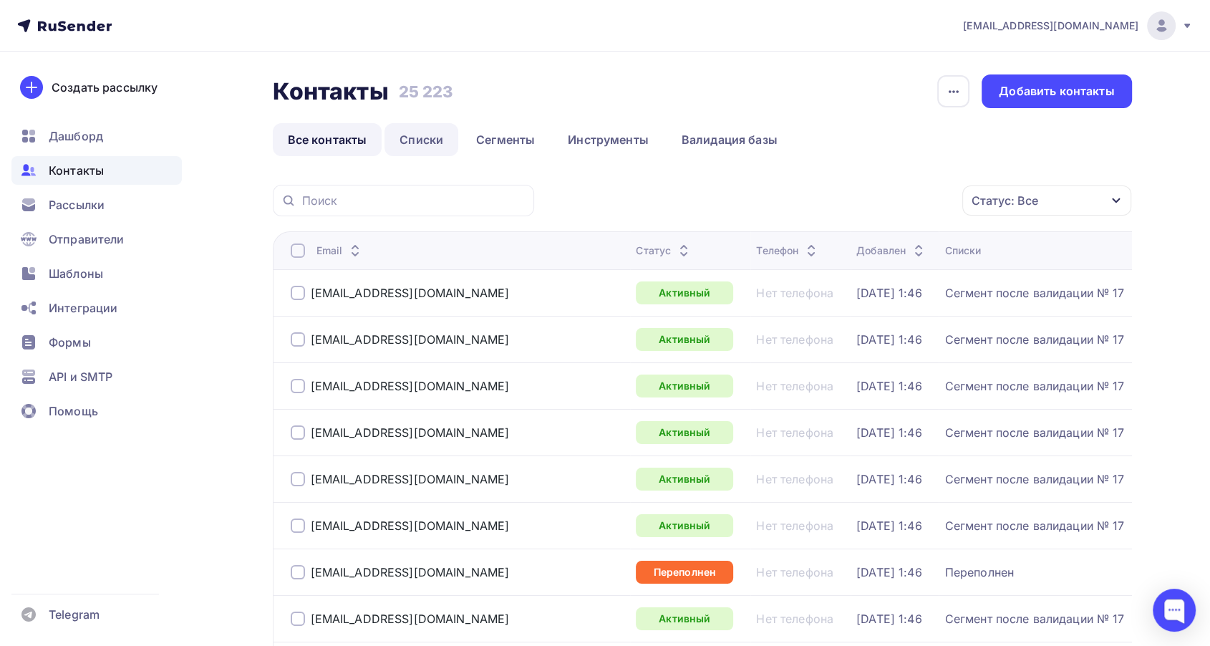
click at [429, 138] on link "Списки" at bounding box center [421, 139] width 74 height 33
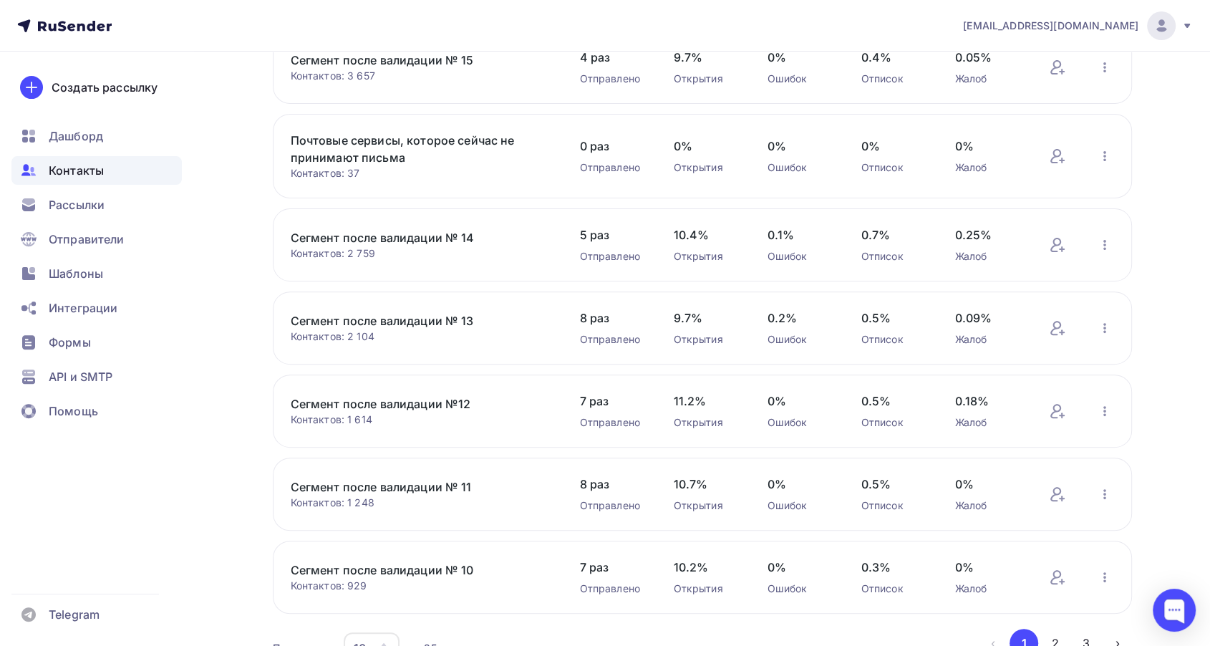
scroll to position [474, 0]
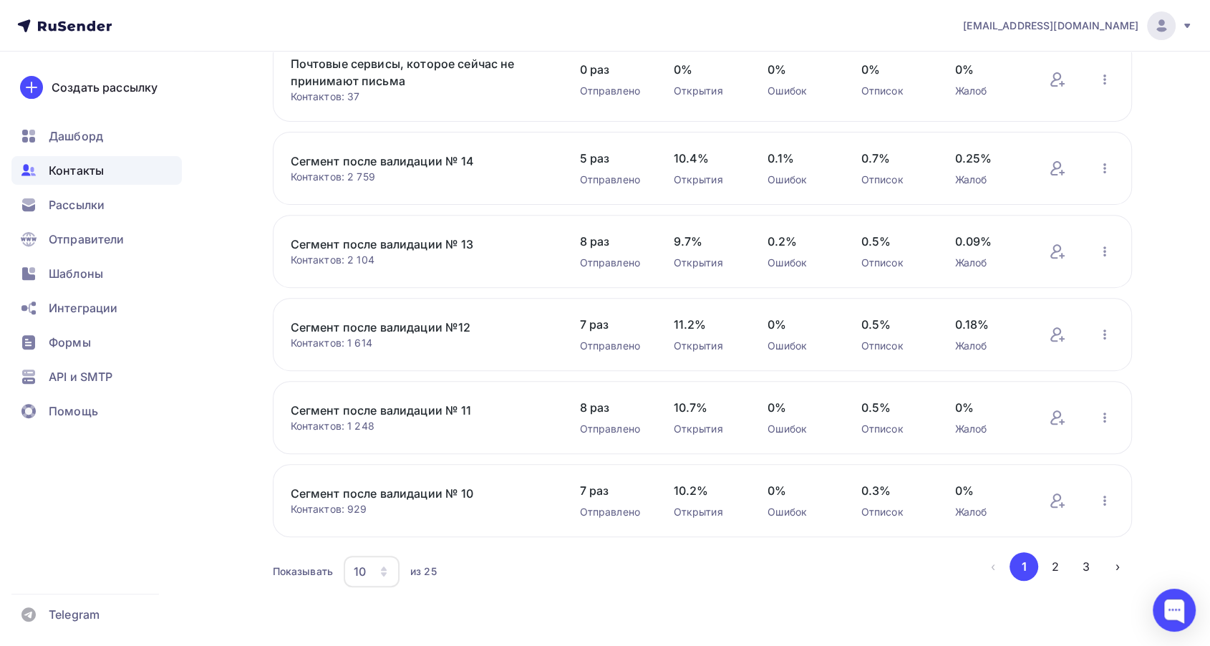
click at [1054, 563] on button "2" at bounding box center [1055, 566] width 29 height 29
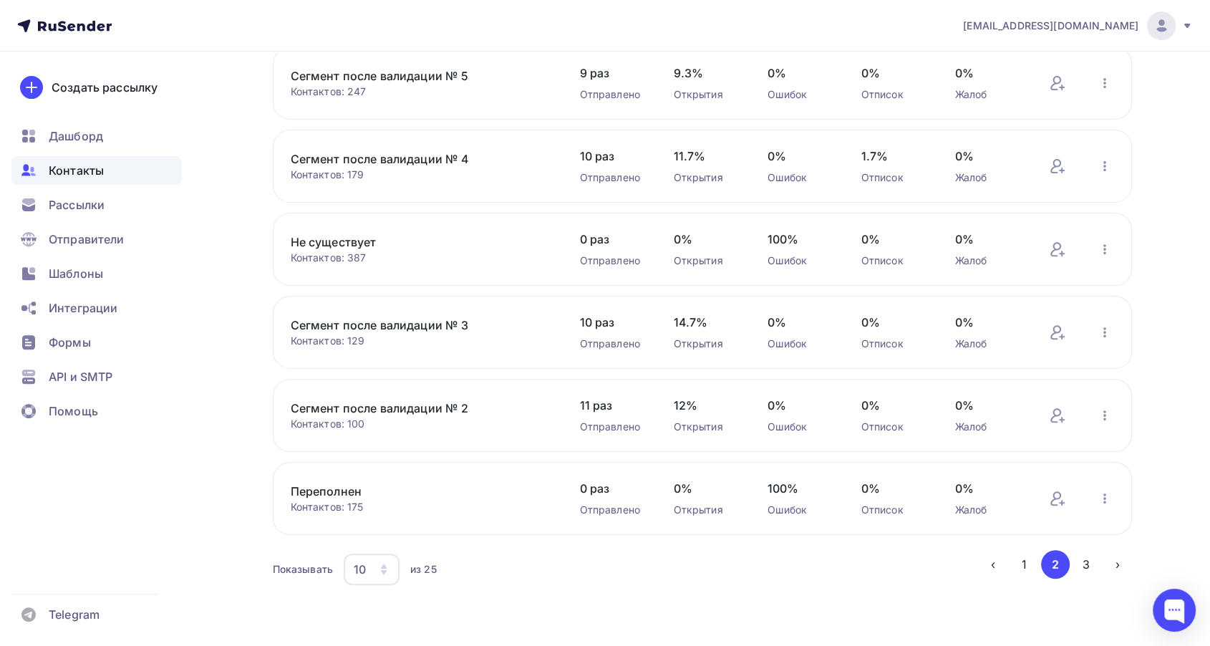
scroll to position [462, 0]
click at [422, 333] on link "Сегмент после валидации № 3" at bounding box center [412, 327] width 243 height 17
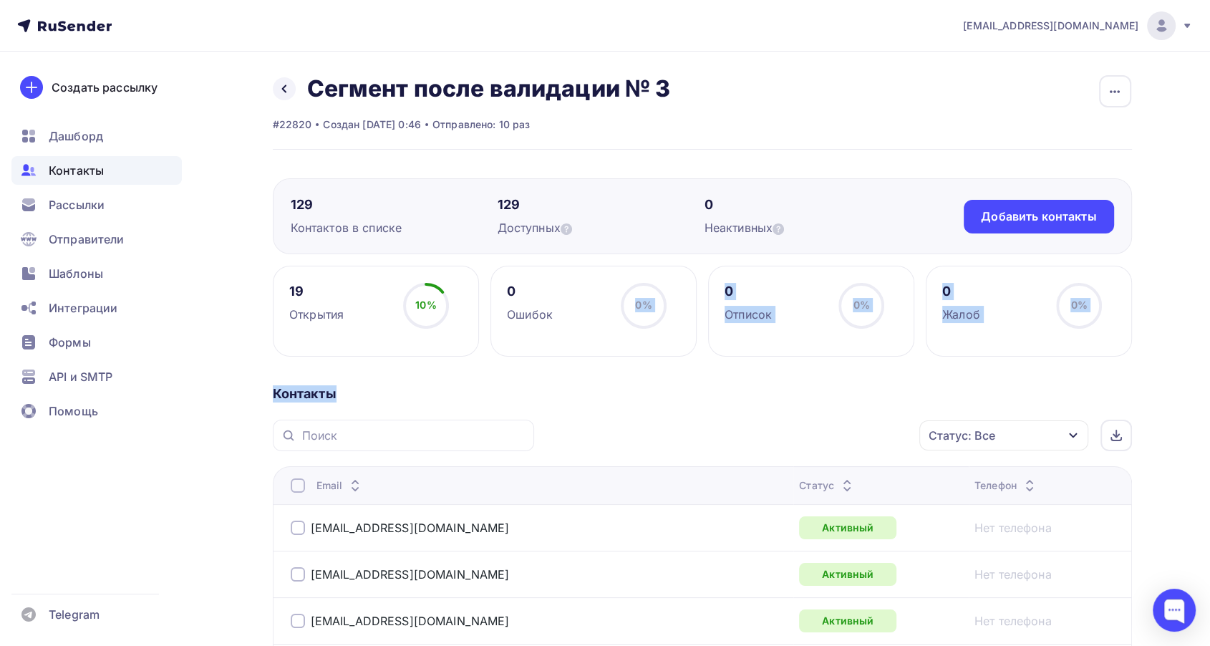
drag, startPoint x: 694, startPoint y: 339, endPoint x: 578, endPoint y: 394, distance: 128.0
click at [799, 482] on div "Статус" at bounding box center [881, 485] width 164 height 14
click at [838, 480] on icon at bounding box center [846, 488] width 17 height 17
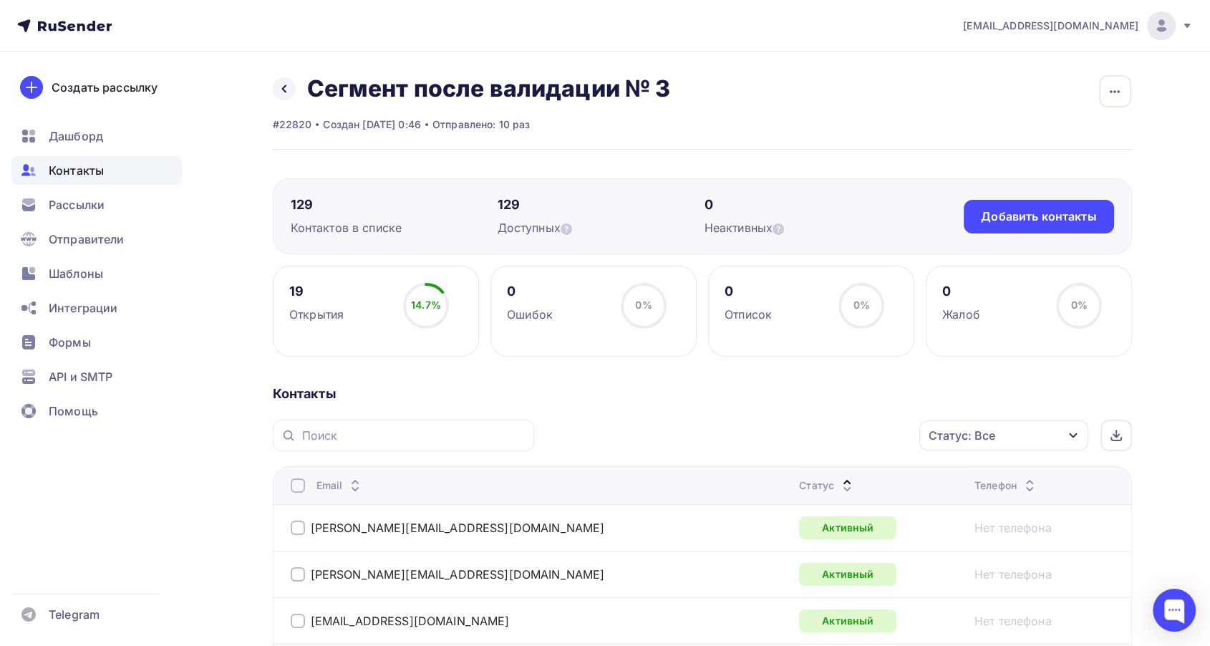
click at [838, 480] on icon at bounding box center [846, 488] width 17 height 17
click at [97, 200] on span "Рассылки" at bounding box center [77, 204] width 56 height 17
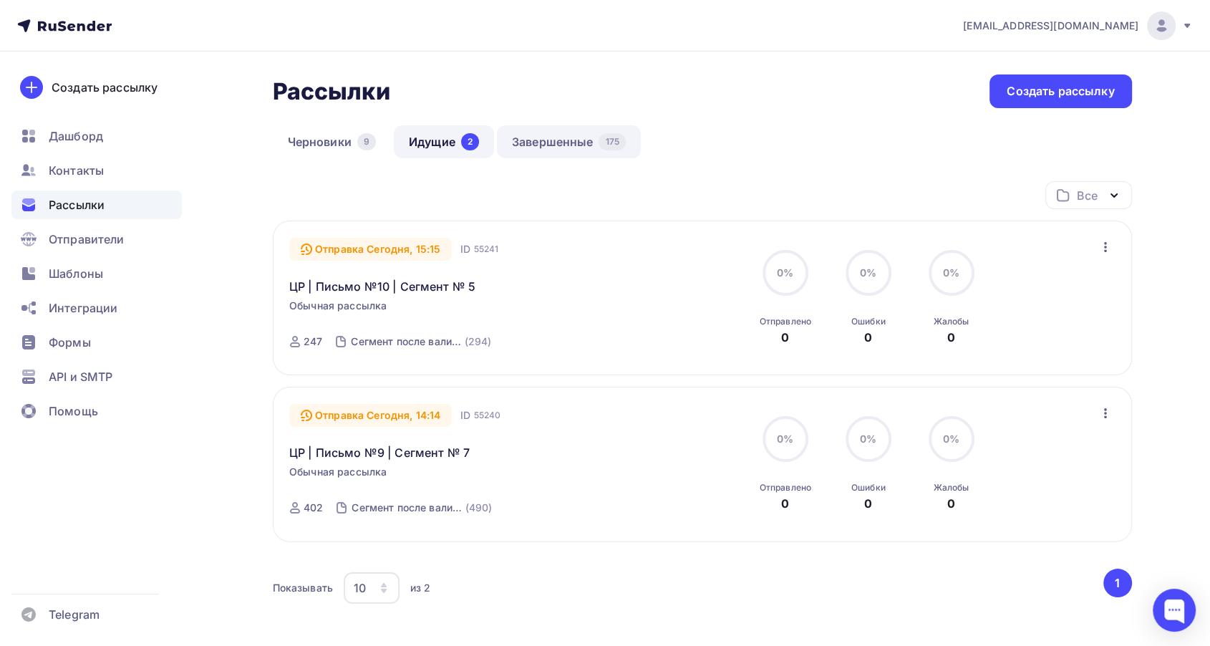
click at [555, 147] on link "Завершенные 175" at bounding box center [569, 141] width 144 height 33
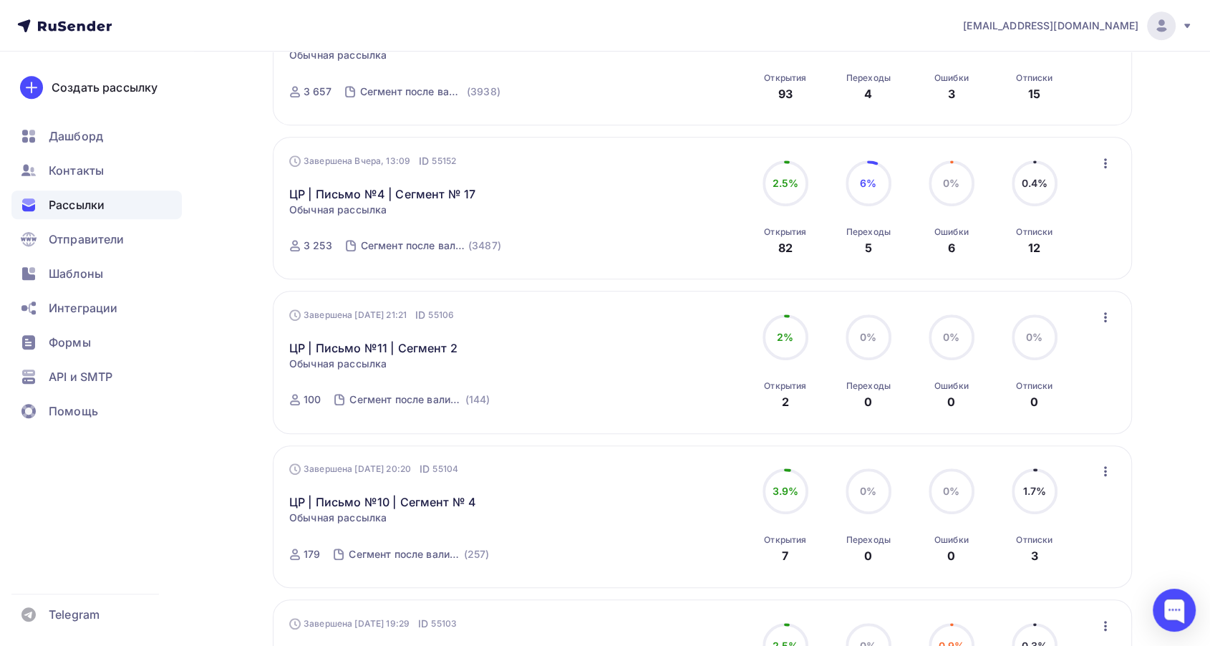
scroll to position [716, 0]
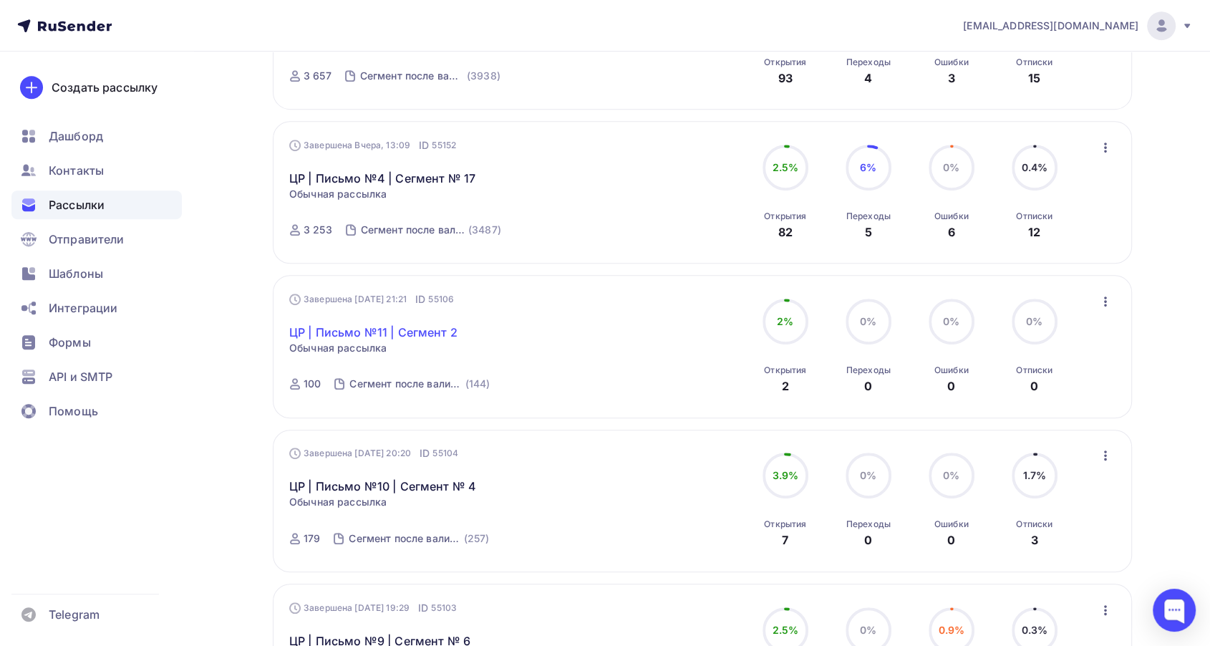
click at [402, 334] on link "ЦР | Письмо №11 | Сегмент 2" at bounding box center [373, 332] width 168 height 17
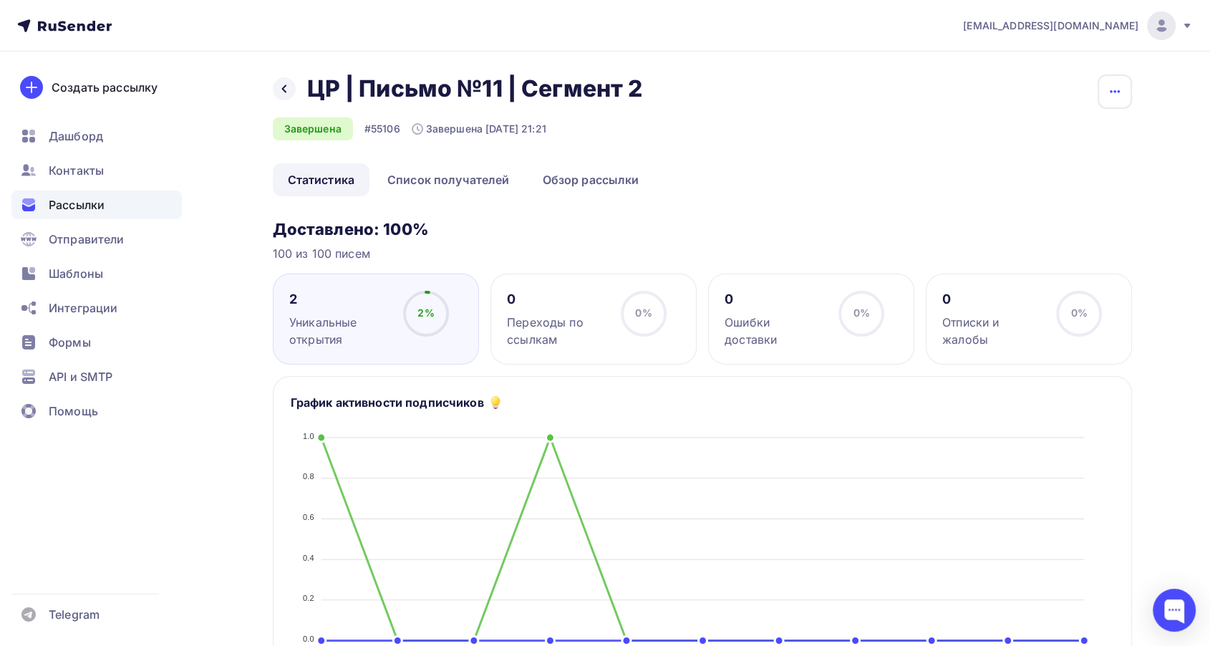
click at [1104, 102] on button "button" at bounding box center [1114, 91] width 34 height 34
click at [1035, 131] on div "Копировать" at bounding box center [1059, 136] width 137 height 17
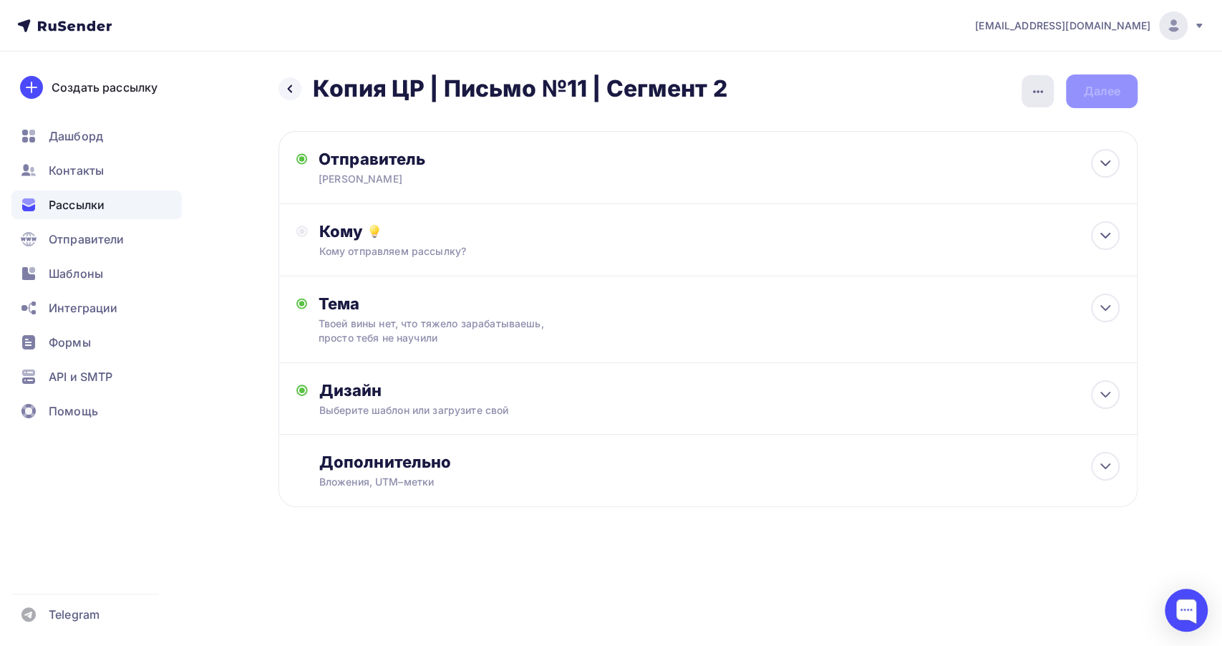
click at [1046, 96] on div "button" at bounding box center [1037, 91] width 32 height 32
click at [954, 165] on div "Переименовать рассылку" at bounding box center [962, 164] width 178 height 17
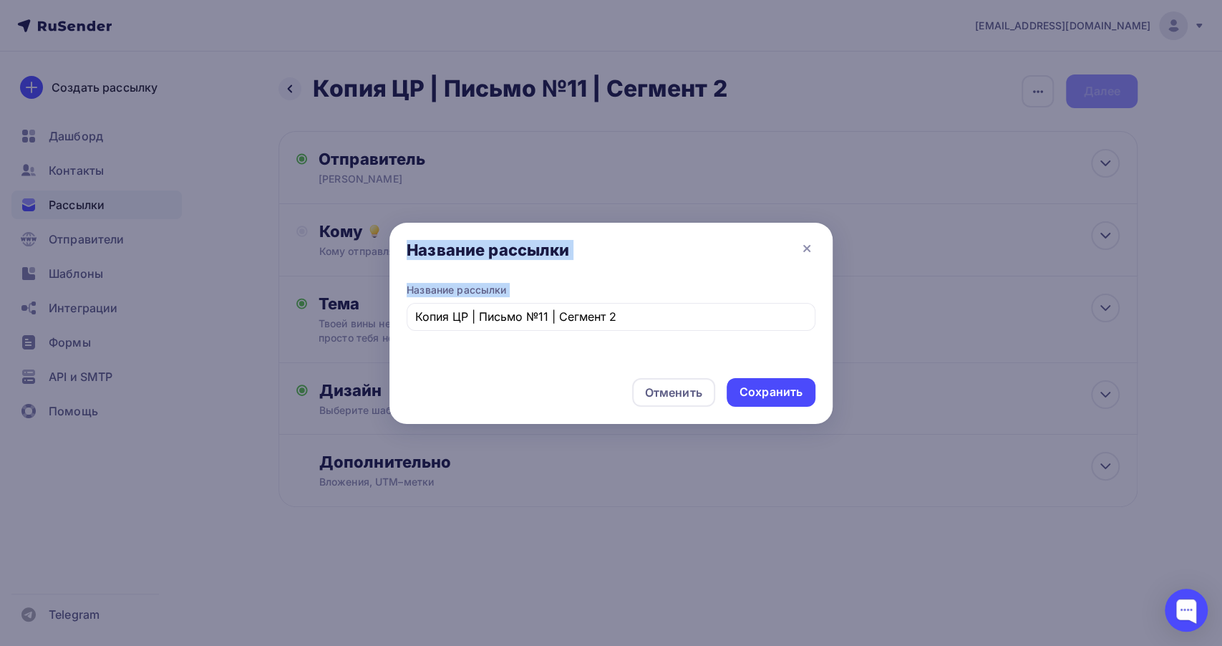
drag, startPoint x: 455, startPoint y: 325, endPoint x: 384, endPoint y: 326, distance: 71.6
click at [384, 326] on div "Название рассылки Название рассылки Копия ЦР | Письмо №11 | Сегмент 2 Отменить …" at bounding box center [611, 323] width 1222 height 646
click at [434, 320] on input "Копия ЦР | Письмо №11 | Сегмент 2" at bounding box center [611, 316] width 392 height 17
drag, startPoint x: 454, startPoint y: 320, endPoint x: 395, endPoint y: 320, distance: 59.4
click at [395, 320] on div "Название рассылки Копия ЦР | Письмо №11 | Сегмент 2" at bounding box center [610, 325] width 443 height 84
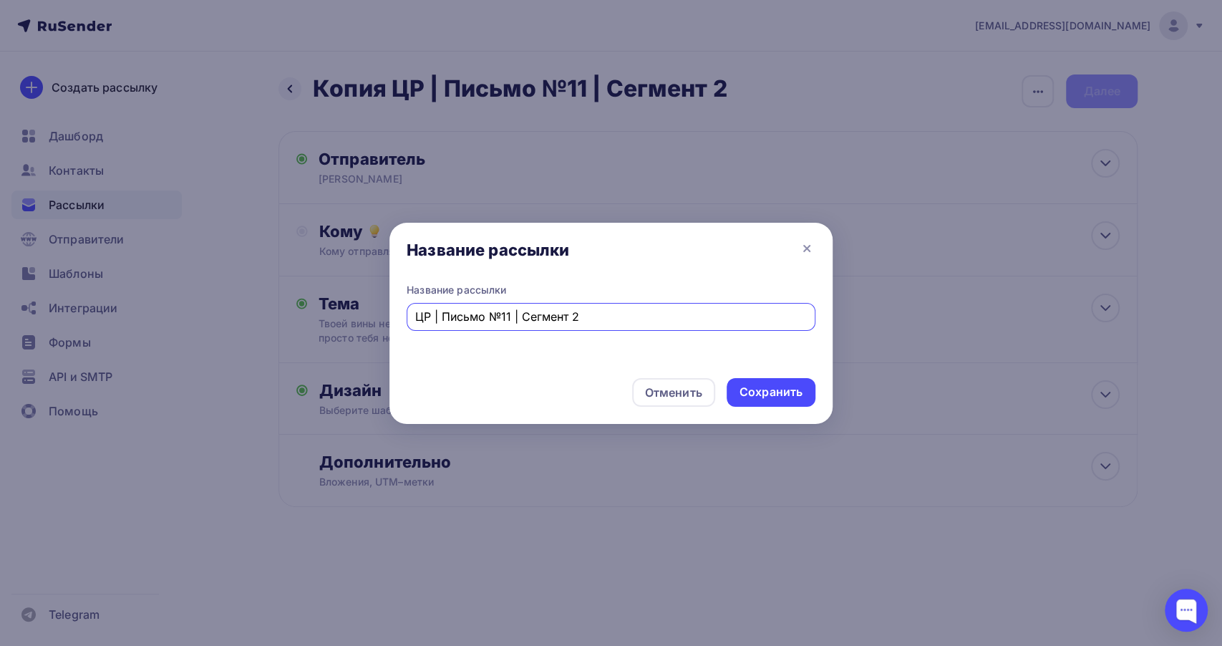
click at [588, 325] on div "ЦР | Письмо №11 | Сегмент 2" at bounding box center [611, 317] width 409 height 28
click at [585, 314] on input "ЦР | Письмо №11 | Сегмент 2" at bounding box center [611, 316] width 392 height 17
type input "ЦР | Письмо №11 | Сегмент 3"
click at [782, 392] on div "Сохранить" at bounding box center [770, 392] width 63 height 16
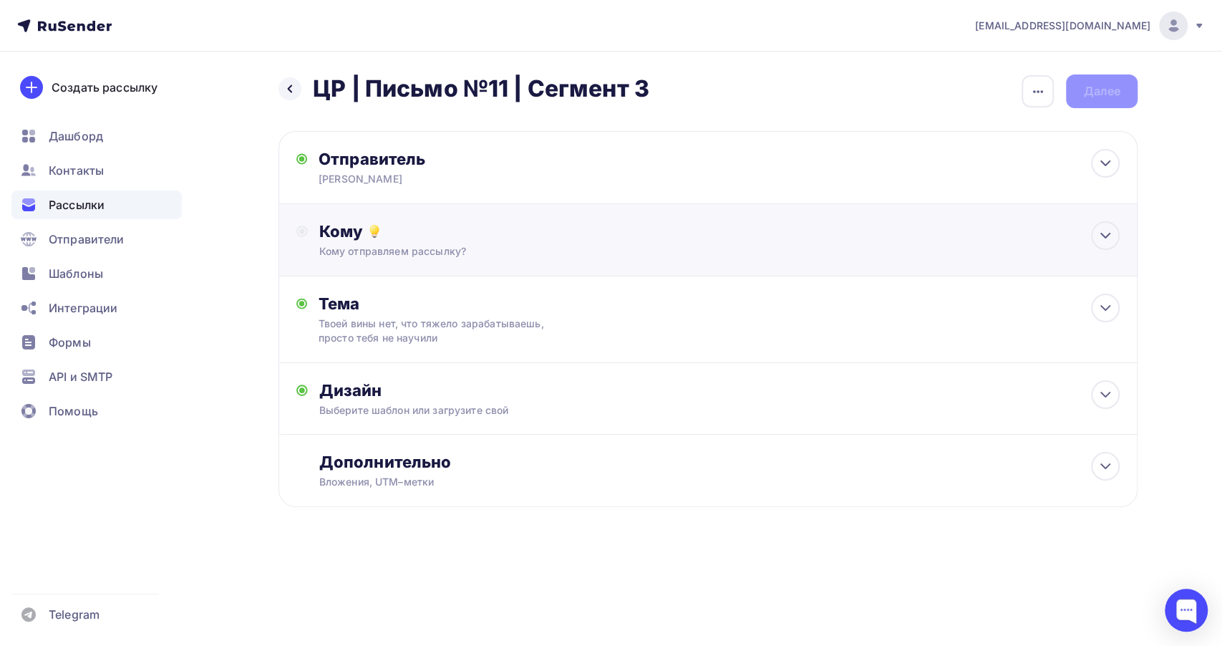
click at [422, 253] on div "Кому отправляем рассылку?" at bounding box center [679, 251] width 721 height 14
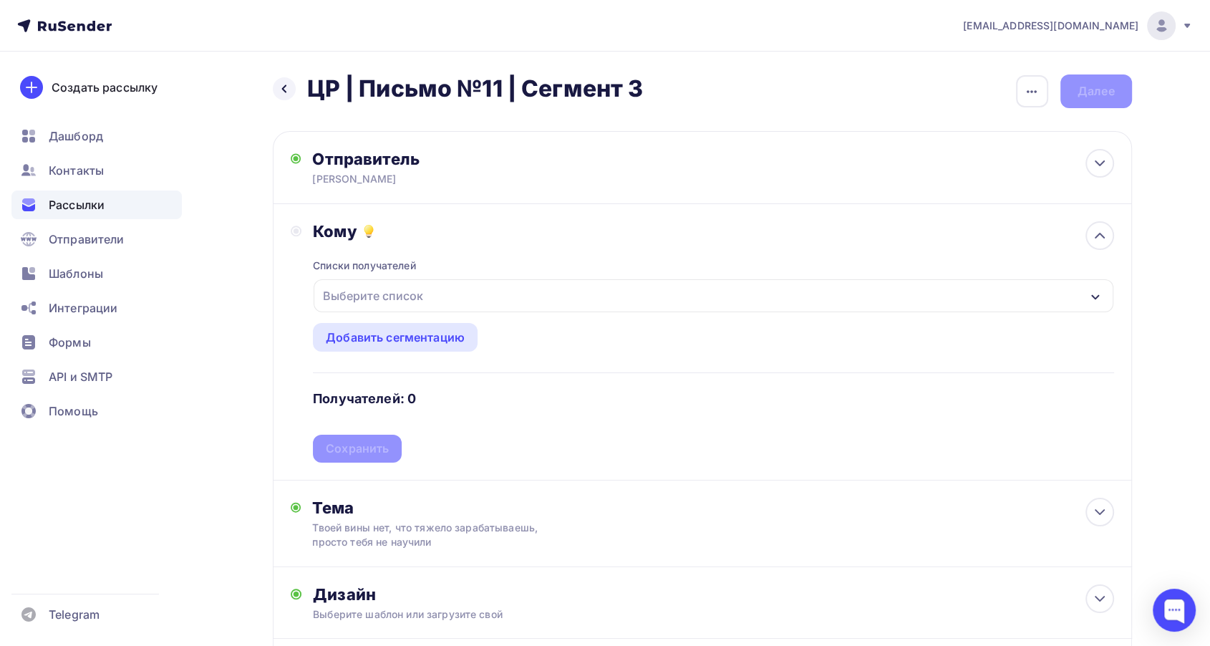
click at [406, 298] on div "Выберите список" at bounding box center [373, 296] width 112 height 26
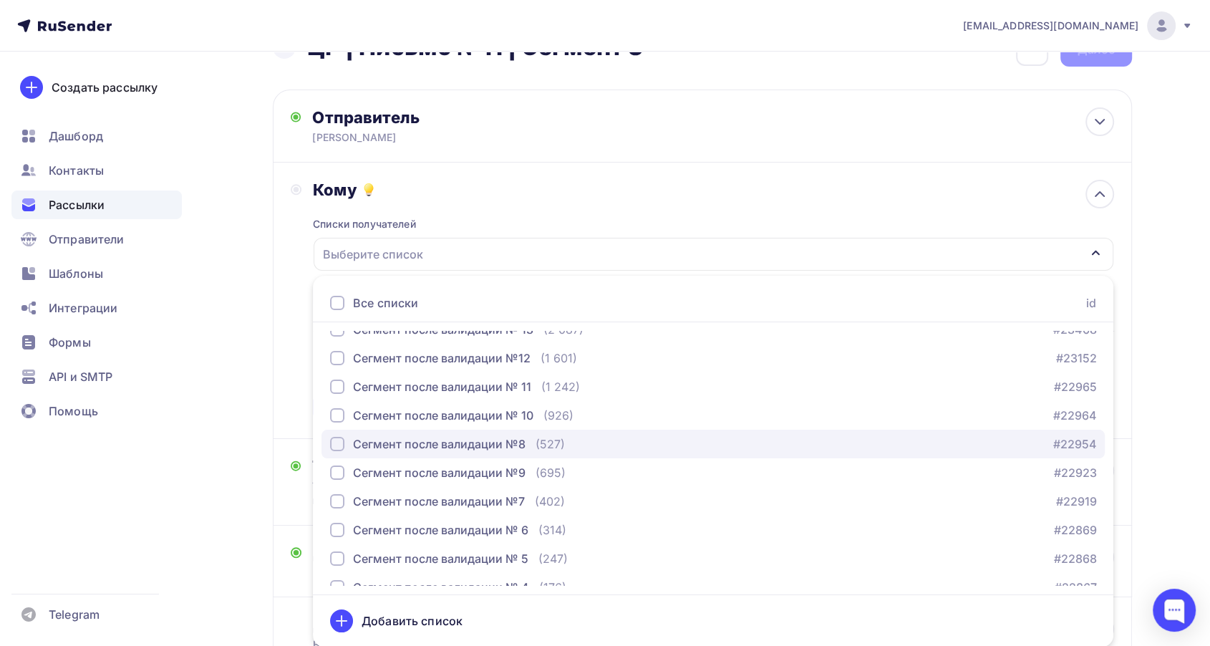
scroll to position [238, 0]
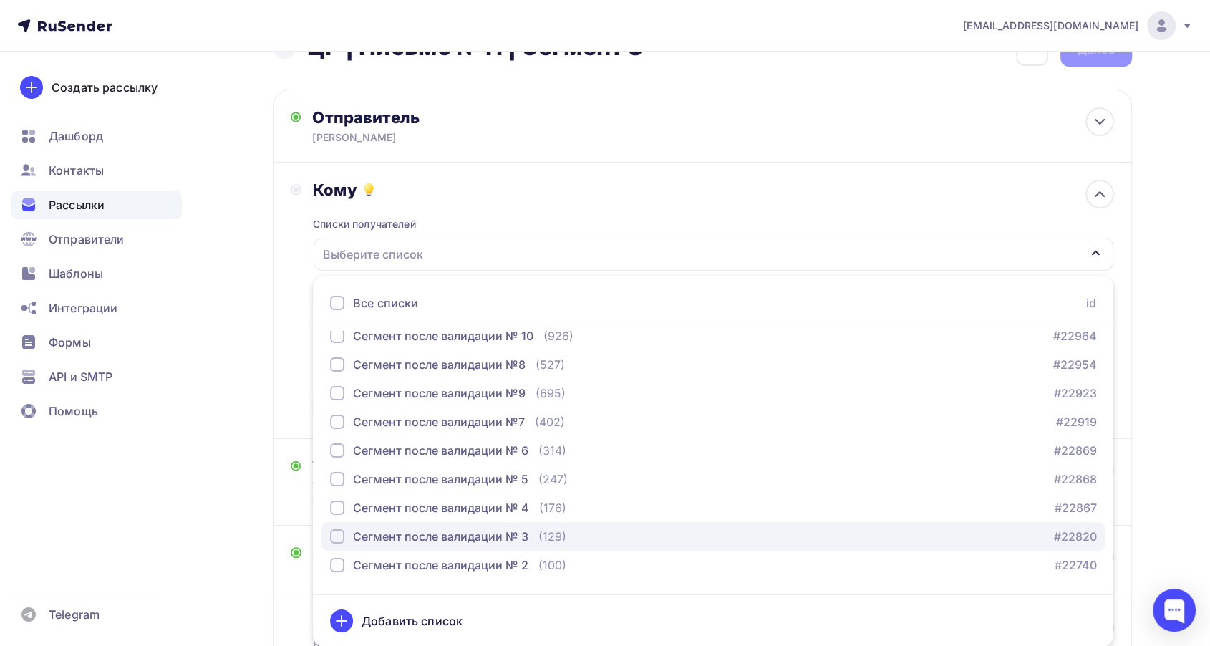
click at [487, 533] on div "Сегмент после валидации № 3" at bounding box center [440, 535] width 175 height 17
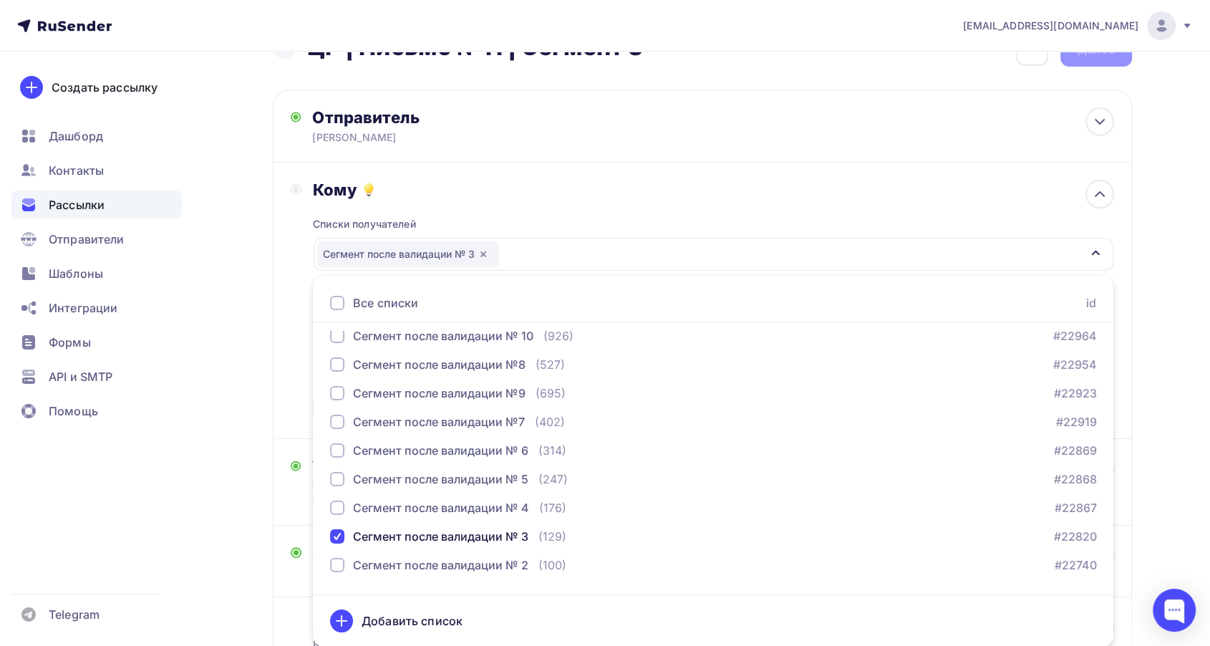
click at [534, 213] on div "Списки получателей Сегмент после валидации № 3 Все списки id Сегмент после вали…" at bounding box center [713, 310] width 800 height 221
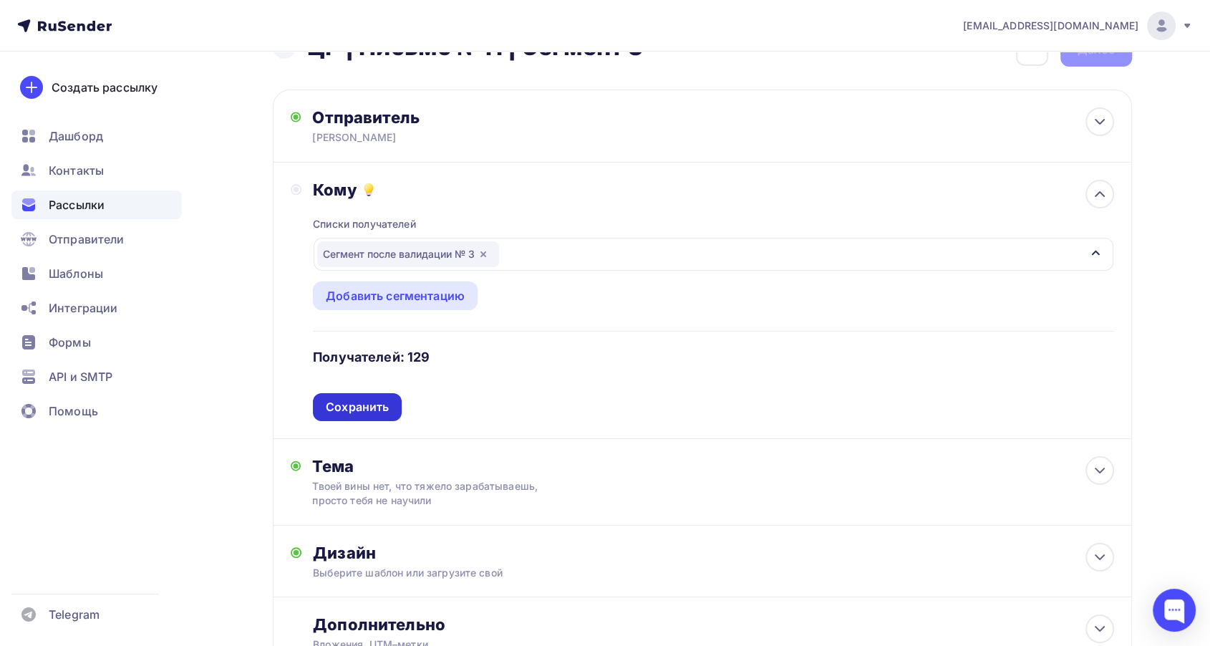
click at [395, 406] on div "Сохранить" at bounding box center [357, 407] width 89 height 28
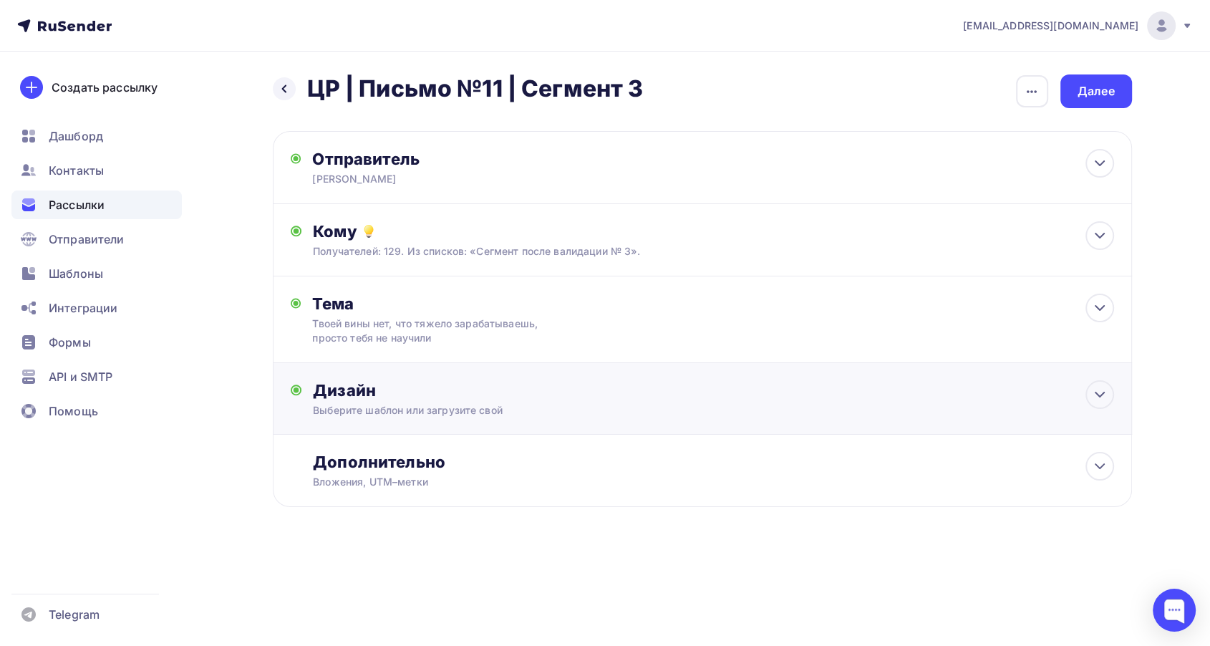
scroll to position [0, 0]
click at [459, 384] on div "Дизайн" at bounding box center [719, 390] width 800 height 20
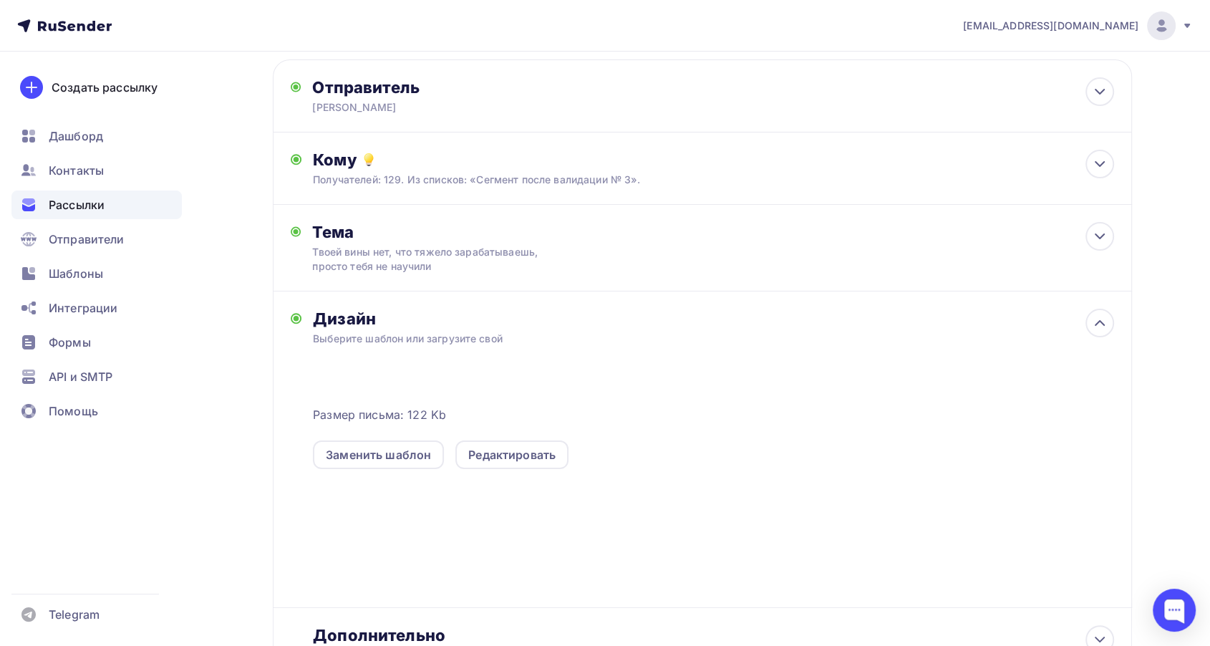
scroll to position [198, 0]
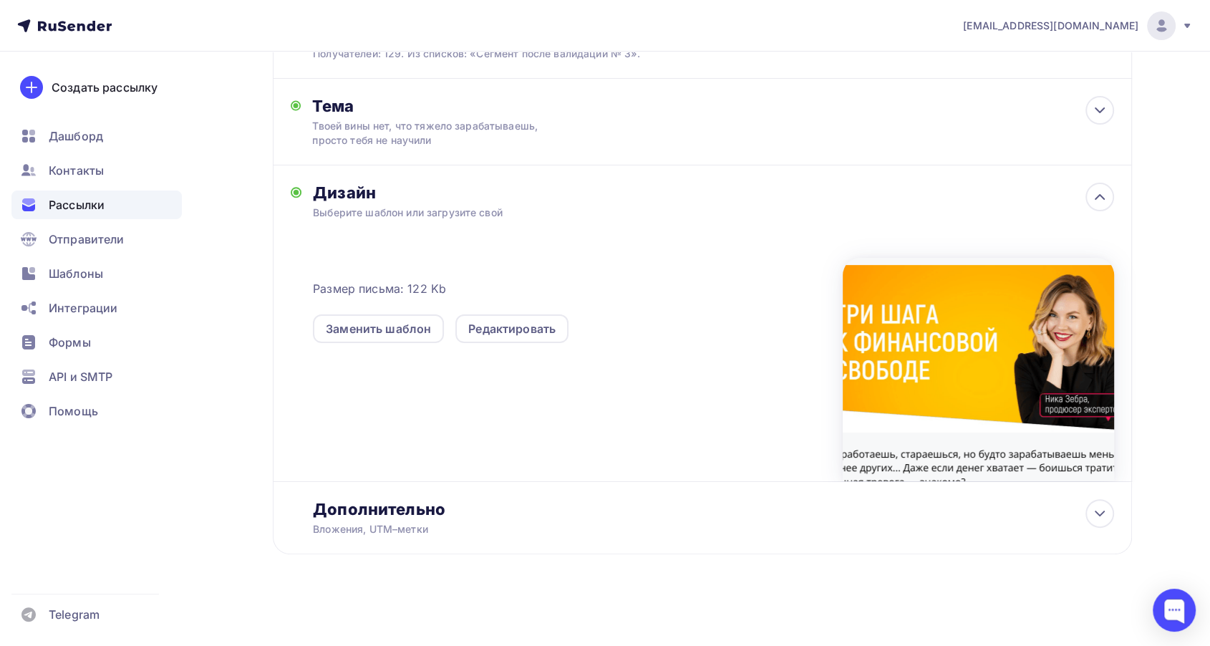
click at [709, 228] on div "Размер письма: 122 Kb Заменить шаблон Редактировать" at bounding box center [713, 350] width 800 height 261
click at [1083, 189] on div "Дизайн" at bounding box center [713, 193] width 800 height 20
click at [1089, 191] on div at bounding box center [1099, 197] width 29 height 29
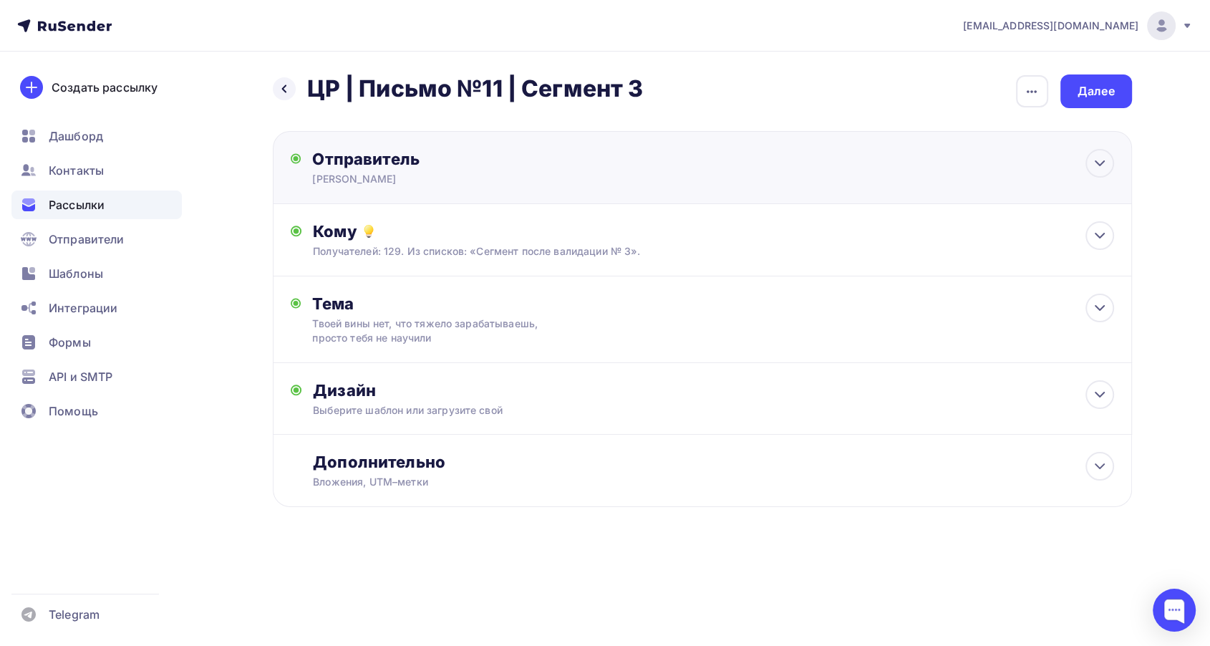
scroll to position [0, 0]
click at [1089, 99] on div "Далее" at bounding box center [1101, 91] width 37 height 16
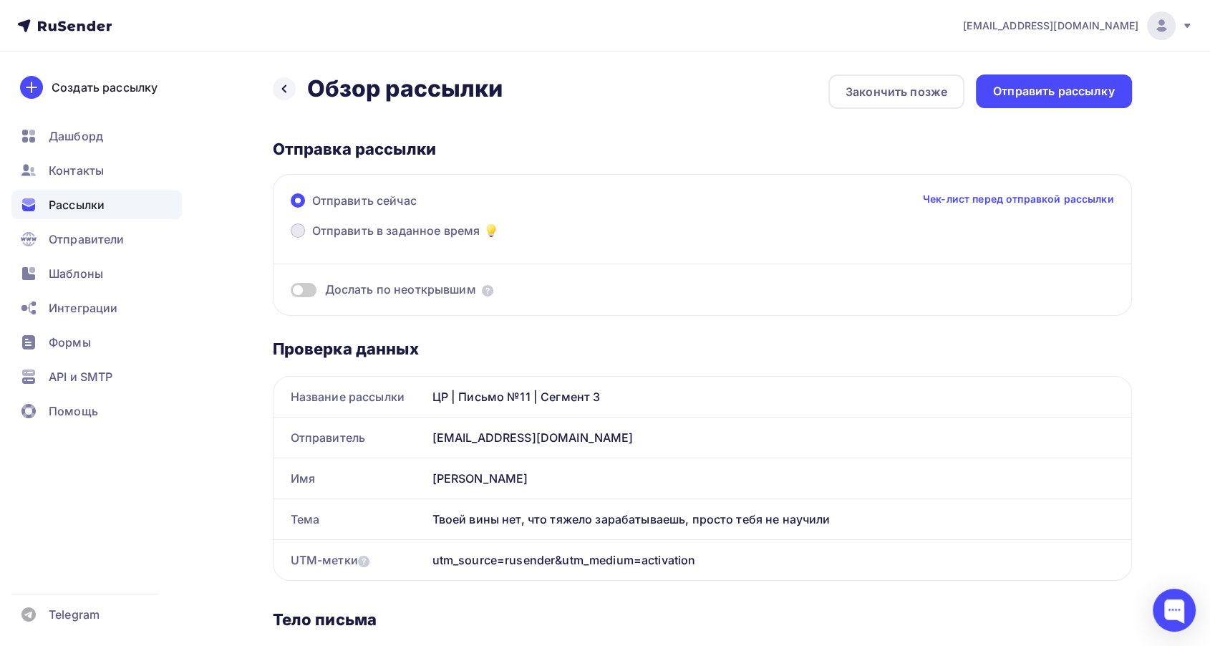
click at [399, 229] on span "Отправить в заданное время" at bounding box center [396, 230] width 168 height 17
click at [312, 239] on input "Отправить в заданное время" at bounding box center [312, 239] width 0 height 0
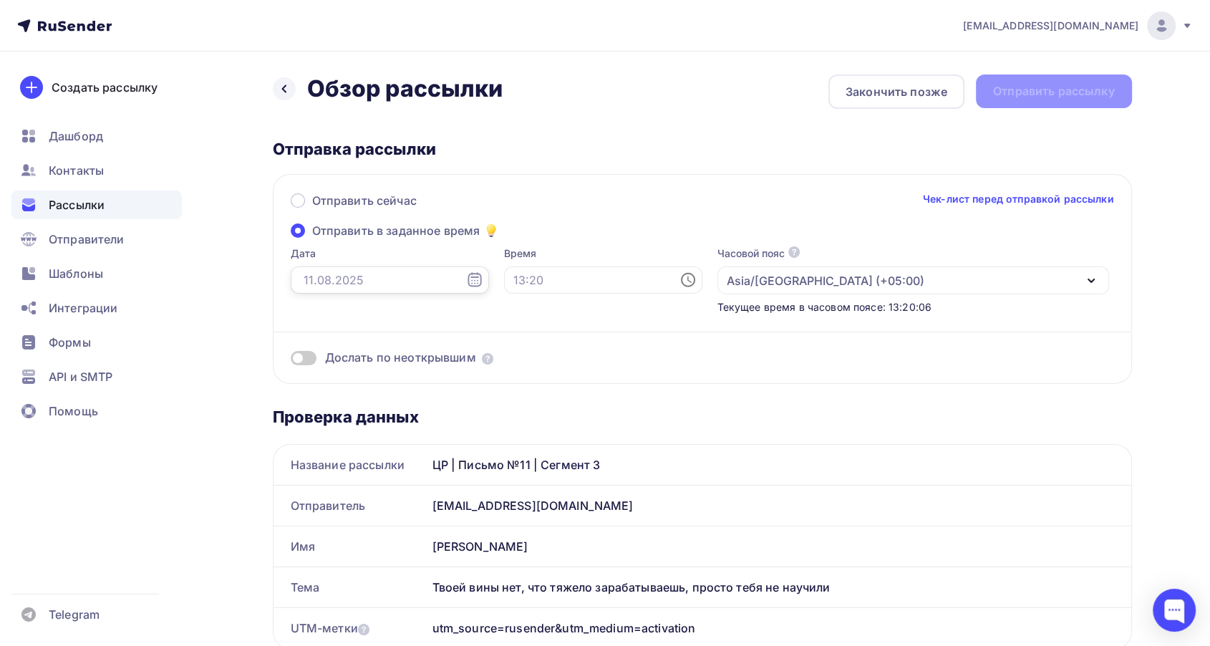
click at [333, 273] on input "text" at bounding box center [390, 279] width 198 height 27
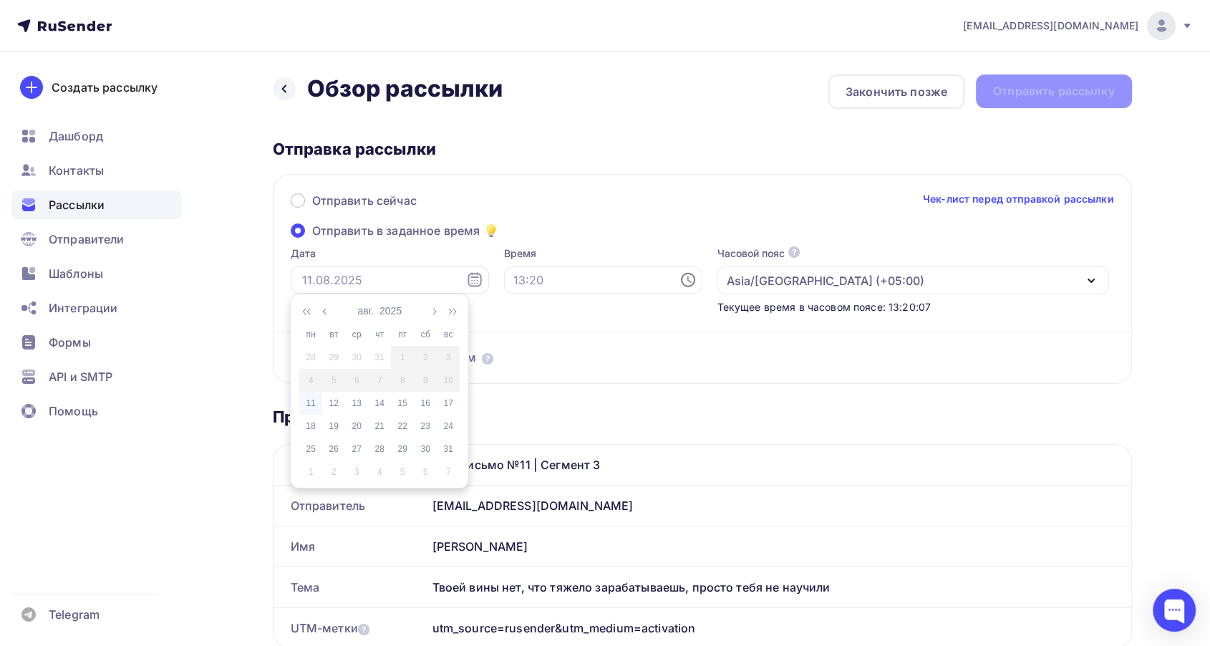
click at [316, 407] on div "11" at bounding box center [310, 403] width 23 height 13
type input "[DATE]"
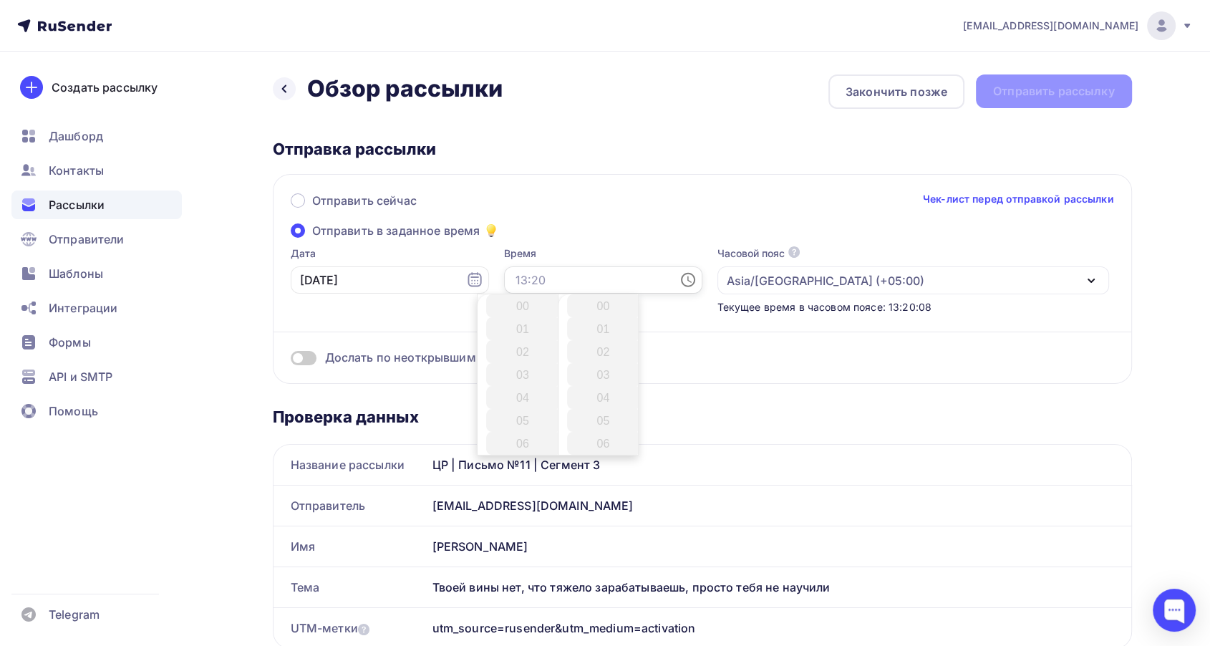
click at [515, 282] on input "text" at bounding box center [603, 279] width 198 height 27
click at [528, 355] on li "16" at bounding box center [523, 354] width 75 height 23
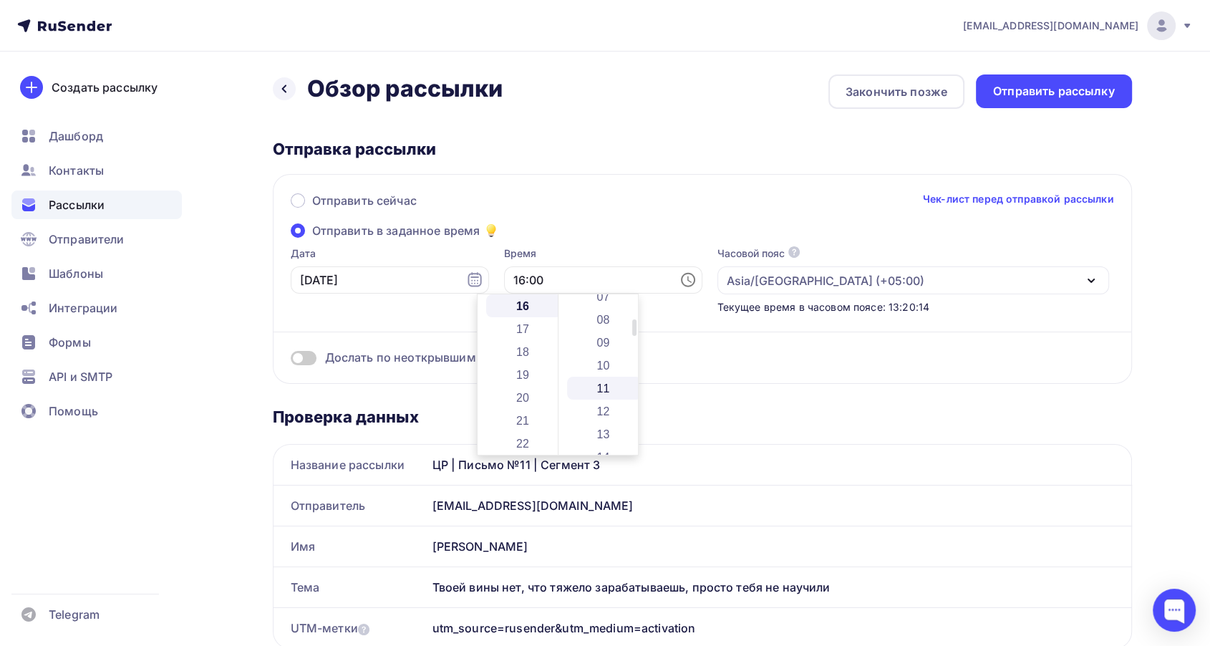
scroll to position [238, 0]
click at [602, 431] on li "16" at bounding box center [604, 433] width 75 height 23
type input "16:16"
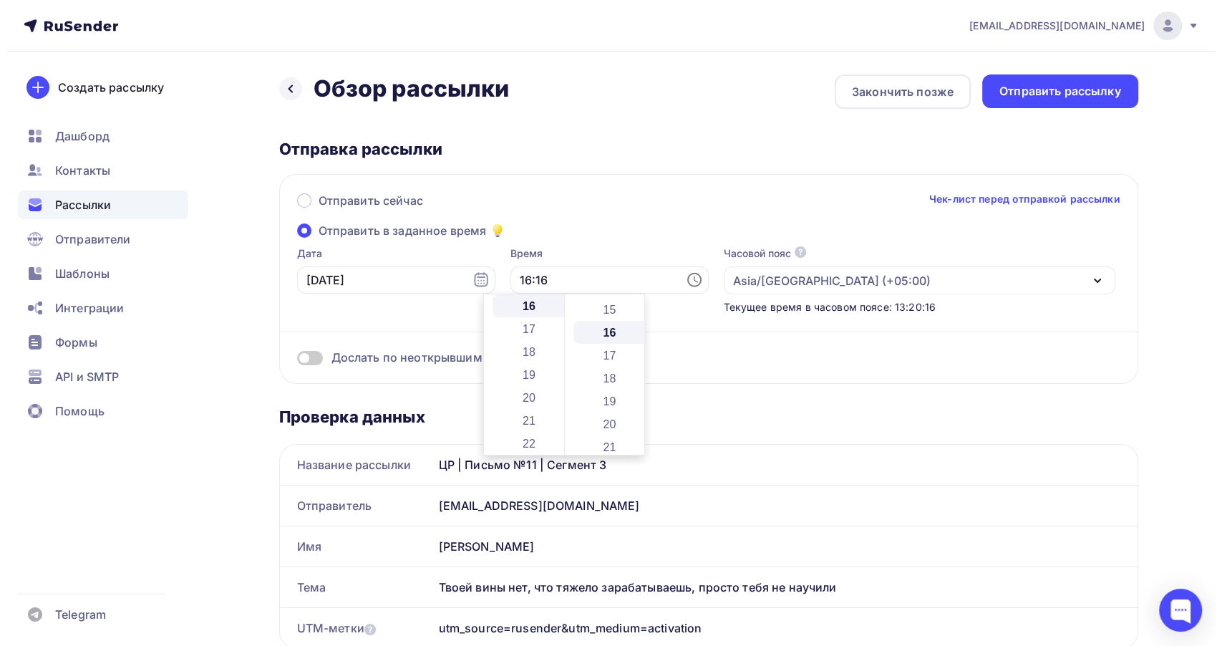
scroll to position [366, 0]
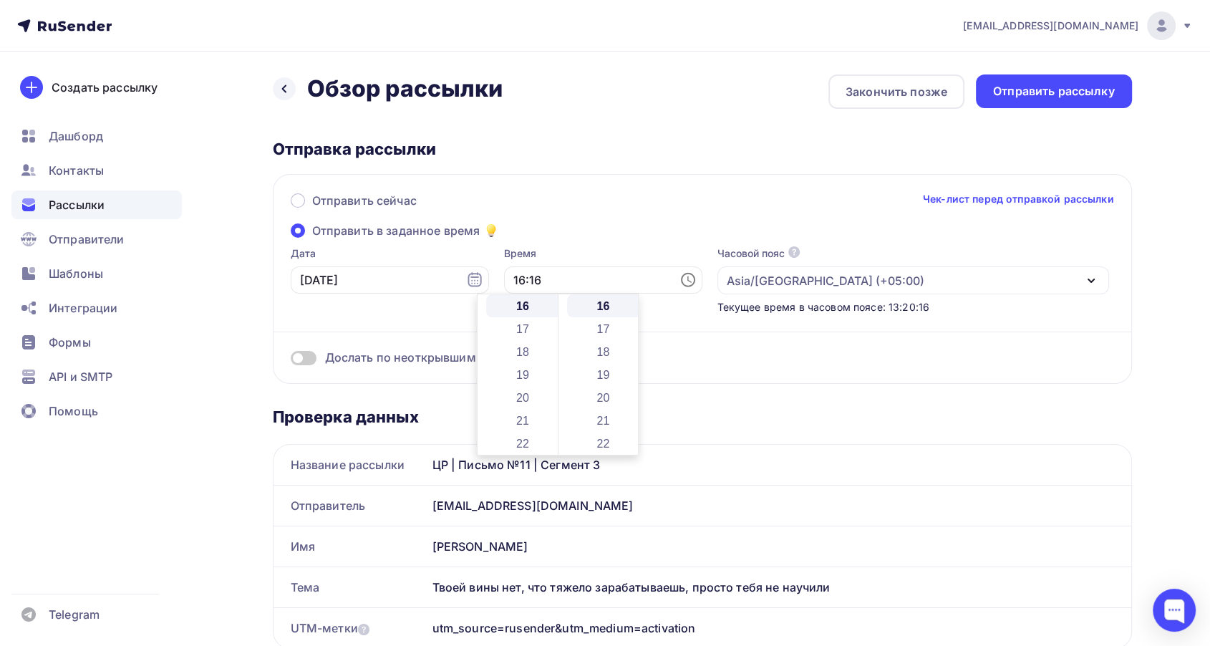
click at [561, 256] on label "Время" at bounding box center [603, 253] width 198 height 14
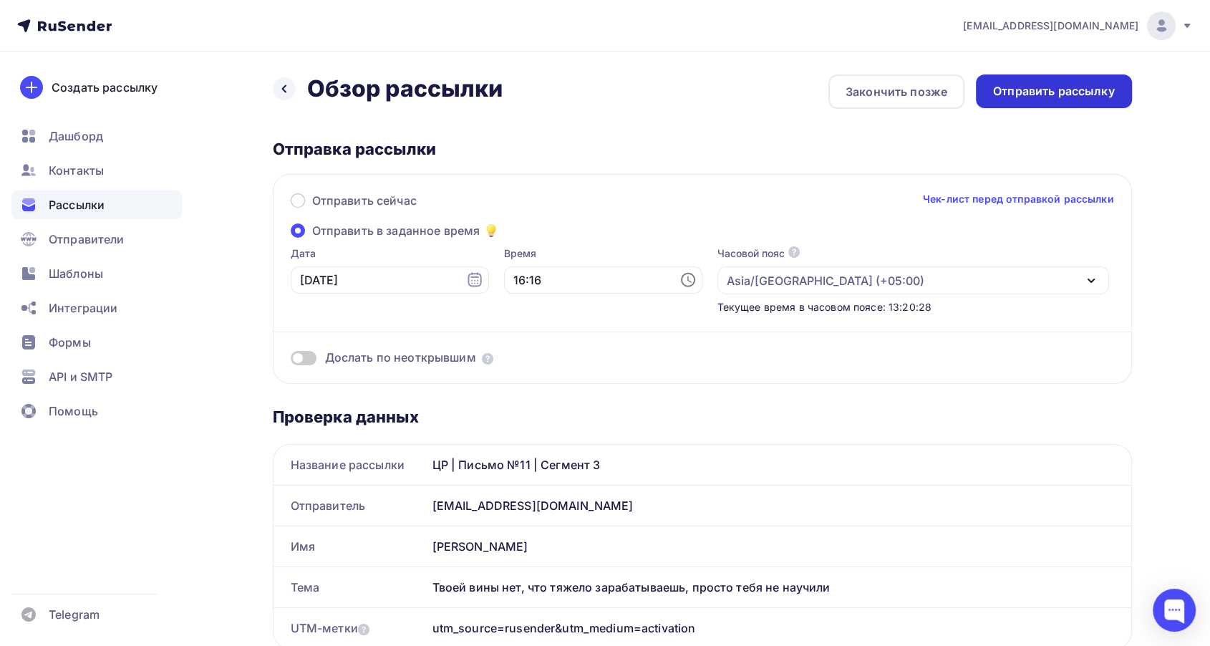
click at [1018, 96] on div "Отправить рассылку" at bounding box center [1054, 91] width 122 height 16
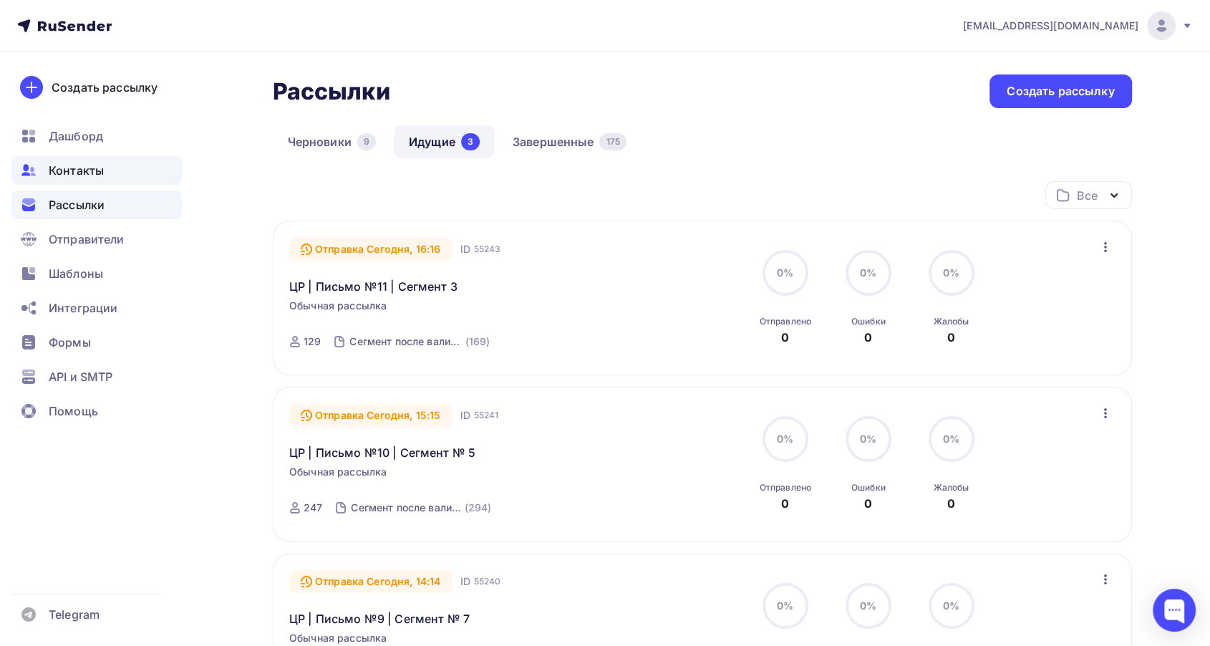
click at [116, 176] on div "Контакты" at bounding box center [96, 170] width 170 height 29
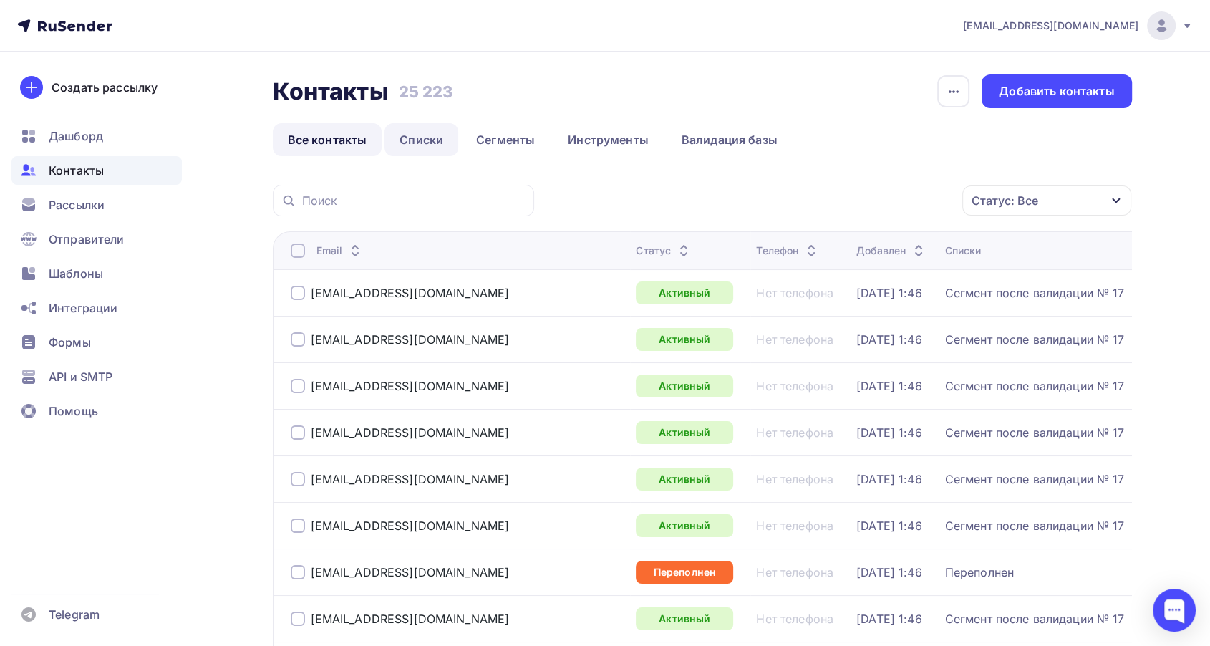
click at [427, 143] on link "Списки" at bounding box center [421, 139] width 74 height 33
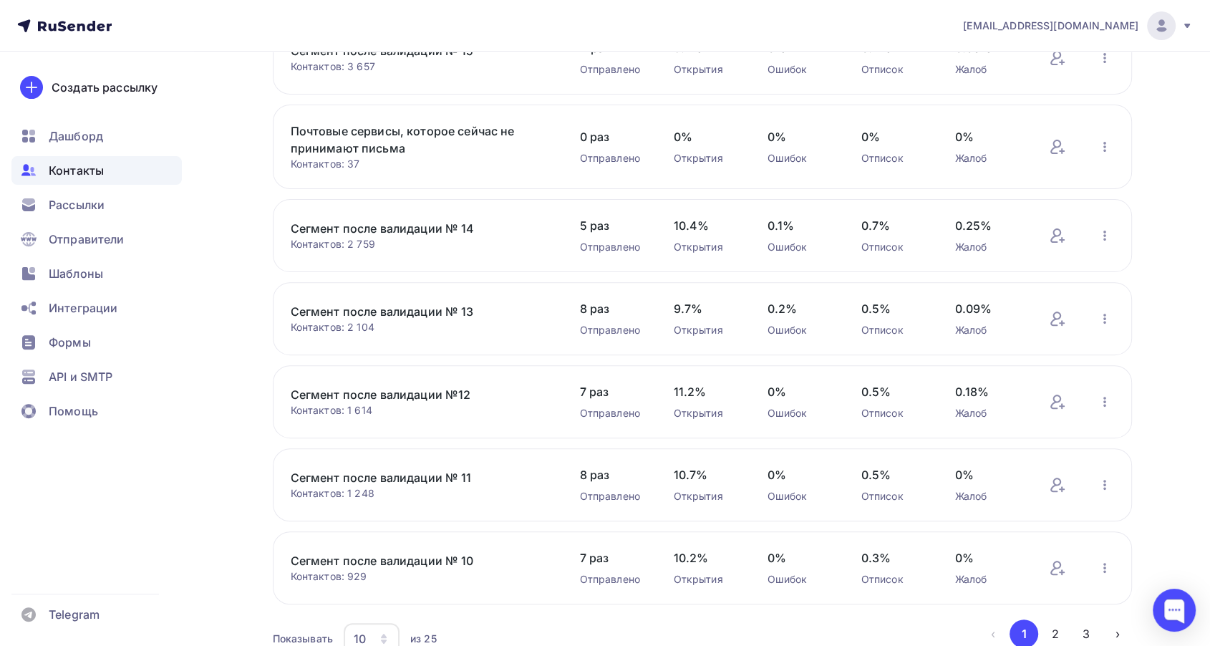
scroll to position [474, 0]
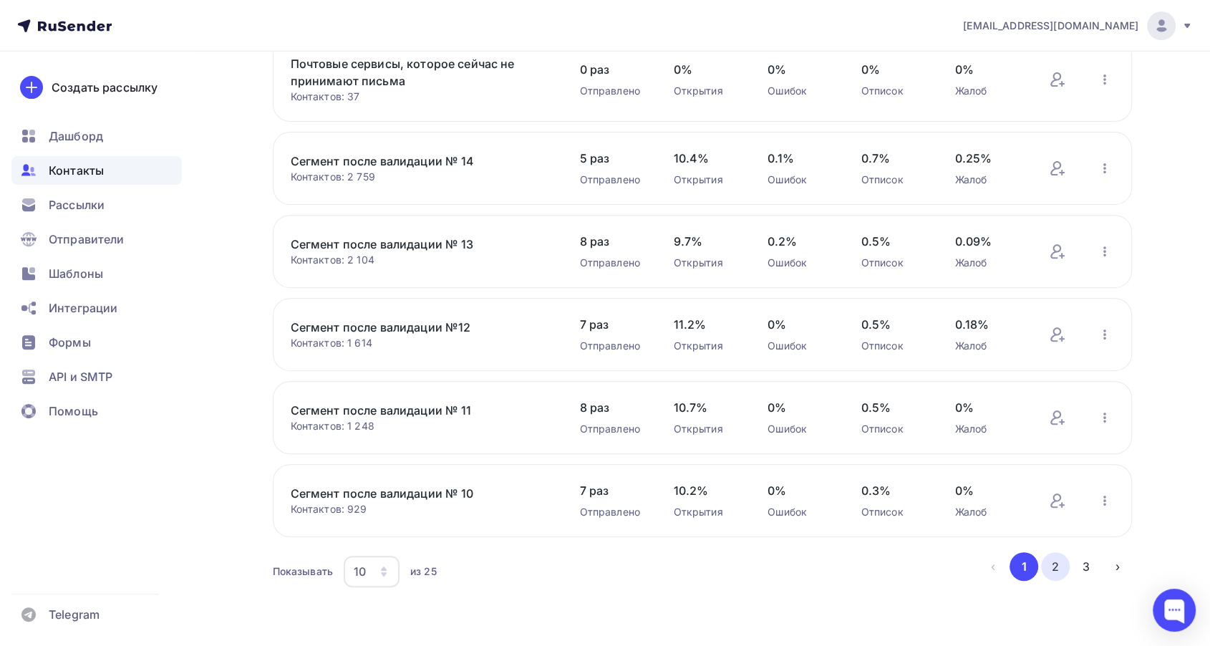
click at [1052, 572] on button "2" at bounding box center [1055, 566] width 29 height 29
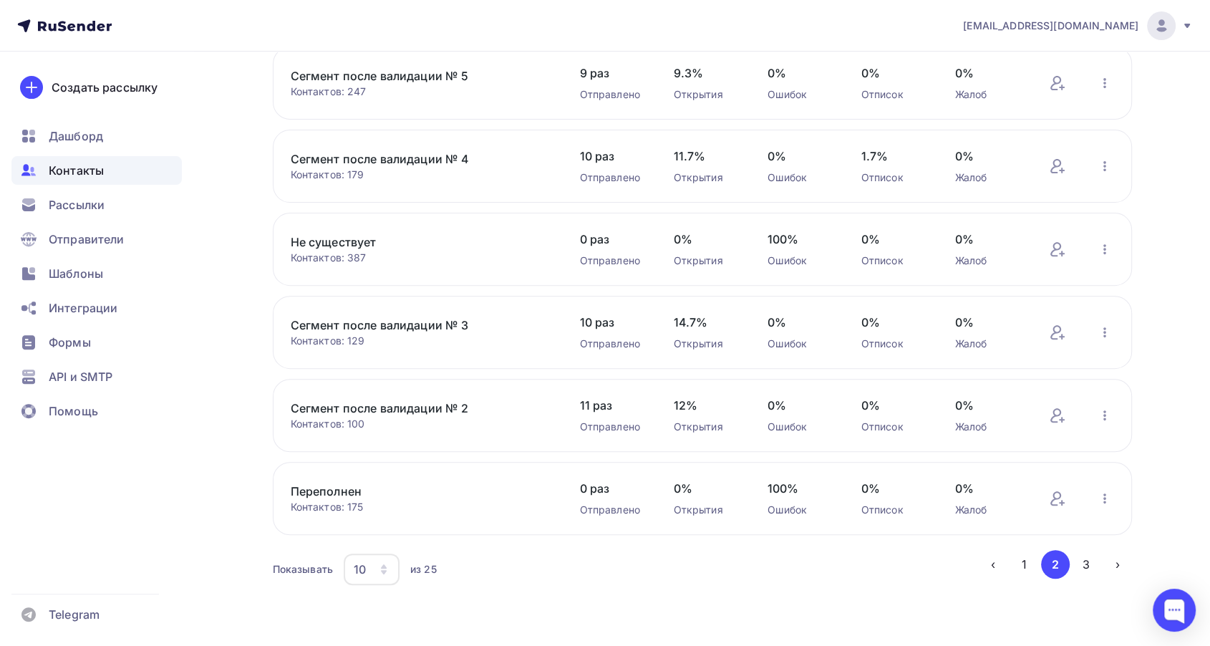
scroll to position [462, 0]
click at [1061, 560] on button "2" at bounding box center [1055, 566] width 29 height 29
click at [1084, 565] on button "3" at bounding box center [1085, 566] width 29 height 29
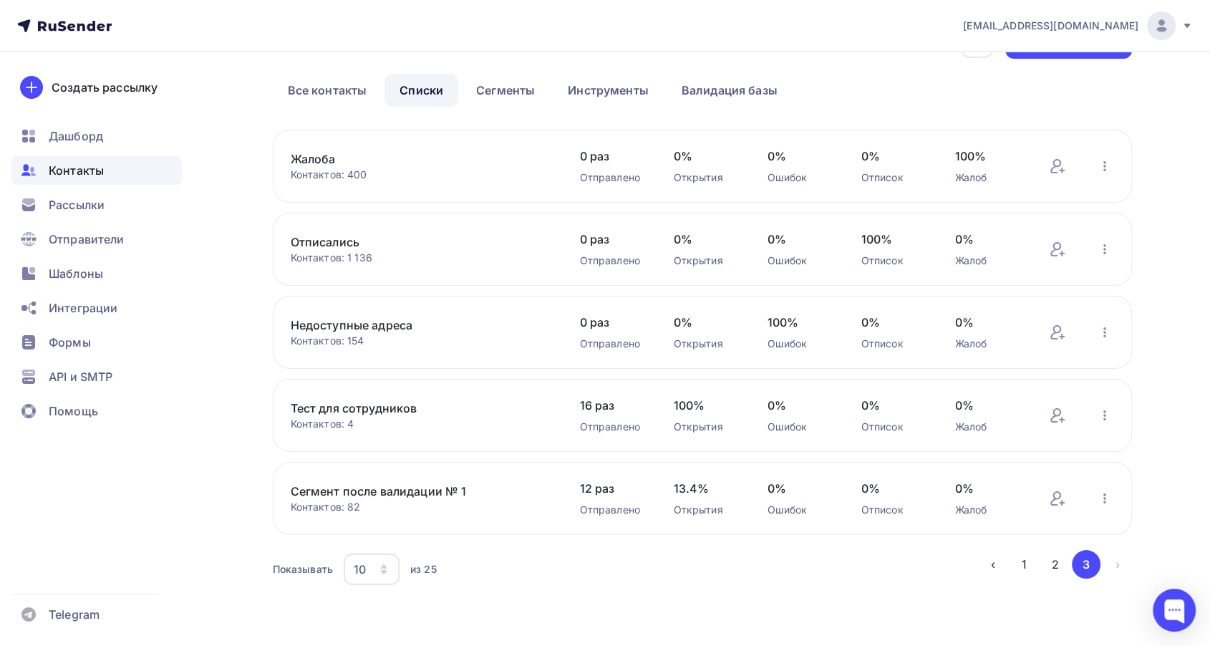
scroll to position [48, 0]
click at [376, 489] on link "Сегмент после валидации № 1" at bounding box center [412, 492] width 243 height 17
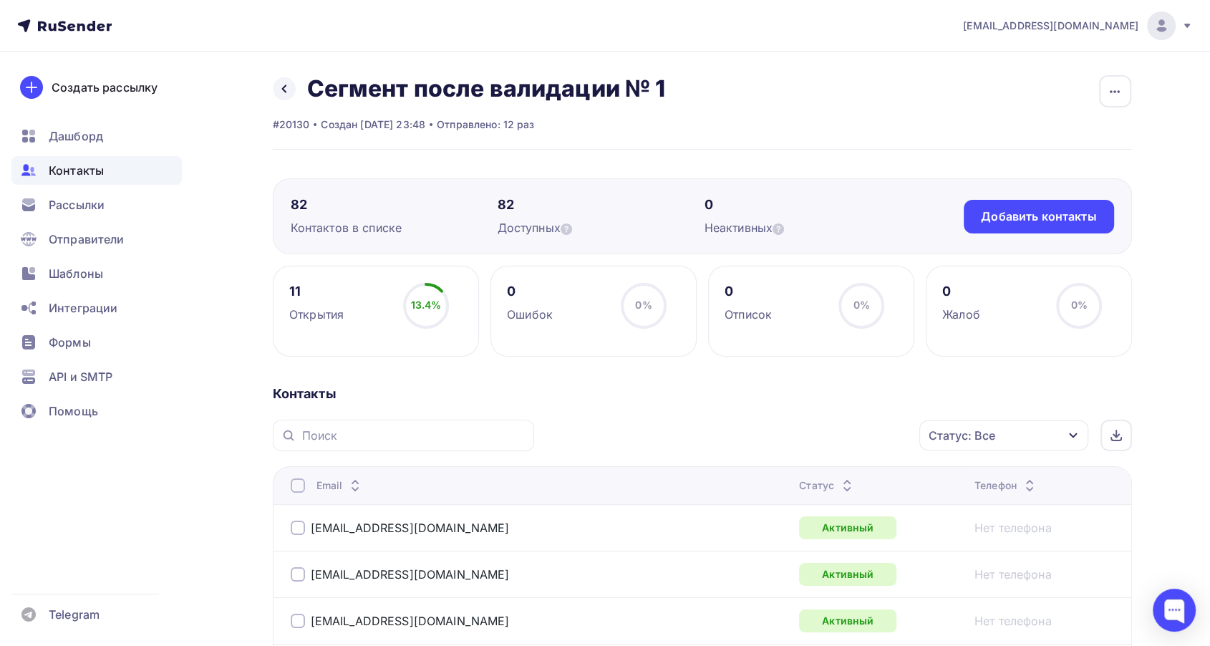
click at [838, 480] on icon at bounding box center [846, 488] width 17 height 17
click at [838, 483] on icon at bounding box center [846, 488] width 17 height 17
click at [74, 205] on span "Рассылки" at bounding box center [77, 204] width 56 height 17
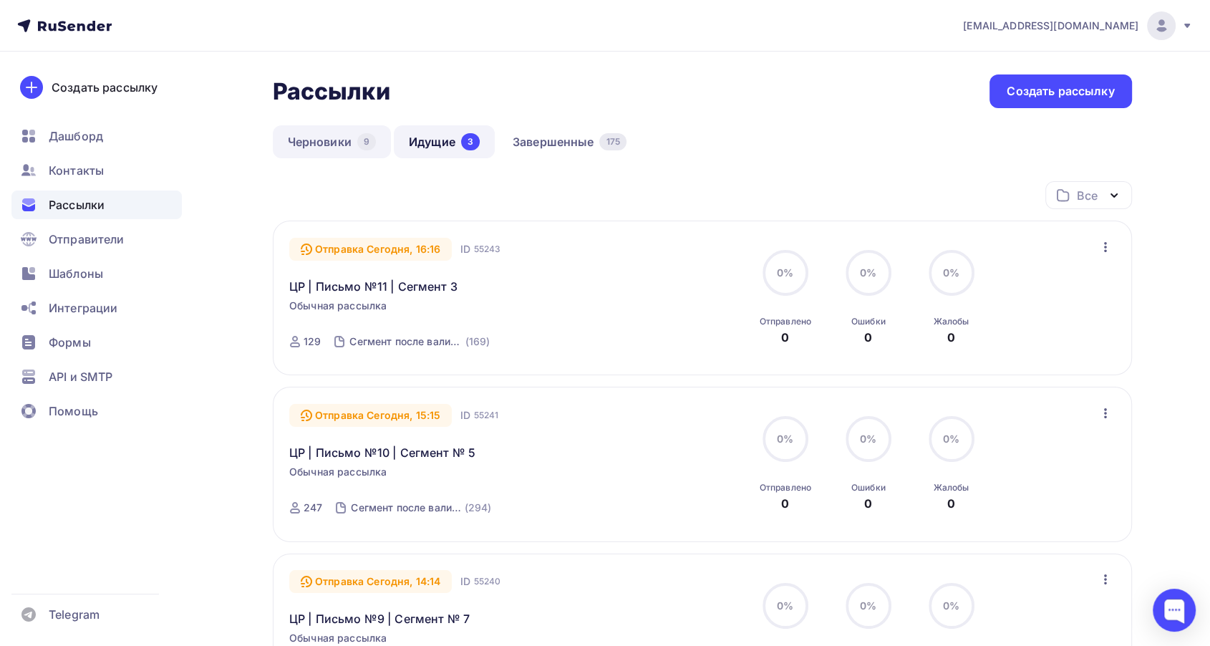
click at [334, 141] on link "Черновики 9" at bounding box center [332, 141] width 118 height 33
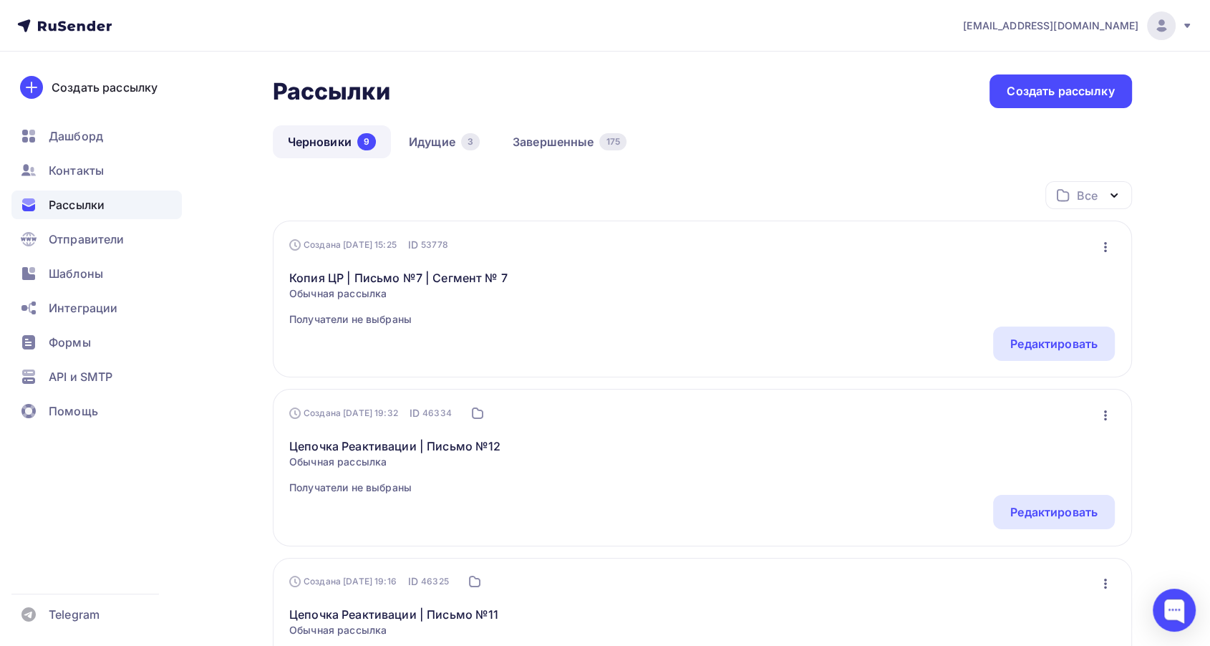
click at [1102, 255] on div "Создана [DATE] 15:25 ID 53778 Редактировать Копировать Добавить в папку Удалить…" at bounding box center [701, 299] width 825 height 123
click at [1102, 252] on icon "button" at bounding box center [1104, 246] width 17 height 17
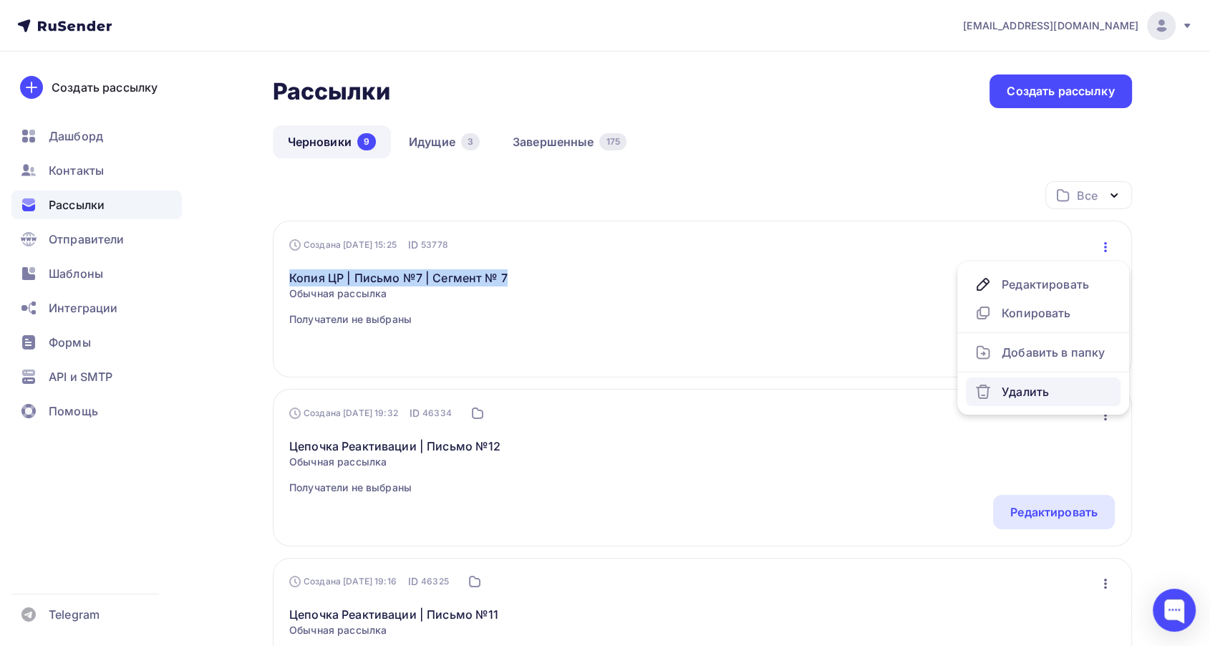
click at [1013, 389] on div "Удалить" at bounding box center [1042, 391] width 137 height 17
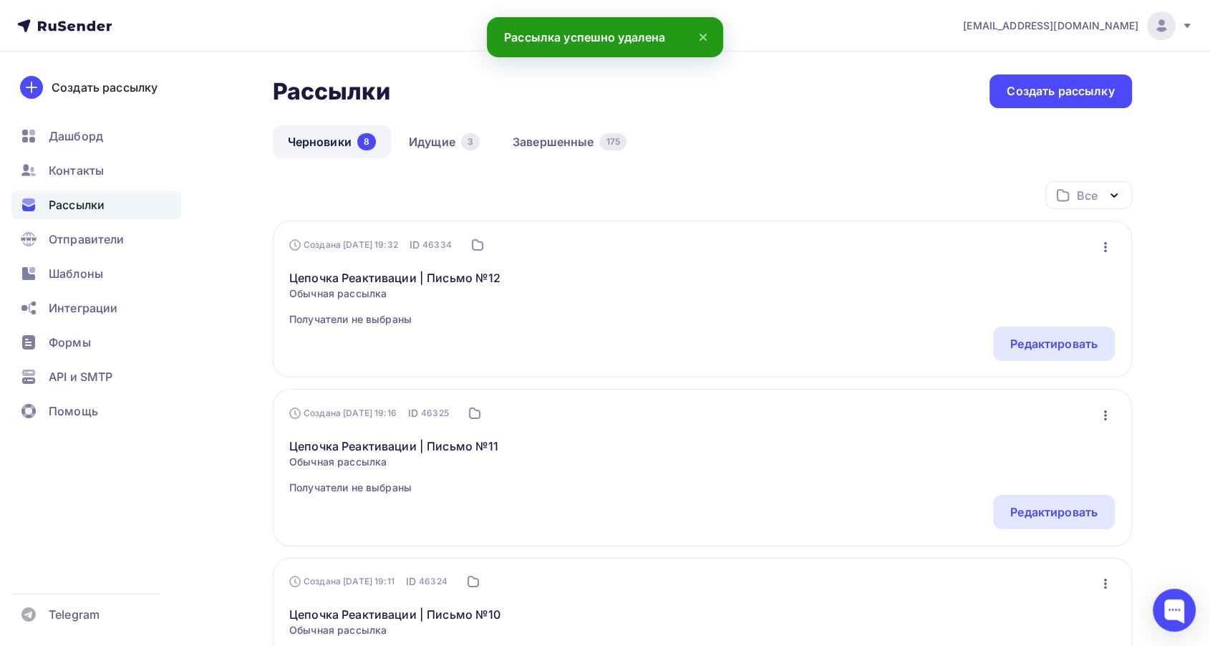
click at [1107, 249] on icon "button" at bounding box center [1104, 246] width 17 height 17
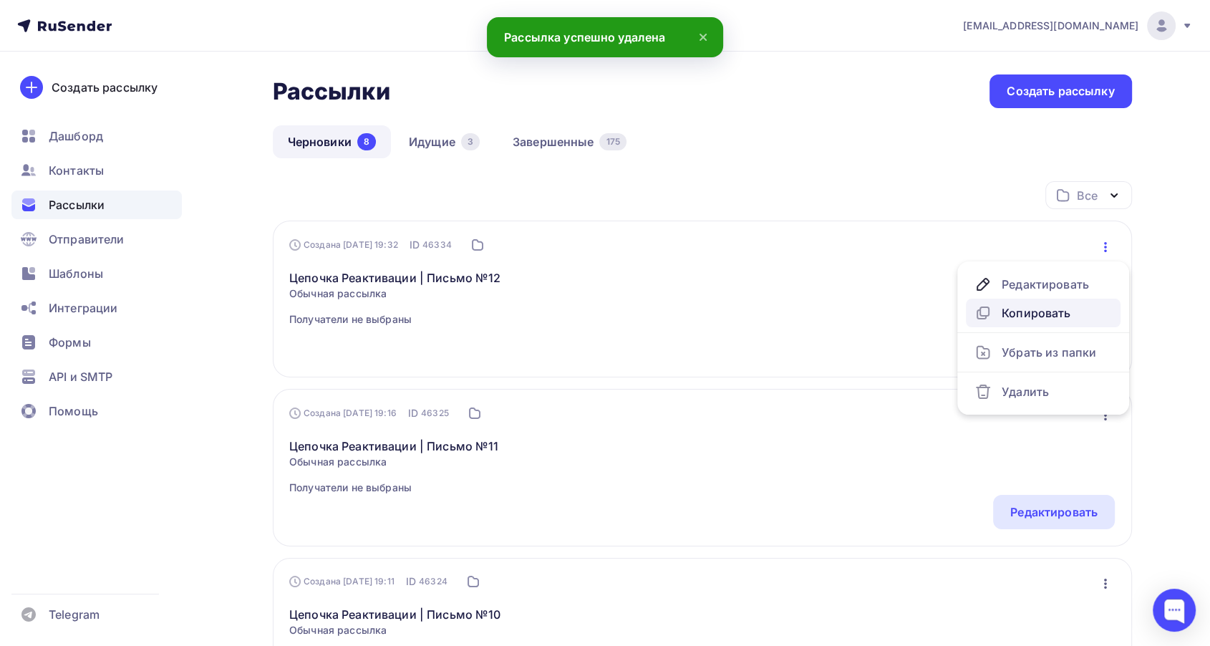
click at [1051, 315] on div "Копировать" at bounding box center [1042, 312] width 137 height 17
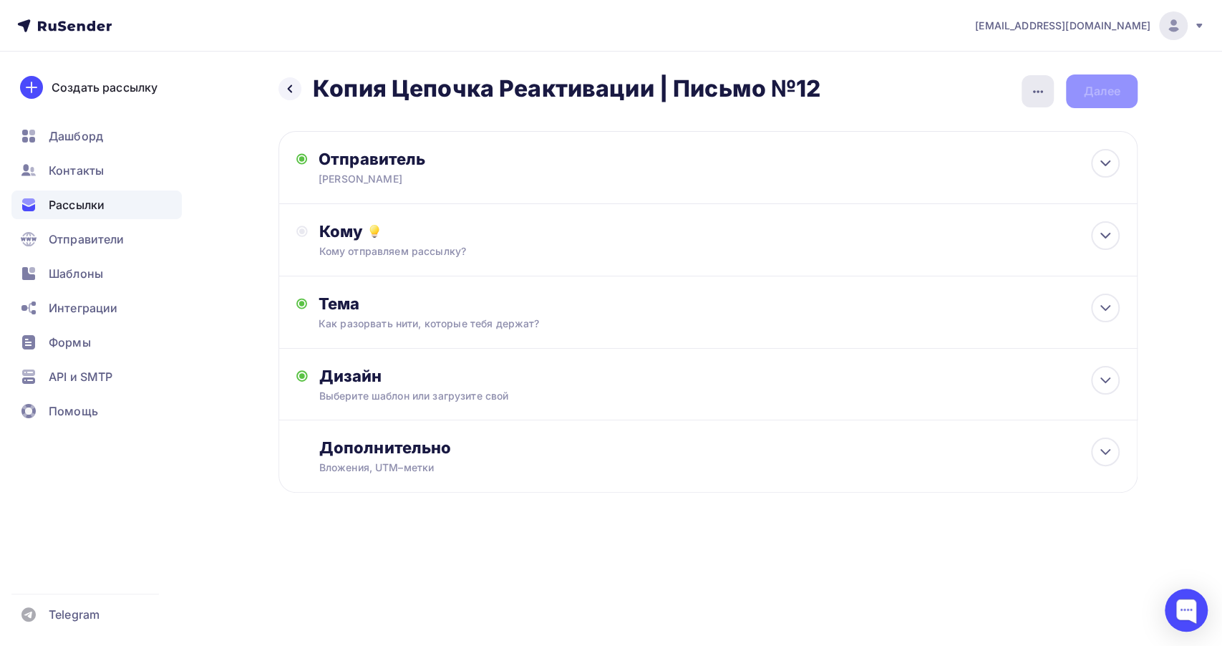
click at [1048, 90] on div "button" at bounding box center [1037, 91] width 32 height 32
click at [923, 165] on div "Переименовать рассылку" at bounding box center [962, 164] width 178 height 17
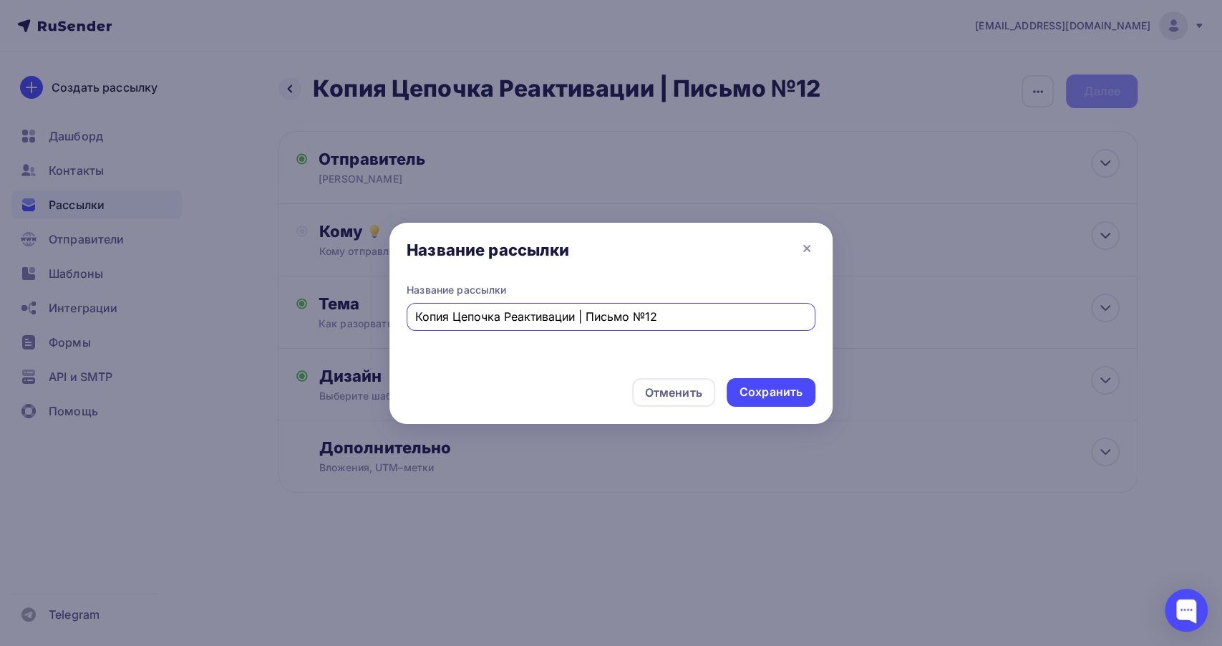
drag, startPoint x: 575, startPoint y: 315, endPoint x: 369, endPoint y: 326, distance: 207.2
click at [369, 326] on div "Название рассылки Название рассылки Копия Цепочка Реактивации | Письмо №12 Отме…" at bounding box center [611, 323] width 1222 height 646
click at [527, 324] on input "ЦР | Письмо №12" at bounding box center [611, 316] width 392 height 17
type input "ЦР | Письмо №12 | Сегмент №1"
click at [774, 389] on div "Сохранить" at bounding box center [770, 392] width 63 height 16
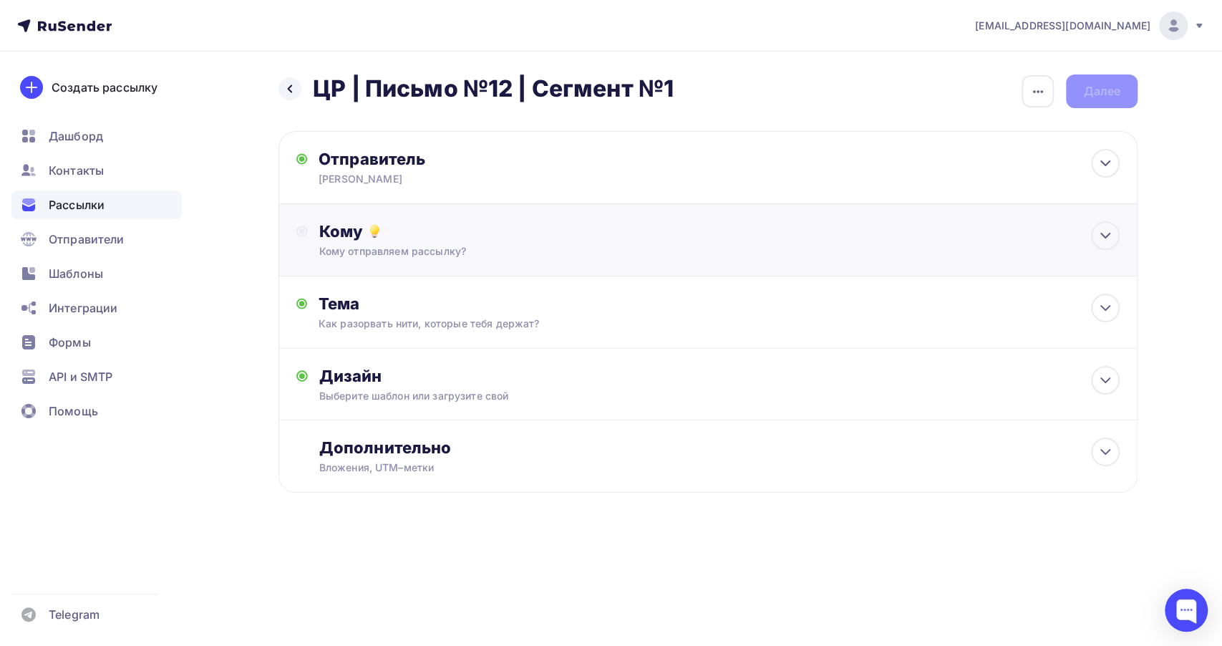
click at [505, 240] on div "Кому Кому отправляем рассылку? Списки получателей Выберите список Все списки id…" at bounding box center [719, 239] width 800 height 37
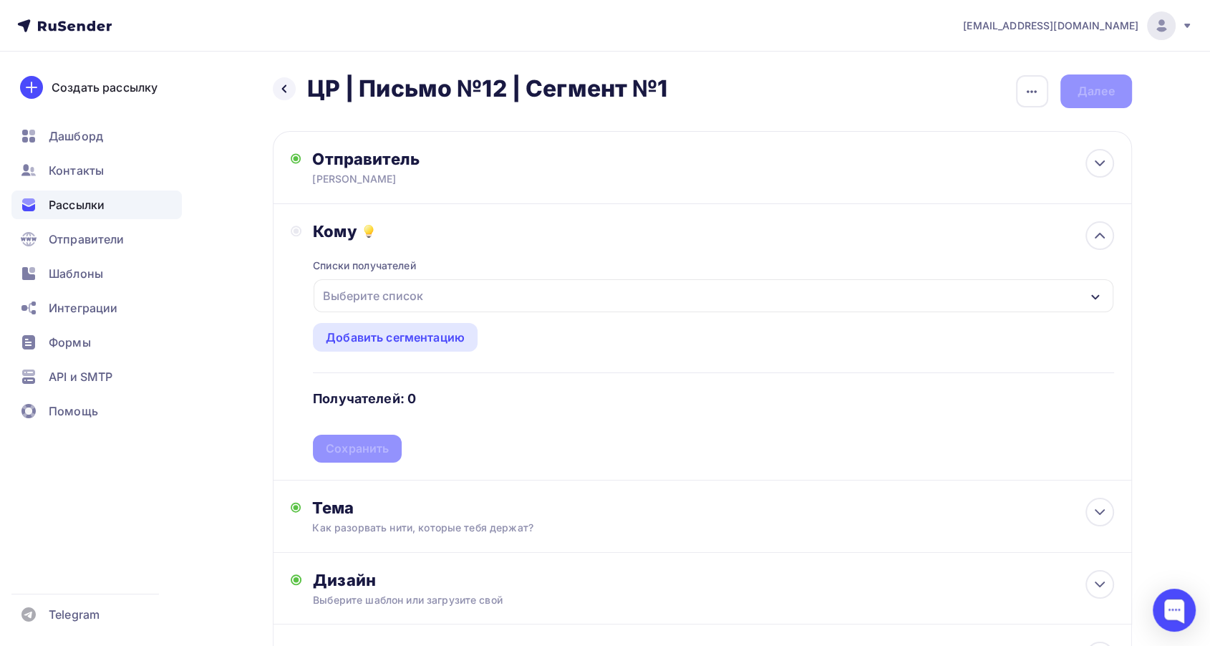
click at [470, 286] on div "Выберите список" at bounding box center [712, 295] width 799 height 33
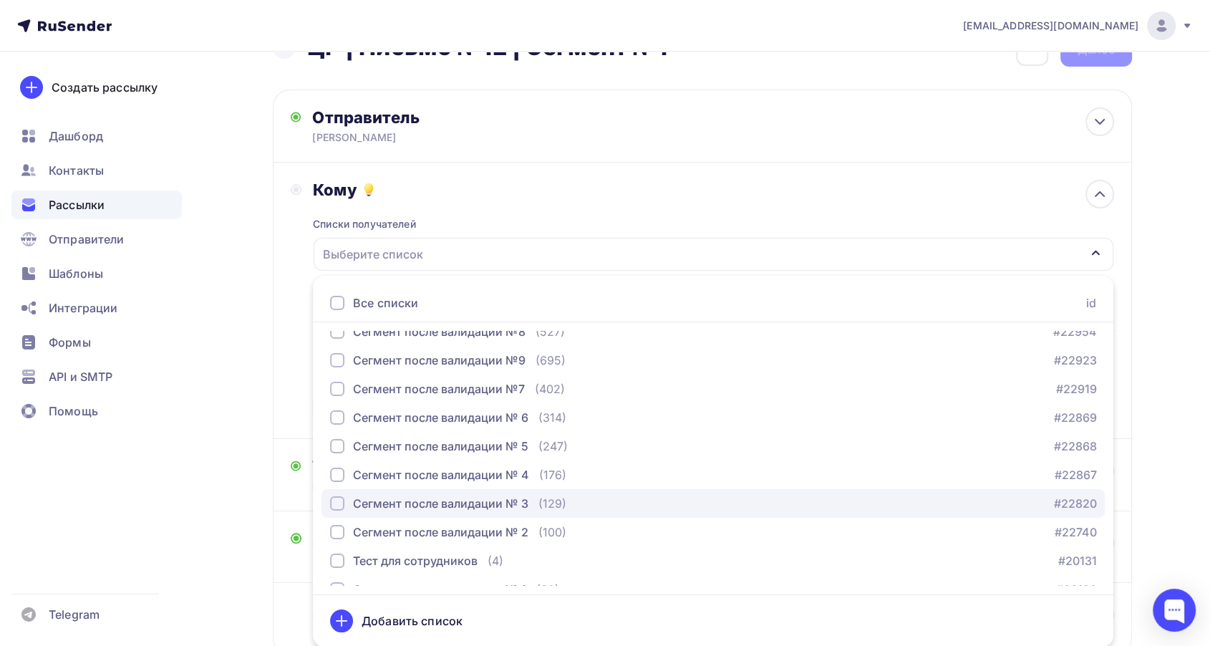
scroll to position [288, 0]
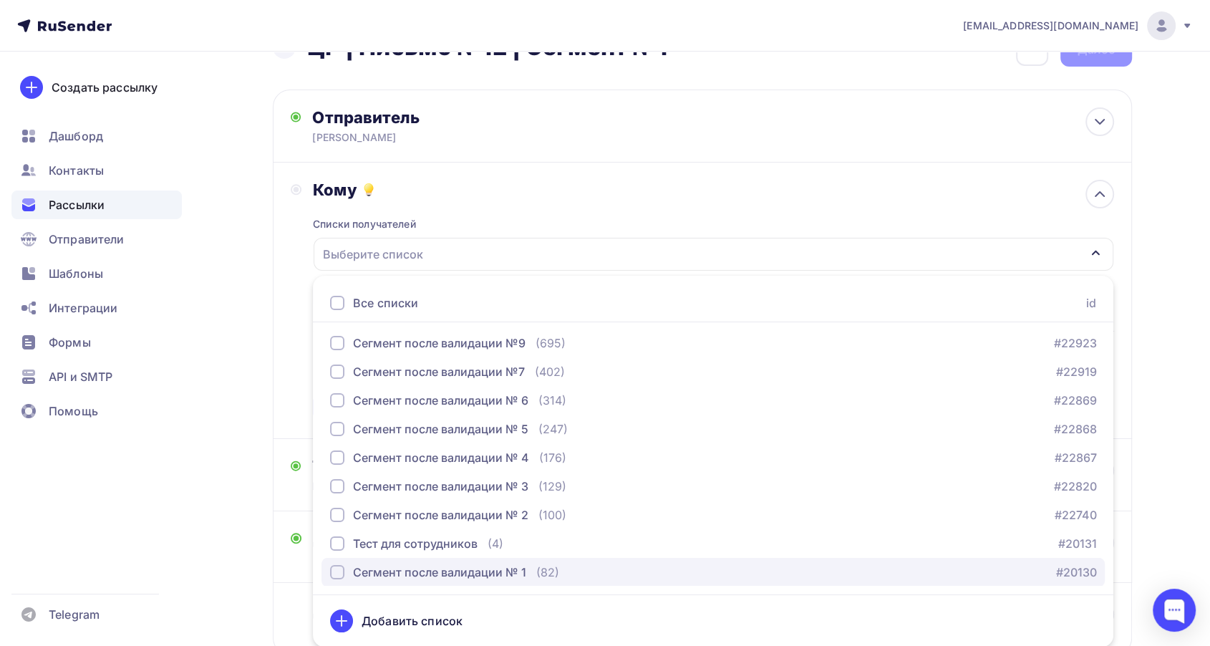
click at [500, 565] on div "Сегмент после валидации № 1" at bounding box center [439, 571] width 173 height 17
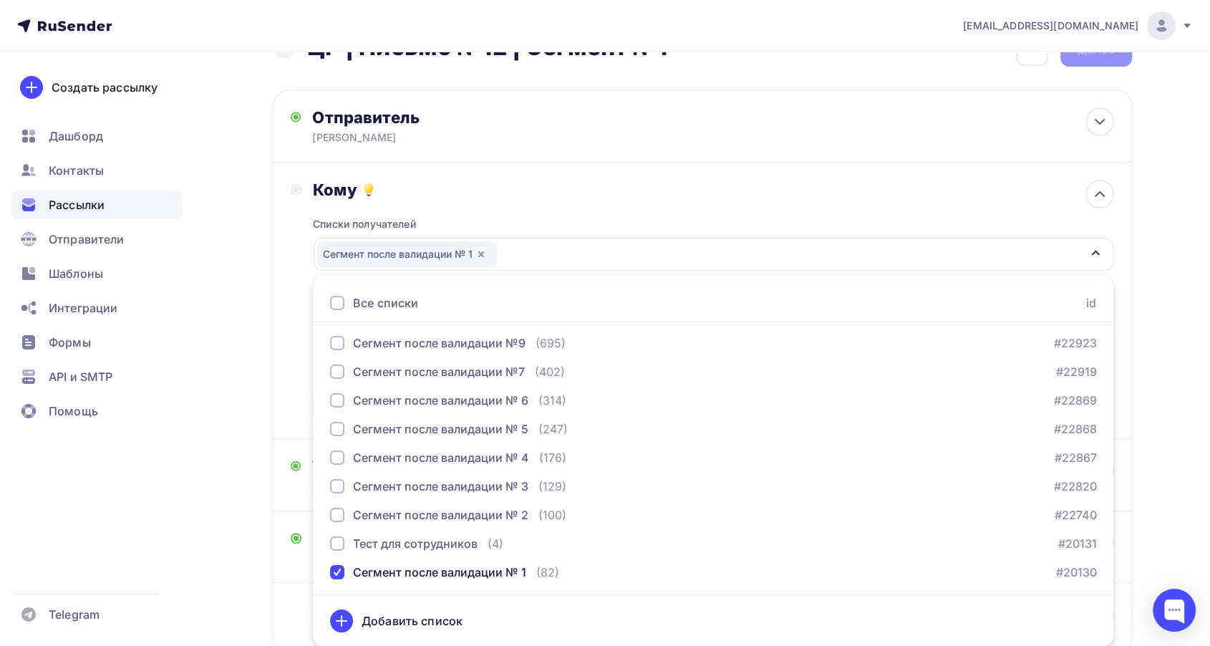
click at [522, 197] on div "Кому" at bounding box center [713, 190] width 800 height 20
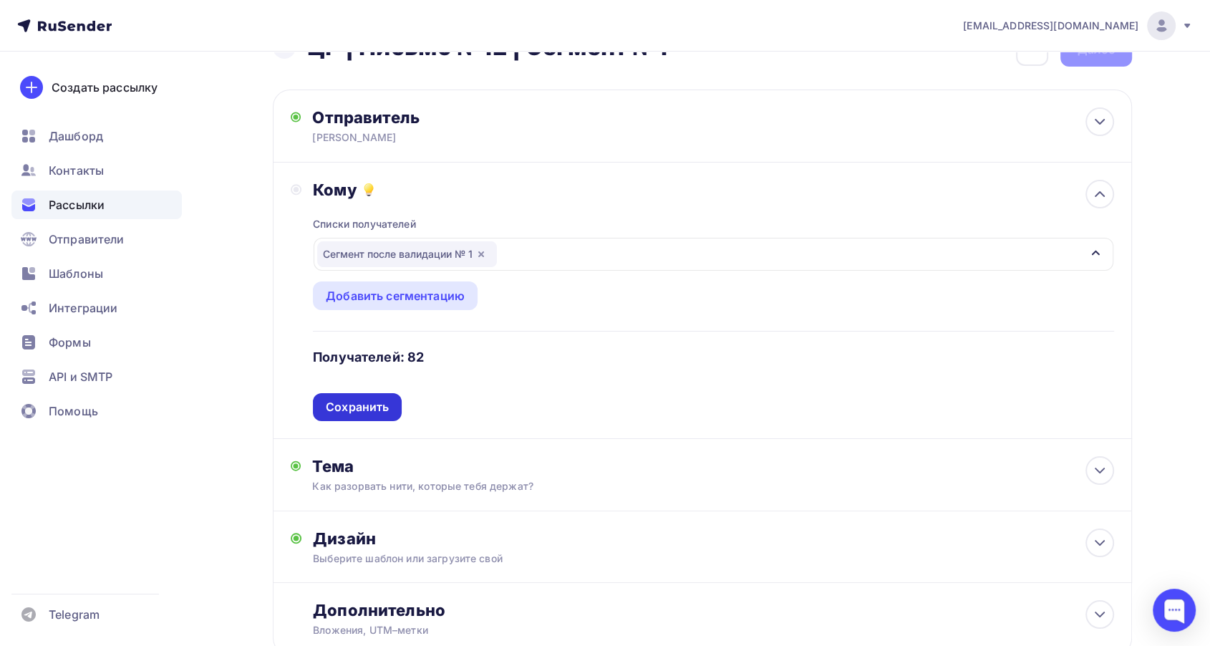
click at [360, 402] on div "Сохранить" at bounding box center [357, 407] width 63 height 16
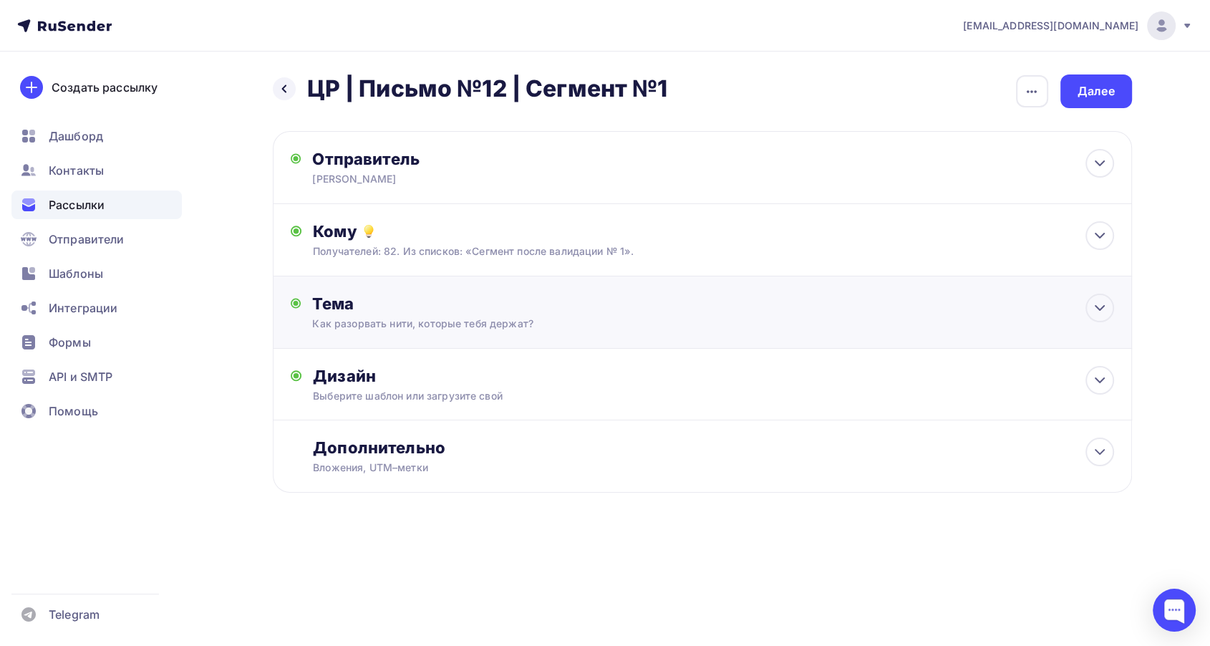
scroll to position [0, 0]
click at [418, 407] on div "Дизайн Выберите шаблон или загрузите свой Размер письма: 122 Kb Заменить шаблон…" at bounding box center [707, 393] width 823 height 54
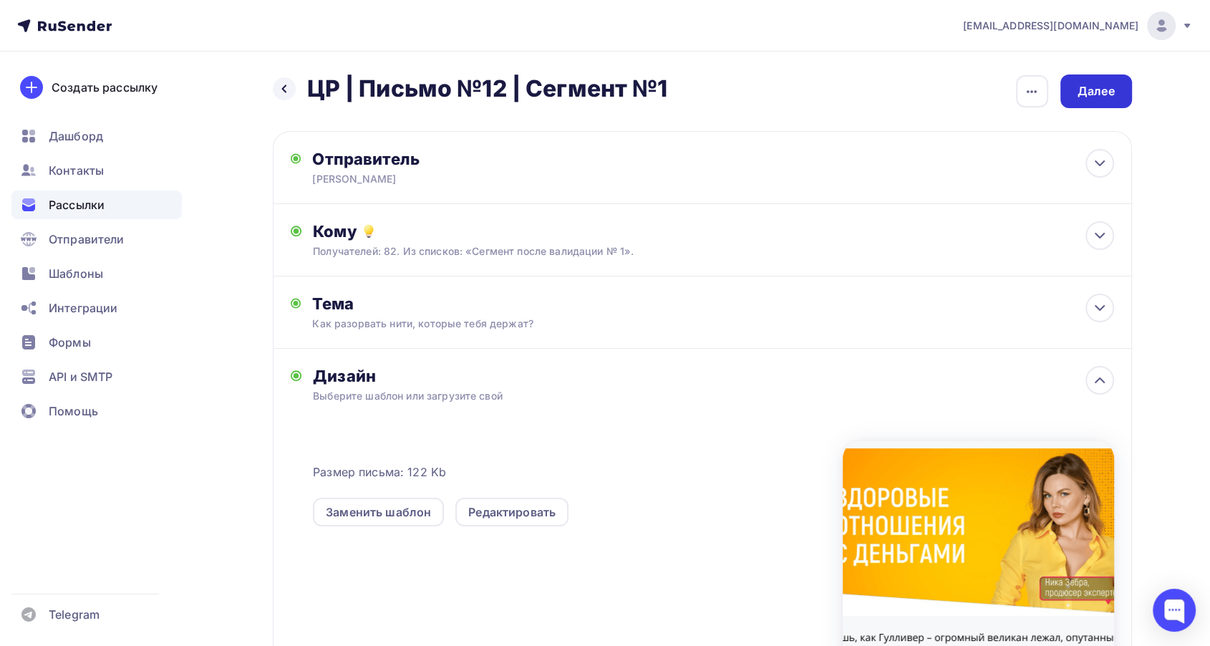
click at [1096, 93] on div "Далее" at bounding box center [1095, 91] width 37 height 16
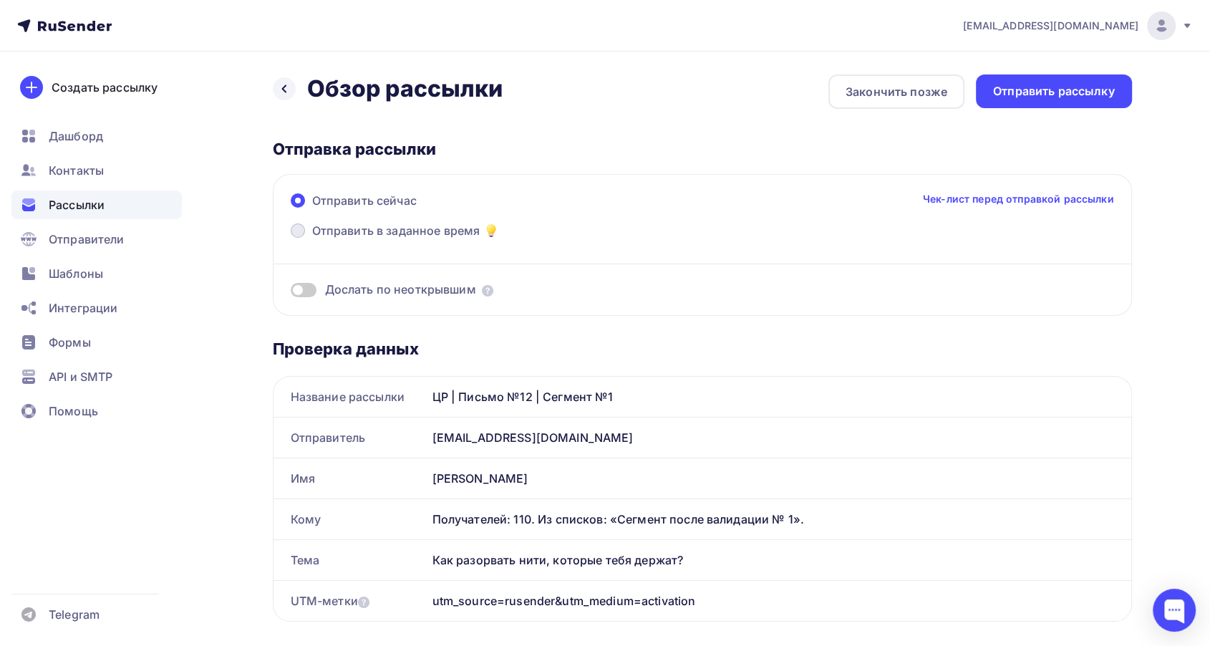
click at [441, 228] on span "Отправить в заданное время" at bounding box center [396, 230] width 168 height 17
click at [312, 239] on input "Отправить в заданное время" at bounding box center [312, 239] width 0 height 0
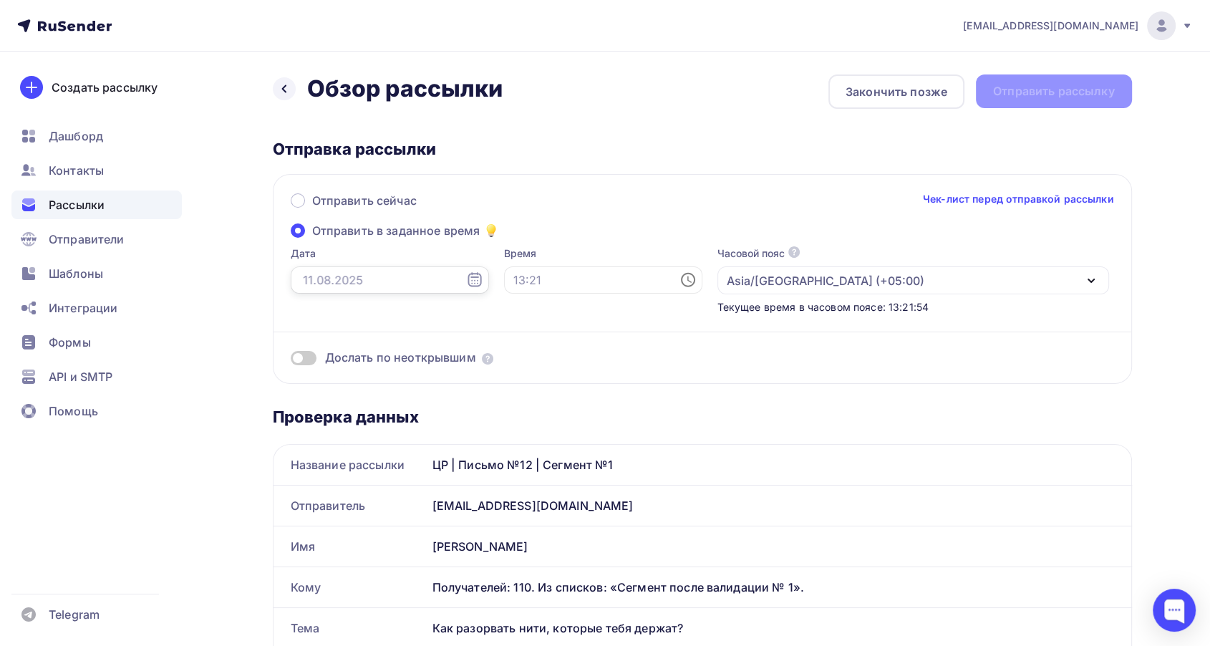
click at [372, 281] on input "text" at bounding box center [390, 279] width 198 height 27
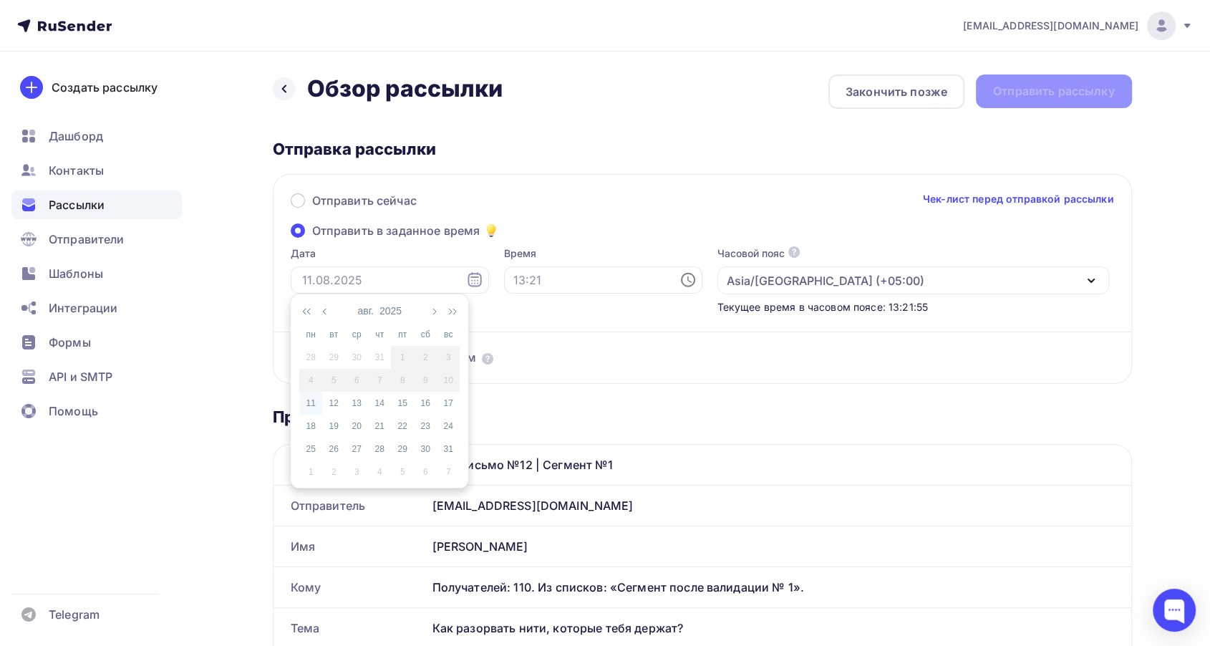
click at [315, 404] on div "11" at bounding box center [310, 403] width 23 height 13
type input "[DATE]"
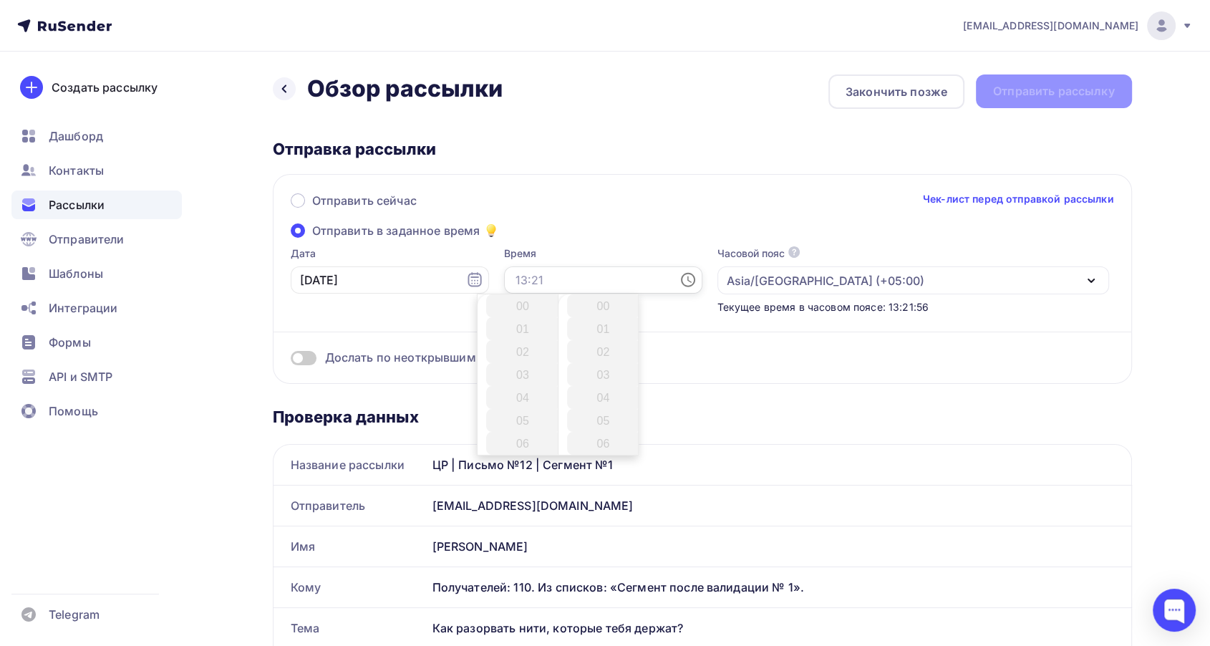
click at [532, 269] on input "text" at bounding box center [603, 279] width 198 height 27
click at [523, 376] on li "17" at bounding box center [523, 377] width 75 height 23
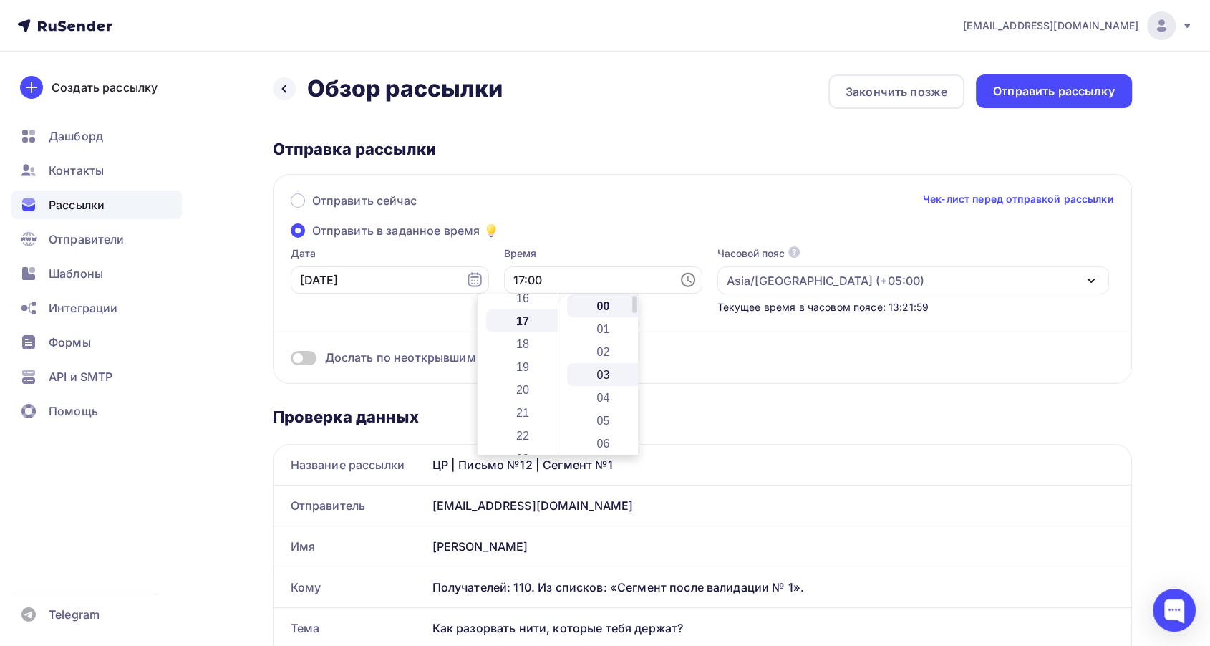
scroll to position [389, 0]
click at [606, 377] on li "17" at bounding box center [604, 377] width 75 height 23
type input "17:17"
click at [565, 220] on div "Отправить сейчас Чек-лист перед отправкой рассылки" at bounding box center [702, 207] width 823 height 30
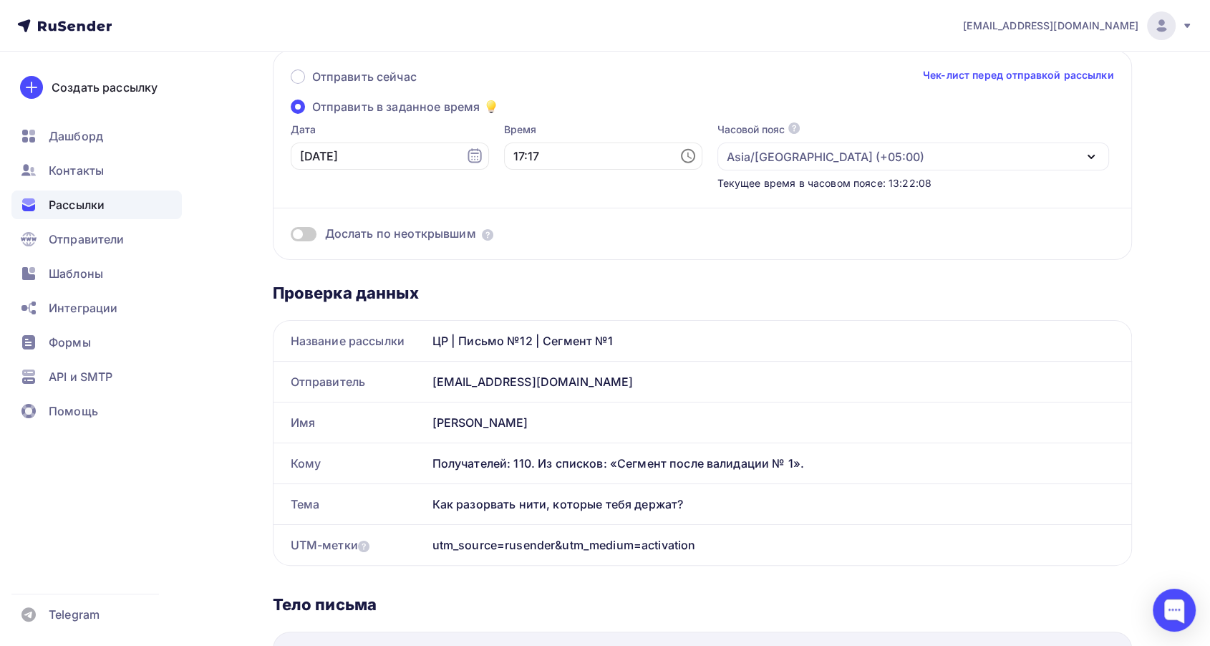
scroll to position [0, 0]
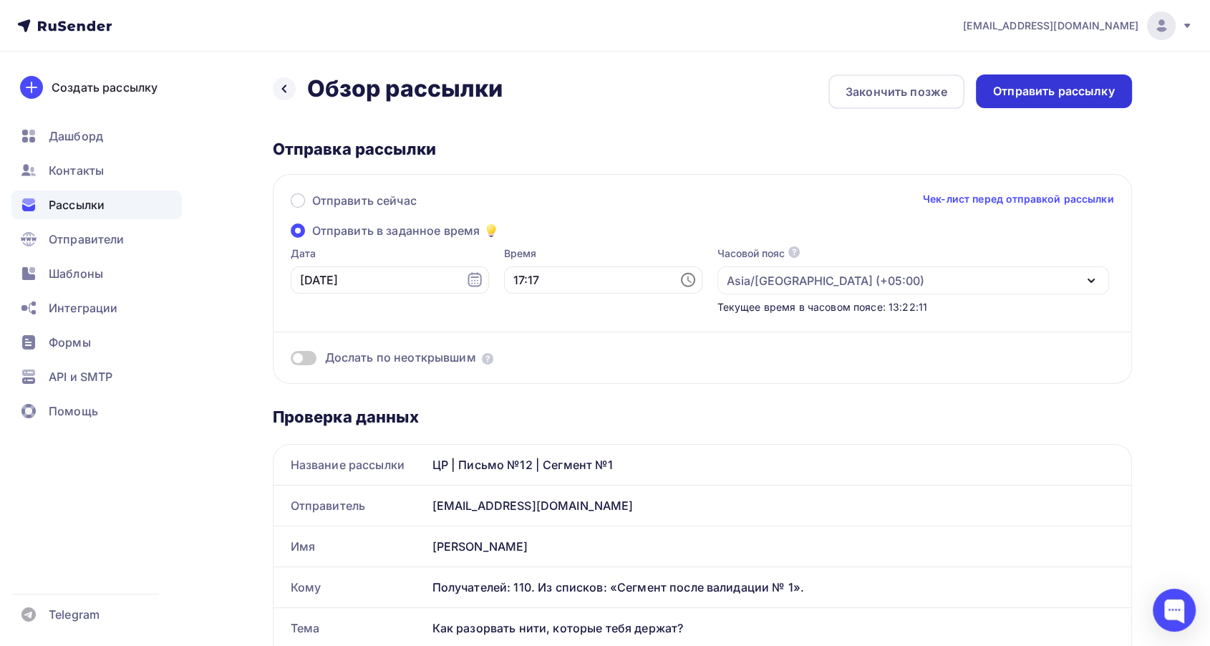
click at [995, 98] on div "Отправить рассылку" at bounding box center [1054, 91] width 122 height 16
